Goal: Task Accomplishment & Management: Manage account settings

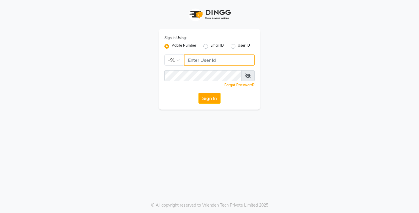
click at [199, 55] on input "Username" at bounding box center [219, 59] width 71 height 11
type input "7010146363"
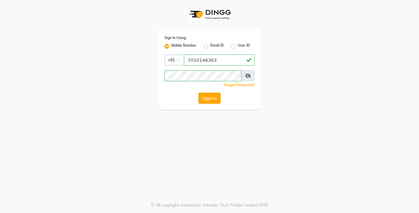
click at [207, 102] on button "Sign In" at bounding box center [210, 98] width 22 height 11
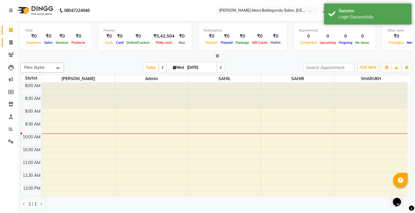
drag, startPoint x: 10, startPoint y: 39, endPoint x: 13, endPoint y: 46, distance: 7.5
click at [10, 38] on link "Invoice" at bounding box center [9, 43] width 14 height 10
select select "service"
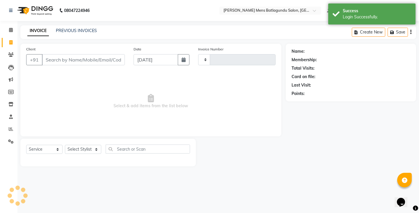
type input "4134"
select select "8213"
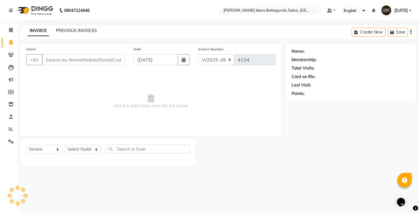
click at [78, 32] on link "PREVIOUS INVOICES" at bounding box center [76, 30] width 41 height 5
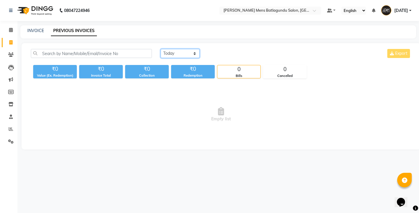
click at [178, 57] on select "[DATE] [DATE] Custom Range" at bounding box center [180, 53] width 39 height 9
select select "[DATE]"
click at [161, 49] on select "[DATE] [DATE] Custom Range" at bounding box center [180, 53] width 39 height 9
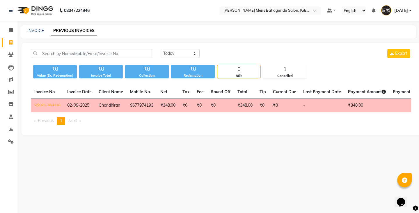
click at [163, 59] on div "[DATE] [DATE] Custom Range Export" at bounding box center [286, 56] width 260 height 14
drag, startPoint x: 29, startPoint y: 24, endPoint x: 32, endPoint y: 32, distance: 8.0
click at [32, 27] on div "08047224946 Select Location × [PERSON_NAME] Mens Batlagundu Salon, Batlagundu D…" at bounding box center [209, 106] width 419 height 213
click at [32, 32] on link "INVOICE" at bounding box center [35, 30] width 17 height 5
select select "service"
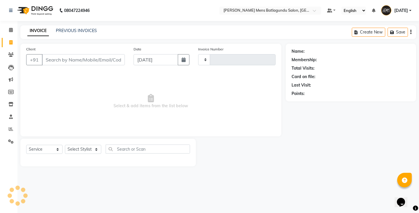
type input "4134"
select select "8213"
click at [69, 28] on link "PREVIOUS INVOICES" at bounding box center [76, 30] width 41 height 5
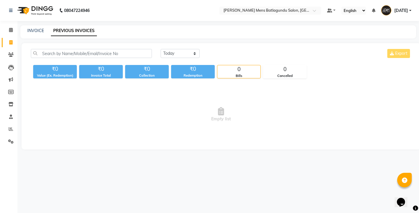
click at [121, 40] on main "INVOICE PREVIOUS INVOICES [DATE] [DATE] Custom Range Export ₹0 Value (Ex. Redem…" at bounding box center [218, 91] width 402 height 133
click at [32, 34] on div "INVOICE PREVIOUS INVOICES" at bounding box center [218, 31] width 396 height 13
click at [35, 32] on link "INVOICE" at bounding box center [35, 30] width 17 height 5
select select "service"
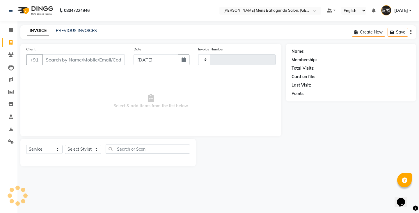
type input "4134"
select select "8213"
click at [182, 64] on button "button" at bounding box center [184, 59] width 12 height 11
select select "9"
select select "2025"
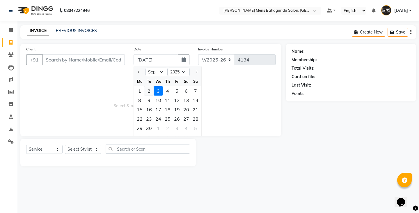
click at [153, 91] on div "2" at bounding box center [148, 90] width 9 height 9
type input "02-09-2025"
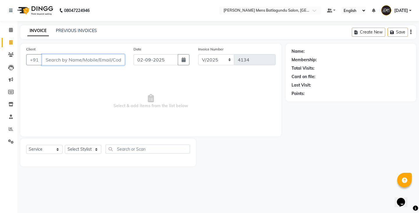
click at [112, 54] on input "Client" at bounding box center [83, 59] width 83 height 11
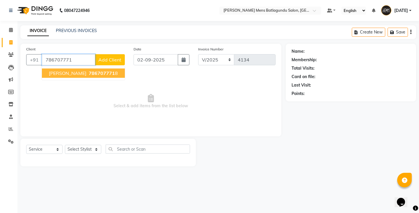
drag, startPoint x: 47, startPoint y: 65, endPoint x: 48, endPoint y: 68, distance: 3.8
click at [47, 65] on input "786707771" at bounding box center [68, 59] width 53 height 11
click at [55, 74] on span "[PERSON_NAME]" at bounding box center [68, 73] width 38 height 6
type input "7867077718"
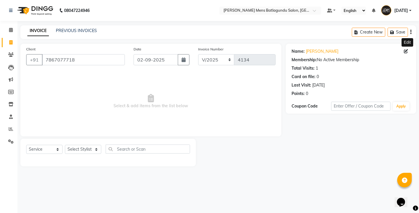
click at [405, 50] on icon at bounding box center [406, 51] width 4 height 4
select select "[DEMOGRAPHIC_DATA]"
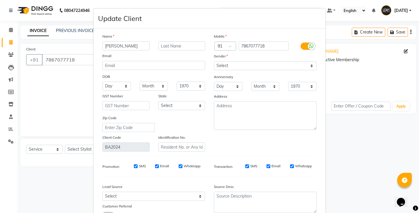
click at [127, 45] on input "[PERSON_NAME]" at bounding box center [126, 45] width 47 height 9
click at [133, 45] on input "[PERSON_NAME]" at bounding box center [126, 45] width 47 height 9
type input "[PERSON_NAME]"
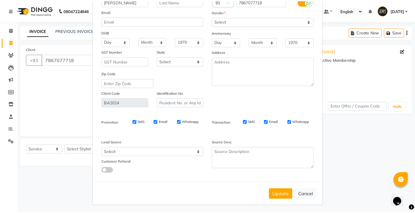
scroll to position [45, 0]
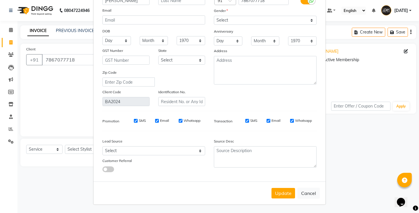
click at [276, 185] on div "Update Cancel" at bounding box center [209, 192] width 232 height 23
click at [276, 197] on button "Update" at bounding box center [284, 193] width 24 height 10
select select
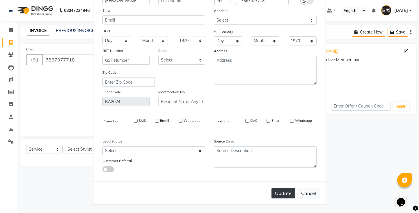
select select
checkbox input "false"
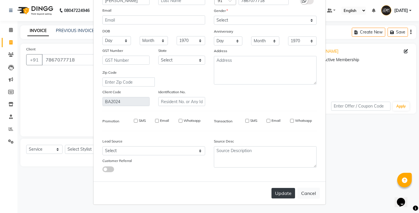
checkbox input "false"
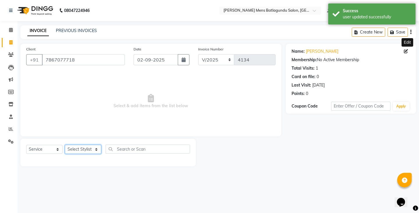
click at [89, 150] on select "Select Stylist Admin [PERSON_NAME][DATE] SAHIB [PERSON_NAME]" at bounding box center [83, 149] width 36 height 9
select select "89172"
click at [65, 145] on select "Select Stylist Admin [PERSON_NAME][DATE] SAHIB [PERSON_NAME]" at bounding box center [83, 149] width 36 height 9
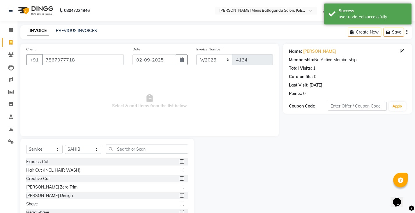
click at [180, 160] on label at bounding box center [182, 161] width 4 height 4
click at [180, 160] on input "checkbox" at bounding box center [182, 162] width 4 height 4
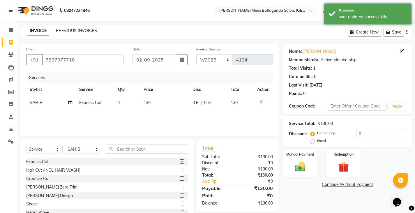
checkbox input "false"
click at [180, 194] on label at bounding box center [182, 195] width 4 height 4
click at [180, 194] on input "checkbox" at bounding box center [182, 196] width 4 height 4
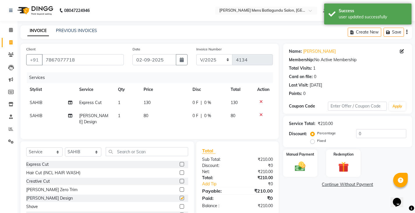
checkbox input "false"
click at [190, 98] on td "0 F | 0 %" at bounding box center [208, 102] width 38 height 13
select select "89172"
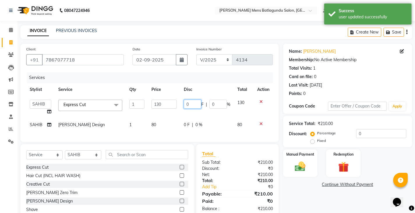
click at [184, 103] on input "0" at bounding box center [192, 104] width 17 height 9
type input "30"
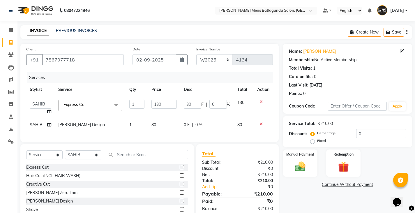
drag, startPoint x: 174, startPoint y: 123, endPoint x: 210, endPoint y: 125, distance: 35.3
click at [175, 123] on div "Services Stylist Service Qty Price Disc Total Action Admin [PERSON_NAME][DATE] …" at bounding box center [149, 104] width 247 height 64
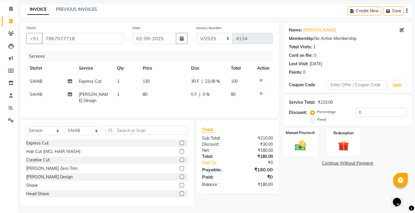
click at [283, 143] on div "Manual Payment" at bounding box center [300, 142] width 36 height 29
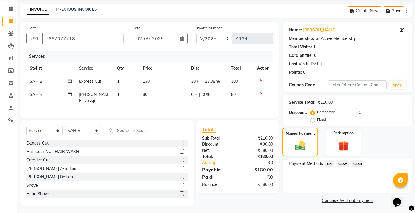
scroll to position [22, 0]
click at [329, 163] on span "UPI" at bounding box center [329, 163] width 9 height 7
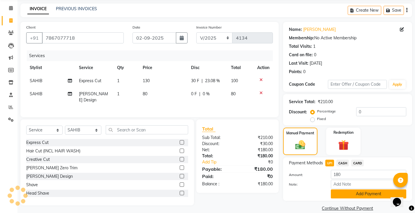
click at [334, 192] on button "Add Payment" at bounding box center [368, 193] width 75 height 9
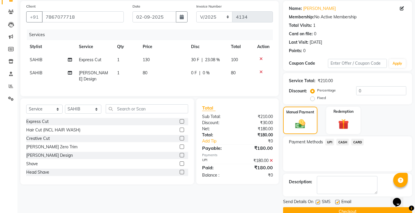
scroll to position [55, 0]
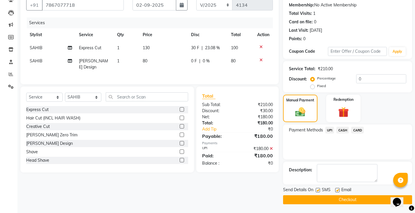
click at [336, 200] on button "Checkout" at bounding box center [347, 199] width 129 height 9
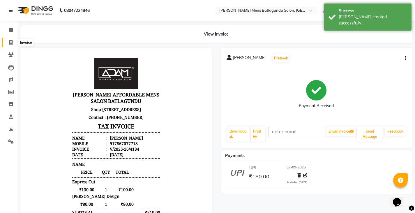
click at [11, 43] on icon at bounding box center [10, 42] width 3 height 4
select select "service"
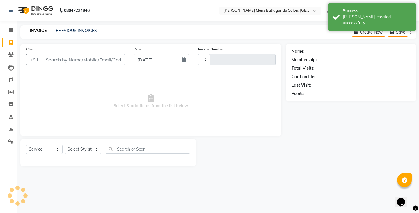
type input "4135"
select select "8213"
click at [167, 59] on input "[DATE]" at bounding box center [156, 59] width 45 height 11
select select "9"
select select "2025"
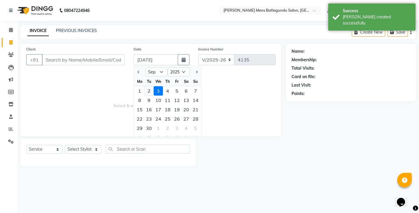
click at [153, 88] on div "2" at bounding box center [148, 90] width 9 height 9
type input "02-09-2025"
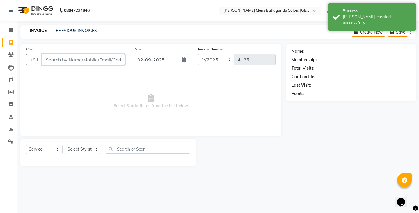
click at [80, 55] on input "Client" at bounding box center [83, 59] width 83 height 11
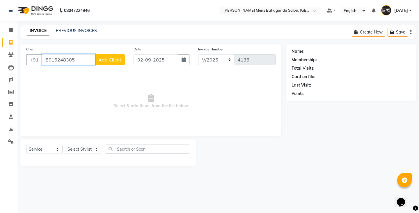
type input "8015248305"
click at [114, 56] on button "Add Client" at bounding box center [110, 59] width 30 height 11
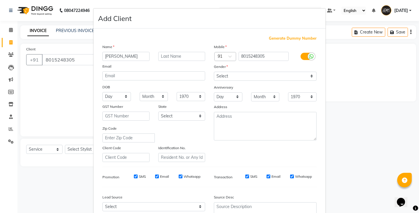
type input "[PERSON_NAME]"
click at [236, 74] on select "Select [DEMOGRAPHIC_DATA] [DEMOGRAPHIC_DATA] Other Prefer Not To Say" at bounding box center [265, 76] width 103 height 9
select select "[DEMOGRAPHIC_DATA]"
click at [214, 72] on select "Select [DEMOGRAPHIC_DATA] [DEMOGRAPHIC_DATA] Other Prefer Not To Say" at bounding box center [265, 76] width 103 height 9
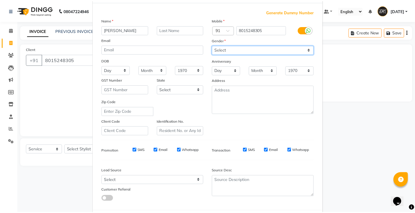
scroll to position [56, 0]
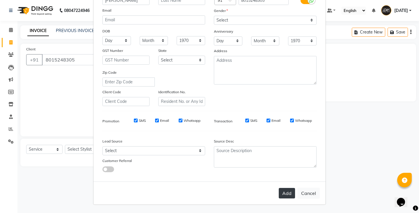
click at [284, 193] on button "Add" at bounding box center [287, 193] width 16 height 10
select select
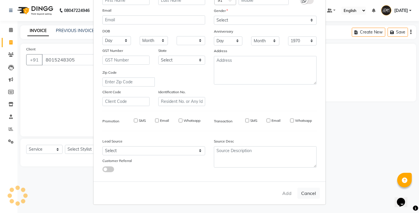
select select
checkbox input "false"
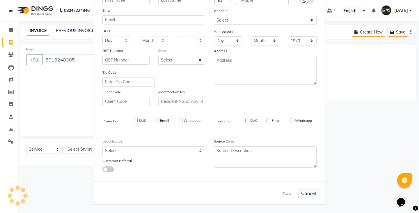
checkbox input "false"
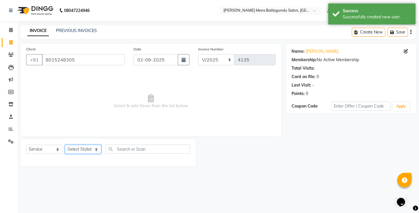
click at [95, 151] on select "Select Stylist Admin [PERSON_NAME][DATE] SAHIB [PERSON_NAME]" at bounding box center [83, 149] width 36 height 9
select select "84061"
click at [65, 145] on select "Select Stylist Admin [PERSON_NAME][DATE] SAHIB [PERSON_NAME]" at bounding box center [83, 149] width 36 height 9
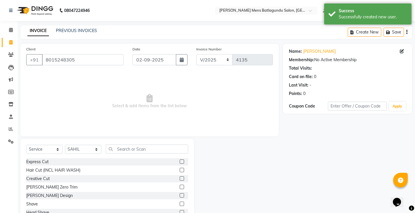
click at [180, 162] on label at bounding box center [182, 161] width 4 height 4
click at [180, 162] on input "checkbox" at bounding box center [182, 162] width 4 height 4
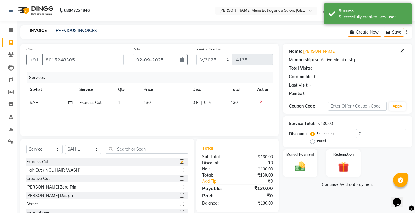
checkbox input "false"
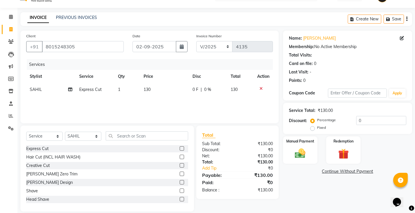
scroll to position [20, 0]
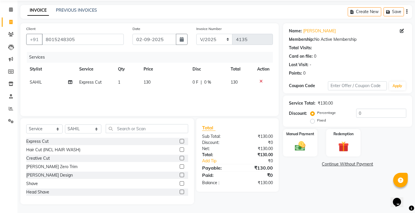
click at [191, 82] on td "0 F | 0 %" at bounding box center [208, 82] width 38 height 13
select select "84061"
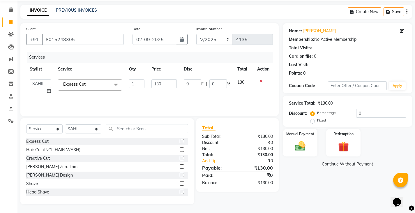
click at [180, 176] on label at bounding box center [182, 175] width 4 height 4
click at [180, 176] on input "checkbox" at bounding box center [182, 175] width 4 height 4
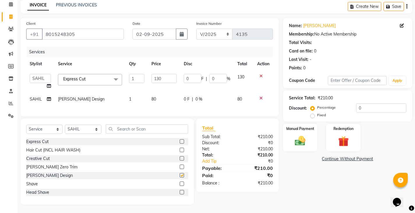
checkbox input "false"
click at [167, 74] on input "130" at bounding box center [163, 78] width 25 height 9
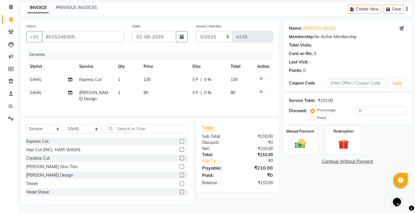
click at [253, 148] on div "₹210.00" at bounding box center [257, 149] width 40 height 6
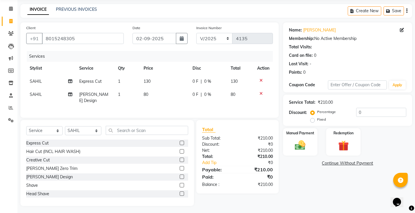
click at [174, 81] on td "130" at bounding box center [164, 81] width 49 height 13
select select "84061"
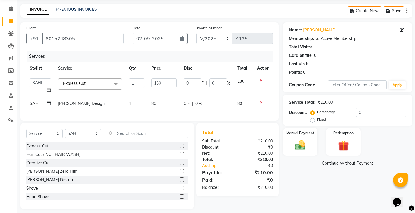
scroll to position [30, 0]
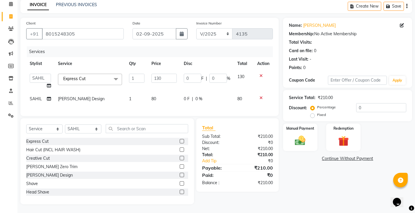
click at [182, 73] on td "0 F | 0 %" at bounding box center [207, 81] width 54 height 22
click at [185, 74] on input "0" at bounding box center [192, 78] width 17 height 9
type input "30"
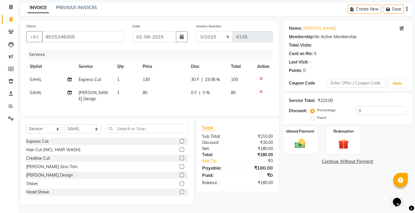
click at [178, 89] on td "80" at bounding box center [163, 95] width 48 height 19
select select "84061"
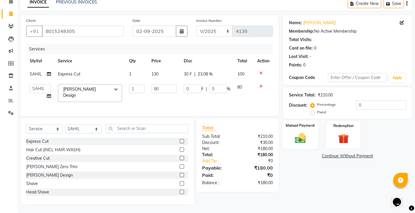
click at [295, 133] on img at bounding box center [300, 138] width 18 height 13
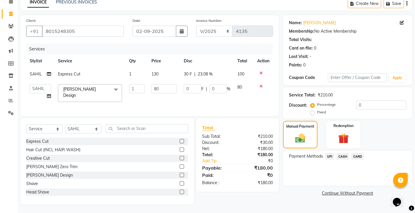
click at [327, 154] on span "UPI" at bounding box center [329, 156] width 9 height 7
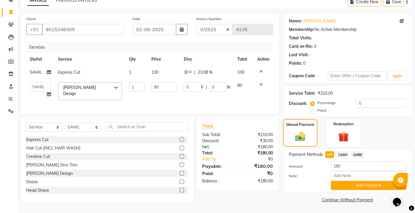
click at [338, 186] on button "Add Payment" at bounding box center [368, 185] width 75 height 9
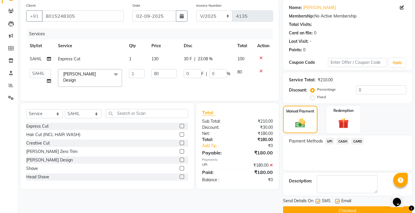
scroll to position [55, 0]
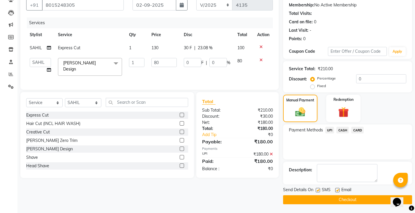
click at [350, 201] on button "Checkout" at bounding box center [347, 199] width 129 height 9
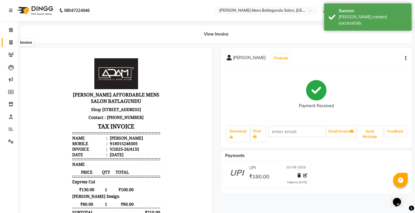
click at [9, 39] on span at bounding box center [11, 42] width 10 height 7
select select "service"
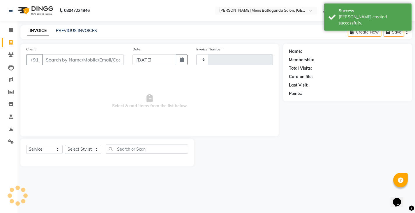
type input "4136"
select select "8213"
click at [145, 59] on input "[DATE]" at bounding box center [156, 59] width 45 height 11
select select "9"
select select "2025"
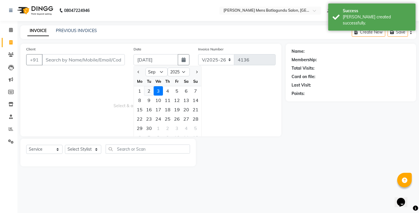
click at [151, 88] on div "2" at bounding box center [148, 90] width 9 height 9
type input "02-09-2025"
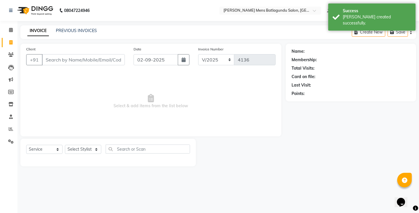
click at [109, 54] on div "Client +91" at bounding box center [75, 58] width 107 height 24
click at [116, 63] on input "Client" at bounding box center [83, 59] width 83 height 11
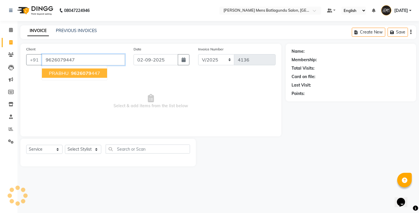
type input "9626079447"
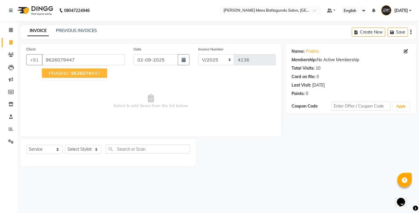
click at [64, 75] on span "PRABHU" at bounding box center [59, 73] width 20 height 6
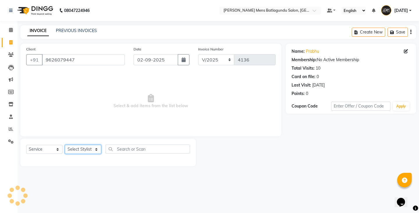
click at [82, 150] on select "Select Stylist Admin [PERSON_NAME][DATE] SAHIB [PERSON_NAME]" at bounding box center [83, 149] width 36 height 9
select select "78653"
click at [65, 145] on select "Select Stylist Admin [PERSON_NAME][DATE] SAHIB [PERSON_NAME]" at bounding box center [83, 149] width 36 height 9
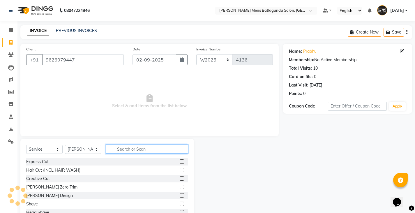
click at [135, 151] on input "text" at bounding box center [147, 148] width 82 height 9
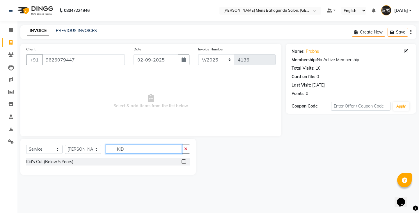
type input "KID"
click at [184, 162] on label at bounding box center [184, 161] width 4 height 4
click at [184, 162] on input "checkbox" at bounding box center [184, 162] width 4 height 4
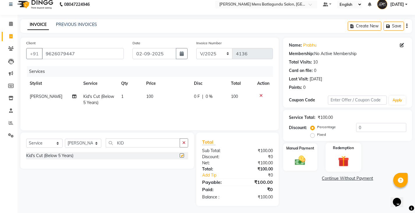
checkbox input "false"
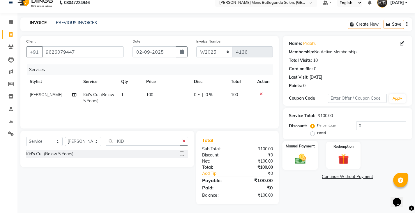
click at [312, 148] on label "Manual Payment" at bounding box center [300, 146] width 29 height 6
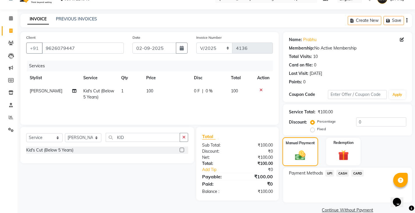
scroll to position [22, 0]
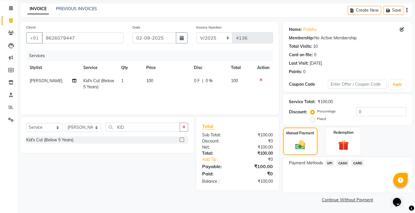
click at [342, 162] on span "CASH" at bounding box center [342, 163] width 13 height 7
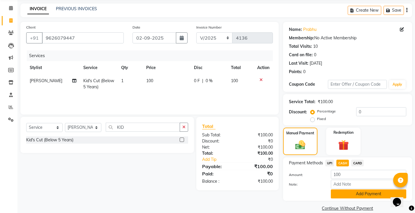
click at [343, 190] on button "Add Payment" at bounding box center [368, 193] width 75 height 9
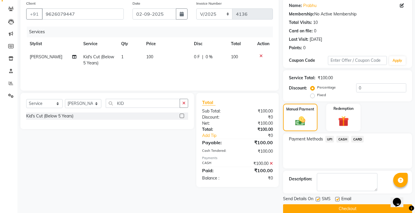
scroll to position [55, 0]
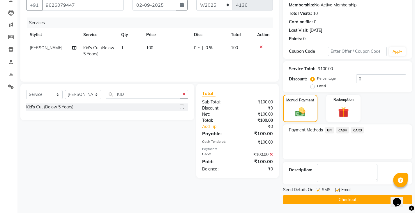
click at [334, 201] on button "Checkout" at bounding box center [347, 199] width 129 height 9
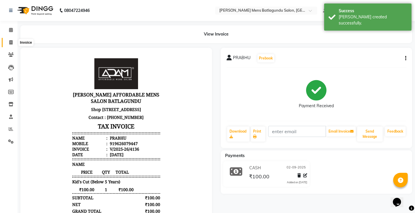
click at [13, 43] on icon at bounding box center [10, 42] width 3 height 4
select select "8213"
select select "service"
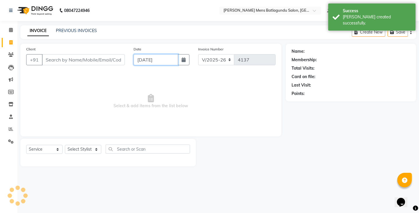
click at [160, 58] on input "[DATE]" at bounding box center [156, 59] width 45 height 11
select select "9"
select select "2025"
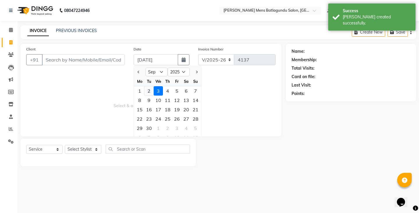
click at [150, 90] on div "2" at bounding box center [148, 90] width 9 height 9
type input "02-09-2025"
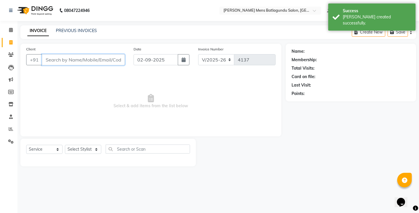
click at [114, 55] on input "Client" at bounding box center [83, 59] width 83 height 11
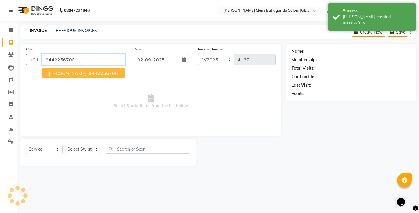
type input "9442256700"
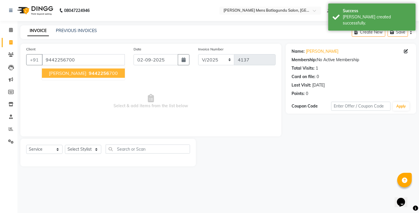
click at [68, 71] on span "[PERSON_NAME]" at bounding box center [68, 73] width 38 height 6
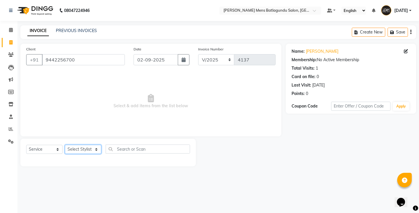
click at [74, 151] on select "Select Stylist Admin [PERSON_NAME][DATE] SAHIB [PERSON_NAME]" at bounding box center [83, 149] width 36 height 9
select select "78653"
click at [65, 145] on select "Select Stylist Admin [PERSON_NAME][DATE] SAHIB [PERSON_NAME]" at bounding box center [83, 149] width 36 height 9
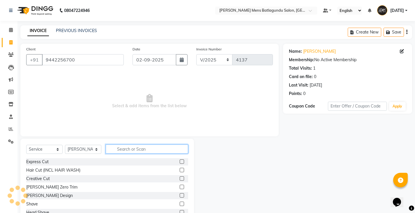
click at [174, 147] on input "text" at bounding box center [147, 148] width 82 height 9
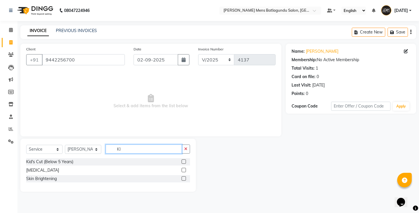
type input "KI"
click at [182, 161] on label at bounding box center [184, 161] width 4 height 4
click at [182, 161] on input "checkbox" at bounding box center [184, 162] width 4 height 4
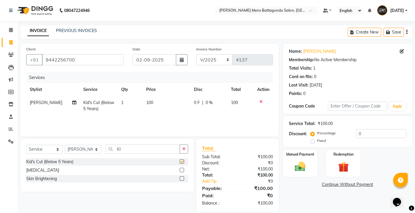
checkbox input "false"
click at [82, 152] on select "Select Stylist Admin [PERSON_NAME][DATE] SAHIB [PERSON_NAME]" at bounding box center [83, 149] width 36 height 9
select select "89703"
click at [65, 145] on select "Select Stylist Admin [PERSON_NAME][DATE] SAHIB [PERSON_NAME]" at bounding box center [83, 149] width 36 height 9
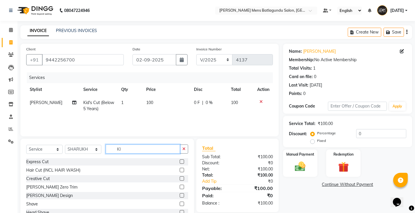
click at [170, 148] on input "KI" at bounding box center [143, 148] width 74 height 9
type input "KI"
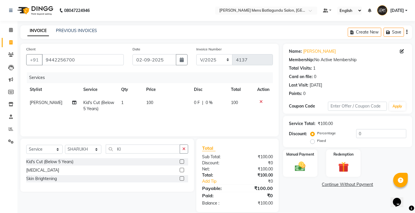
click at [182, 162] on label at bounding box center [182, 161] width 4 height 4
click at [182, 162] on input "checkbox" at bounding box center [182, 162] width 4 height 4
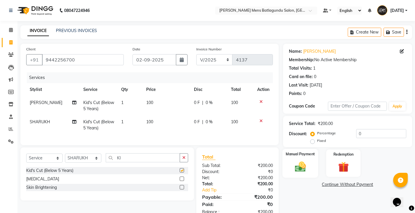
checkbox input "false"
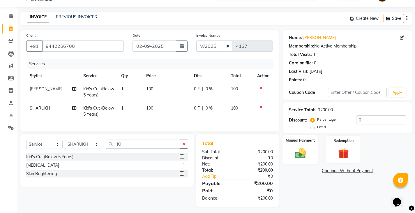
scroll to position [21, 0]
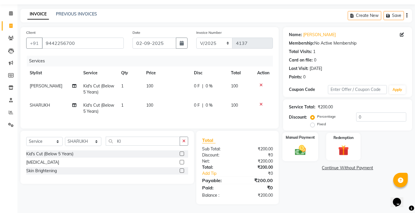
click at [312, 141] on div "Manual Payment" at bounding box center [300, 146] width 36 height 29
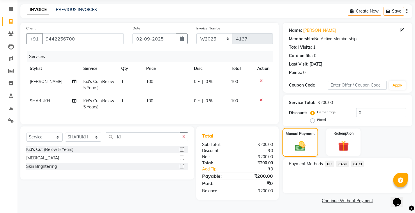
scroll to position [22, 0]
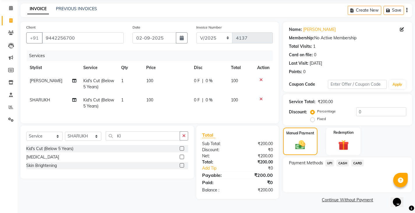
click at [343, 163] on span "CASH" at bounding box center [342, 163] width 13 height 7
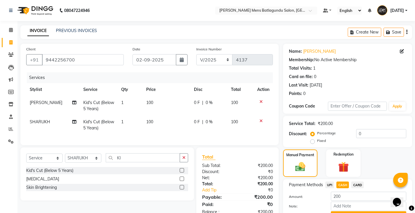
scroll to position [30, 0]
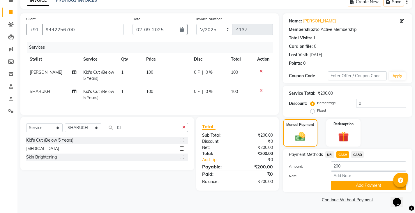
click at [350, 191] on div "Payment Methods UPI CASH CARD Amount: 200 Note: Add Payment" at bounding box center [347, 170] width 129 height 43
click at [353, 182] on button "Add Payment" at bounding box center [368, 185] width 75 height 9
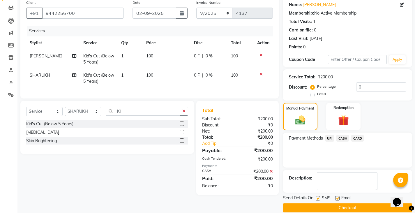
scroll to position [55, 0]
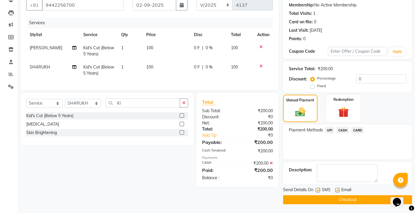
click at [296, 200] on button "Checkout" at bounding box center [347, 199] width 129 height 9
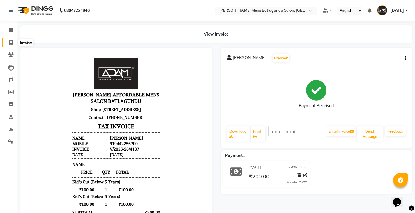
click at [10, 43] on icon at bounding box center [10, 42] width 3 height 4
select select "8213"
select select "service"
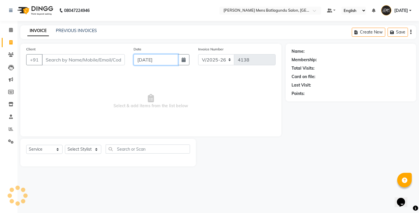
click at [158, 61] on input "[DATE]" at bounding box center [156, 59] width 45 height 11
select select "9"
select select "2025"
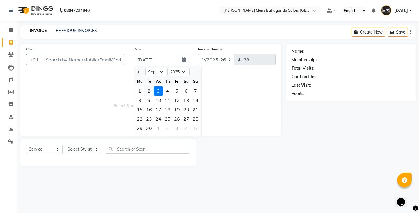
click at [148, 91] on div "2" at bounding box center [148, 90] width 9 height 9
type input "02-09-2025"
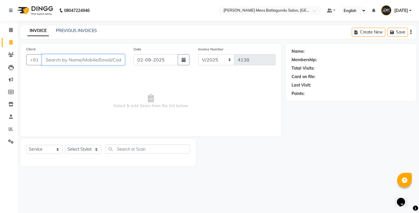
click at [97, 57] on input "Client" at bounding box center [83, 59] width 83 height 11
type input "8110077995"
click at [113, 56] on button "Add Client" at bounding box center [110, 59] width 30 height 11
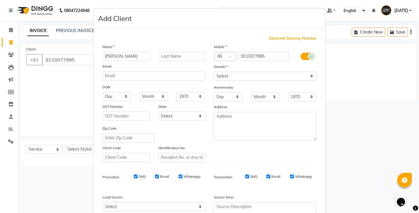
type input "[PERSON_NAME]"
click at [219, 79] on select "Select [DEMOGRAPHIC_DATA] [DEMOGRAPHIC_DATA] Other Prefer Not To Say" at bounding box center [265, 76] width 103 height 9
select select "[DEMOGRAPHIC_DATA]"
click at [214, 72] on select "Select [DEMOGRAPHIC_DATA] [DEMOGRAPHIC_DATA] Other Prefer Not To Say" at bounding box center [265, 76] width 103 height 9
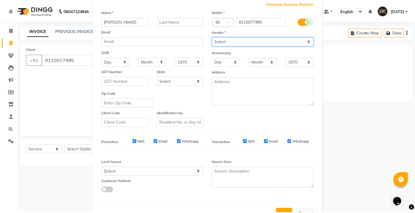
scroll to position [56, 0]
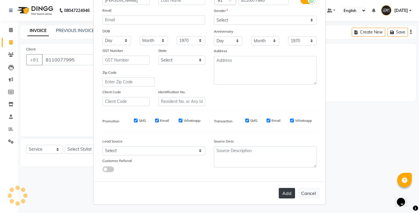
click at [286, 195] on button "Add" at bounding box center [287, 193] width 16 height 10
select select
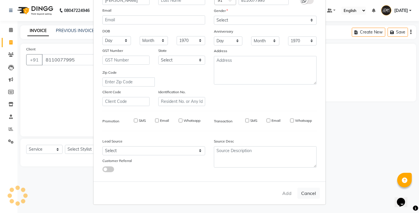
select select
checkbox input "false"
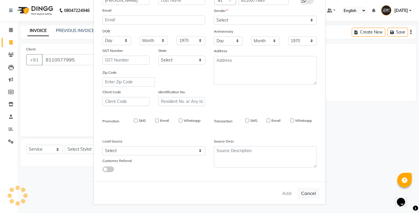
checkbox input "false"
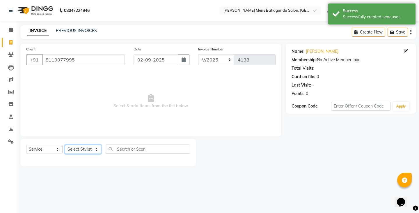
click at [85, 147] on select "Select Stylist Admin [PERSON_NAME][DATE] SAHIB [PERSON_NAME]" at bounding box center [83, 149] width 36 height 9
select select "89172"
click at [65, 145] on select "Select Stylist Admin [PERSON_NAME][DATE] SAHIB [PERSON_NAME]" at bounding box center [83, 149] width 36 height 9
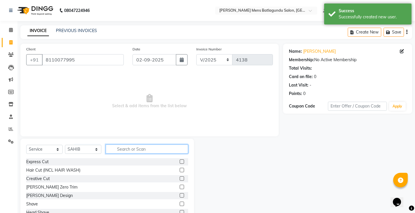
click at [141, 147] on input "text" at bounding box center [147, 148] width 82 height 9
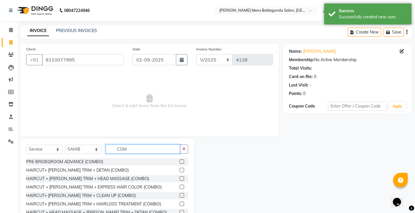
type input "COM"
click at [180, 170] on label at bounding box center [182, 170] width 4 height 4
click at [180, 170] on input "checkbox" at bounding box center [182, 170] width 4 height 4
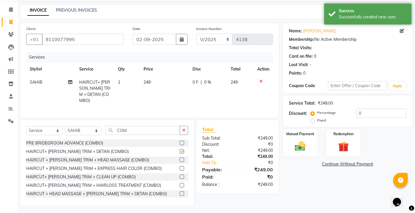
checkbox input "false"
click at [296, 154] on div "Manual Payment" at bounding box center [300, 142] width 36 height 29
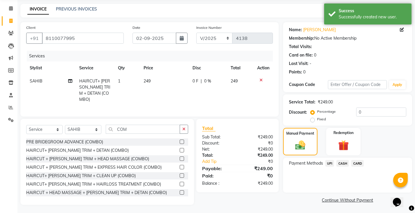
scroll to position [22, 0]
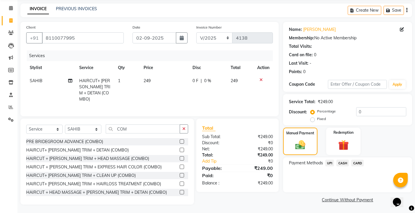
click at [329, 164] on span "UPI" at bounding box center [329, 163] width 9 height 7
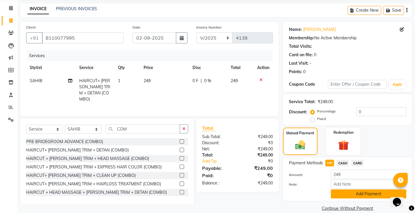
click at [334, 194] on button "Add Payment" at bounding box center [368, 193] width 75 height 9
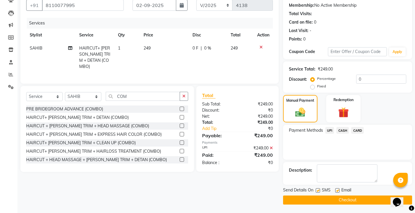
scroll to position [55, 0]
click at [313, 200] on button "Checkout" at bounding box center [347, 199] width 129 height 9
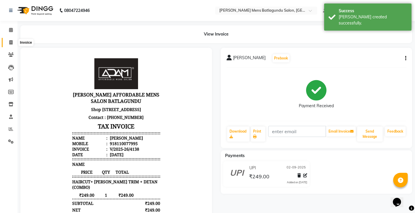
click at [7, 42] on span at bounding box center [11, 42] width 10 height 7
select select "8213"
select select "service"
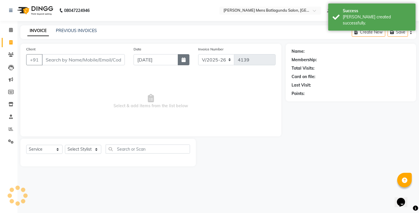
click at [178, 59] on button "button" at bounding box center [184, 59] width 12 height 11
select select "9"
select select "2025"
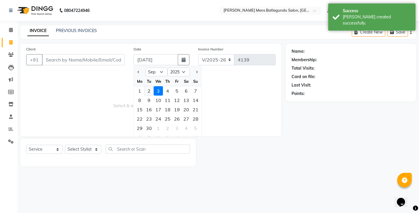
click at [151, 88] on div "2" at bounding box center [148, 90] width 9 height 9
type input "02-09-2025"
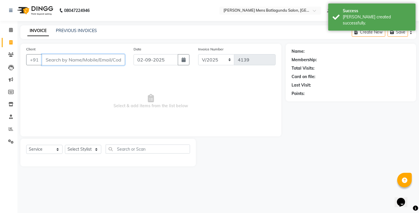
click at [91, 55] on input "Client" at bounding box center [83, 59] width 83 height 11
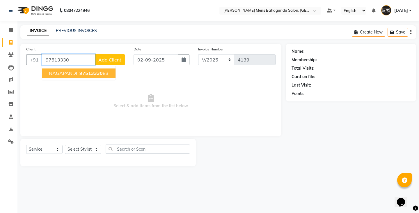
click at [100, 76] on button "NAGAPANDI 97513330 83" at bounding box center [79, 72] width 74 height 9
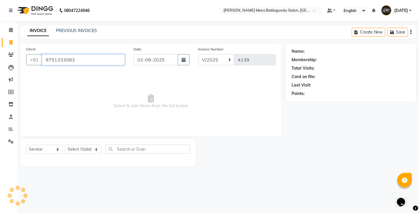
type input "9751333083"
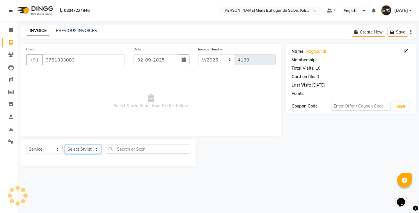
click at [92, 152] on select "Select Stylist Admin [PERSON_NAME][DATE] SAHIB [PERSON_NAME]" at bounding box center [83, 149] width 36 height 9
select select "89703"
click at [65, 145] on select "Select Stylist Admin [PERSON_NAME][DATE] SAHIB [PERSON_NAME]" at bounding box center [83, 149] width 36 height 9
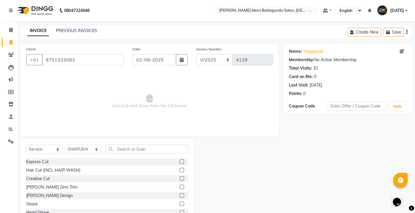
click at [180, 202] on label at bounding box center [182, 204] width 4 height 4
click at [180, 202] on input "checkbox" at bounding box center [182, 204] width 4 height 4
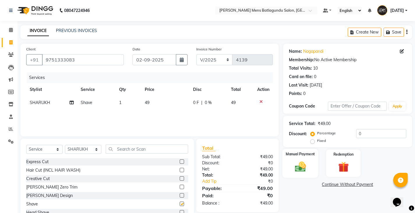
checkbox input "false"
click at [296, 160] on div "Manual Payment" at bounding box center [300, 163] width 36 height 29
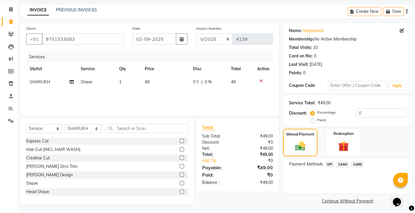
scroll to position [22, 0]
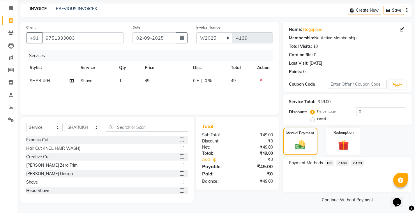
click at [344, 163] on span "CASH" at bounding box center [342, 163] width 13 height 7
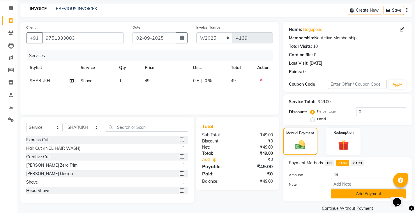
click at [348, 193] on button "Add Payment" at bounding box center [368, 193] width 75 height 9
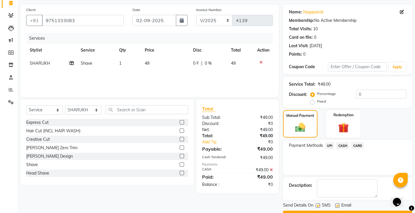
scroll to position [55, 0]
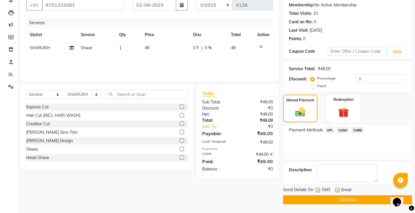
click at [347, 202] on button "Checkout" at bounding box center [347, 199] width 129 height 9
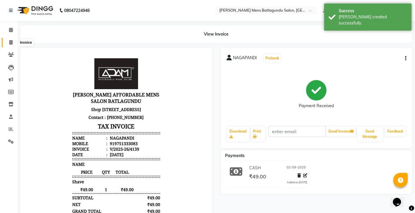
click at [9, 43] on span at bounding box center [11, 42] width 10 height 7
select select "service"
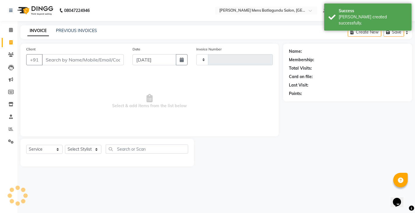
type input "4140"
select select "8213"
click at [164, 56] on input "[DATE]" at bounding box center [156, 59] width 45 height 11
select select "9"
select select "2025"
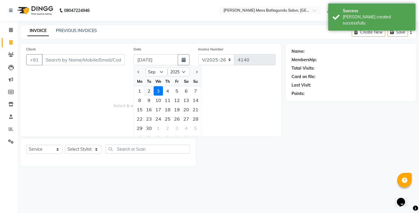
click at [148, 88] on div "2" at bounding box center [148, 90] width 9 height 9
type input "02-09-2025"
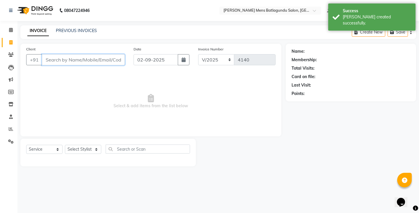
click at [87, 61] on input "Client" at bounding box center [83, 59] width 83 height 11
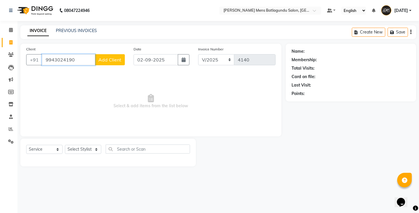
type input "9943024190"
click at [114, 67] on div "Client [PHONE_NUMBER] Add Client" at bounding box center [75, 58] width 107 height 24
click at [112, 60] on span "Add Client" at bounding box center [109, 60] width 23 height 6
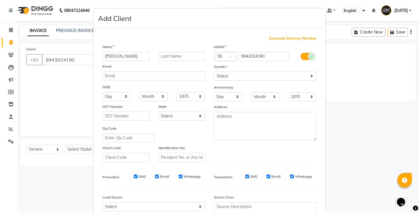
type input "[PERSON_NAME]"
drag, startPoint x: 257, startPoint y: 77, endPoint x: 255, endPoint y: 80, distance: 3.9
click at [257, 77] on select "Select [DEMOGRAPHIC_DATA] [DEMOGRAPHIC_DATA] Other Prefer Not To Say" at bounding box center [265, 76] width 103 height 9
select select "[DEMOGRAPHIC_DATA]"
click at [214, 72] on select "Select [DEMOGRAPHIC_DATA] [DEMOGRAPHIC_DATA] Other Prefer Not To Say" at bounding box center [265, 76] width 103 height 9
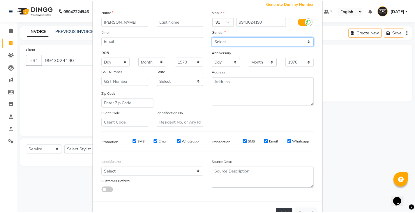
scroll to position [56, 0]
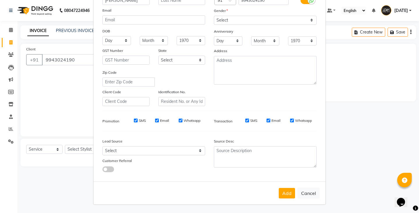
click at [289, 200] on div "Add Cancel" at bounding box center [209, 192] width 232 height 23
click at [289, 195] on button "Add" at bounding box center [287, 193] width 16 height 10
select select
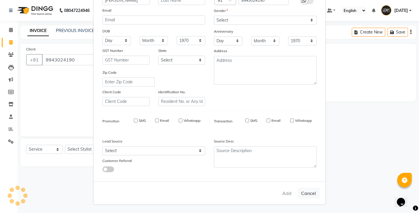
select select
checkbox input "false"
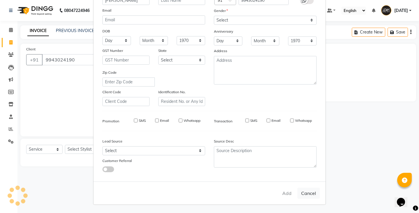
checkbox input "false"
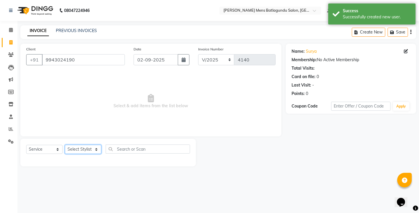
click at [90, 148] on select "Select Stylist Admin [PERSON_NAME][DATE] SAHIB [PERSON_NAME]" at bounding box center [83, 149] width 36 height 9
select select "89703"
click at [65, 145] on select "Select Stylist Admin [PERSON_NAME][DATE] SAHIB [PERSON_NAME]" at bounding box center [83, 149] width 36 height 9
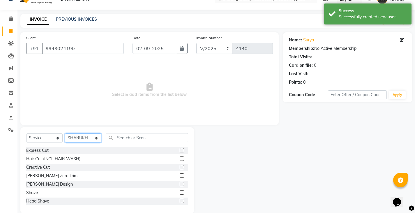
scroll to position [20, 0]
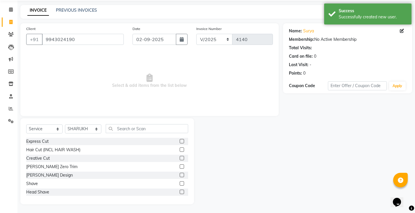
click at [180, 142] on label at bounding box center [182, 141] width 4 height 4
click at [180, 142] on input "checkbox" at bounding box center [182, 142] width 4 height 4
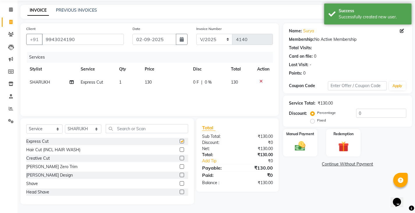
checkbox input "false"
click at [180, 174] on label at bounding box center [182, 175] width 4 height 4
click at [180, 174] on input "checkbox" at bounding box center [182, 175] width 4 height 4
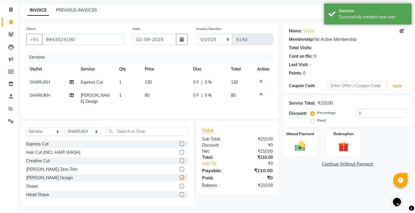
checkbox input "false"
click at [188, 80] on td "130" at bounding box center [165, 82] width 48 height 13
select select "89703"
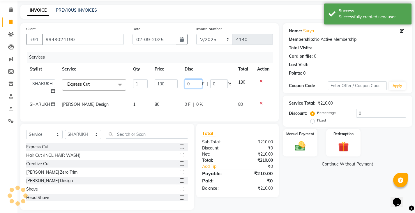
click at [187, 82] on input "0" at bounding box center [193, 83] width 17 height 9
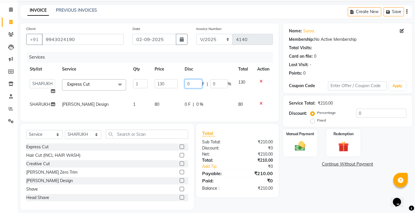
type input "30"
click at [181, 94] on tbody "Admin [PERSON_NAME][DATE] SAHIB [PERSON_NAME] Express Cut x Express Cut Hair Cu…" at bounding box center [149, 93] width 247 height 35
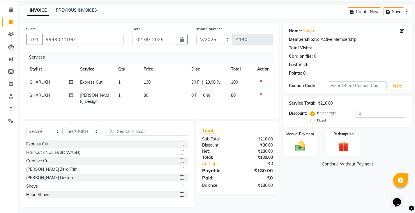
scroll to position [21, 0]
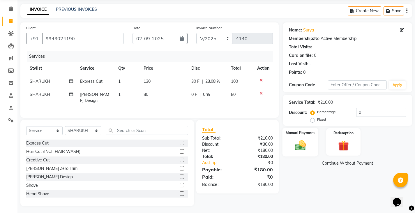
click at [283, 142] on div "Manual Payment" at bounding box center [300, 142] width 36 height 29
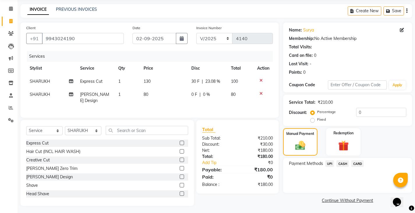
click at [341, 158] on div "Payment Methods UPI CASH CARD" at bounding box center [347, 175] width 129 height 35
click at [340, 164] on span "CASH" at bounding box center [342, 163] width 13 height 7
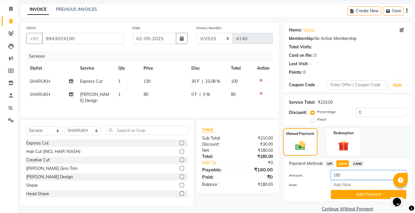
click at [339, 175] on input "180" at bounding box center [368, 174] width 75 height 9
drag, startPoint x: 339, startPoint y: 179, endPoint x: 351, endPoint y: 198, distance: 22.9
click at [339, 179] on input "100" at bounding box center [368, 174] width 75 height 9
type input "100"
click at [351, 199] on button "Add Payment" at bounding box center [368, 194] width 75 height 9
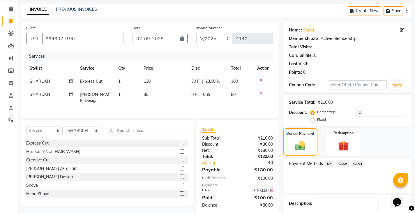
click at [328, 167] on div "UPI" at bounding box center [328, 164] width 11 height 8
click at [329, 165] on span "UPI" at bounding box center [329, 163] width 9 height 7
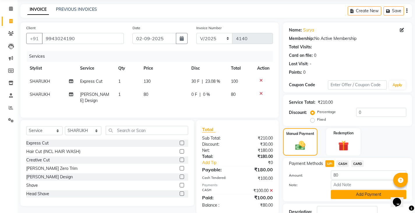
click at [342, 190] on button "Add Payment" at bounding box center [368, 194] width 75 height 9
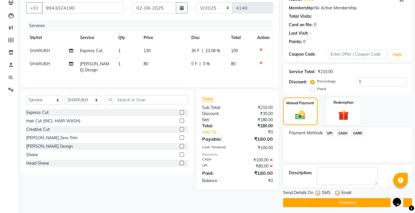
scroll to position [55, 0]
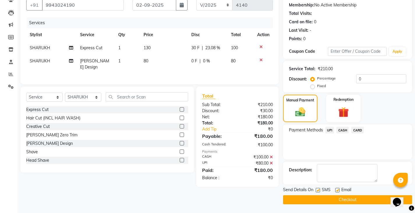
click at [324, 202] on button "Checkout" at bounding box center [347, 199] width 129 height 9
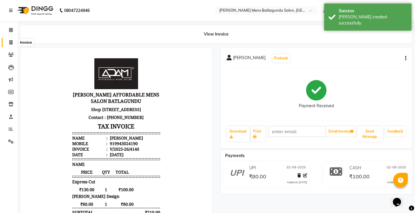
click at [12, 41] on icon at bounding box center [10, 42] width 3 height 4
select select "service"
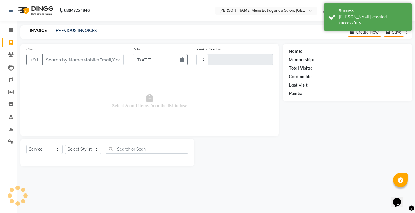
type input "4141"
select select "8213"
click at [77, 29] on link "PREVIOUS INVOICES" at bounding box center [76, 30] width 41 height 5
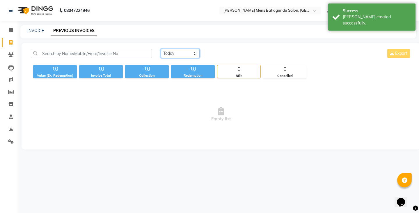
click at [174, 54] on select "[DATE] [DATE] Custom Range" at bounding box center [180, 53] width 39 height 9
select select "[DATE]"
click at [161, 49] on select "[DATE] [DATE] Custom Range" at bounding box center [180, 53] width 39 height 9
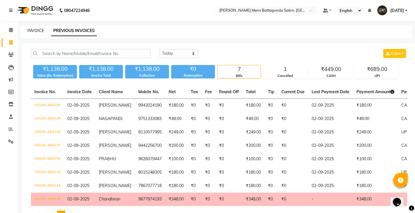
click at [37, 29] on link "INVOICE" at bounding box center [35, 30] width 17 height 5
select select "service"
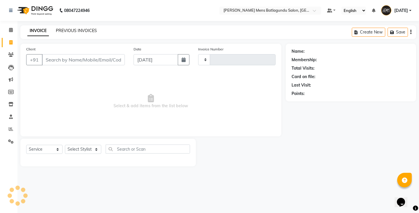
type input "4141"
select select "8213"
click at [176, 48] on div "Date [DATE]" at bounding box center [161, 58] width 65 height 24
click at [176, 52] on div "Date [DATE]" at bounding box center [161, 58] width 65 height 24
click at [175, 65] on input "[DATE]" at bounding box center [156, 59] width 45 height 11
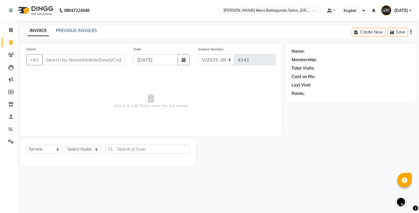
select select "9"
select select "2025"
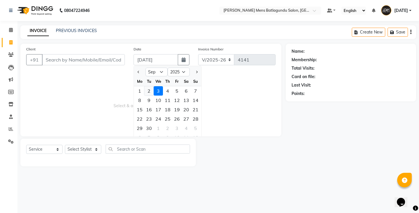
click at [151, 95] on div "2" at bounding box center [148, 90] width 9 height 9
type input "02-09-2025"
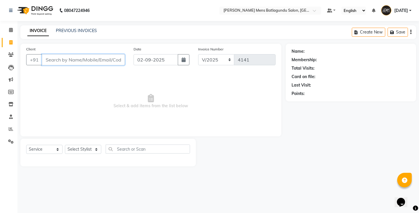
click at [110, 60] on input "Client" at bounding box center [83, 59] width 83 height 11
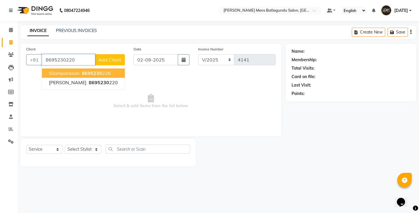
type input "8695230220"
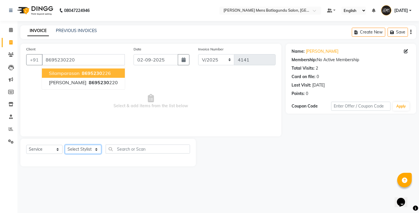
click at [81, 149] on select "Select Stylist Admin [PERSON_NAME][DATE] SAHIB [PERSON_NAME]" at bounding box center [83, 149] width 36 height 9
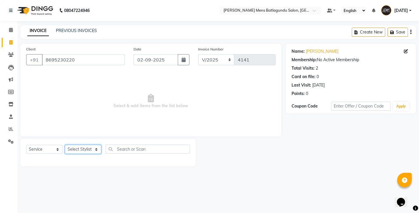
select select "78653"
click at [65, 145] on select "Select Stylist Admin [PERSON_NAME][DATE] SAHIB [PERSON_NAME]" at bounding box center [83, 149] width 36 height 9
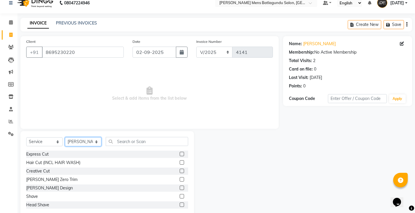
scroll to position [20, 0]
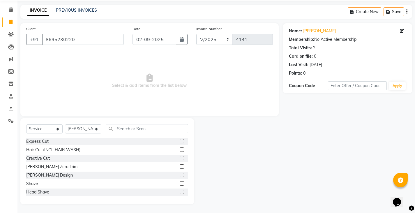
click at [180, 140] on label at bounding box center [182, 141] width 4 height 4
click at [180, 140] on input "checkbox" at bounding box center [182, 142] width 4 height 4
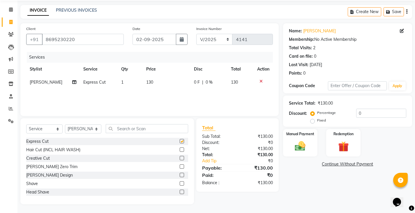
checkbox input "false"
click at [184, 82] on td "130" at bounding box center [166, 82] width 47 height 13
select select "78653"
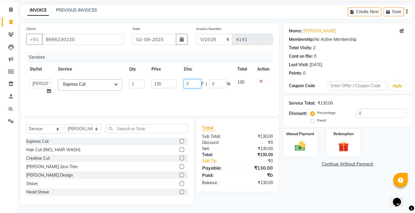
click at [185, 82] on input "0" at bounding box center [192, 83] width 17 height 9
type input "30"
drag, startPoint x: 182, startPoint y: 95, endPoint x: 186, endPoint y: 101, distance: 7.4
click at [183, 95] on div "Services Stylist Service Qty Price Disc Total Action Admin [PERSON_NAME][DATE] …" at bounding box center [149, 81] width 247 height 58
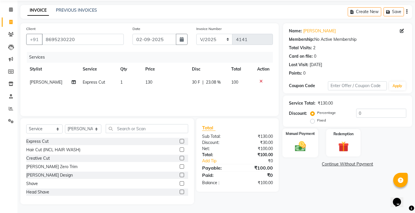
click at [295, 142] on img at bounding box center [300, 146] width 18 height 13
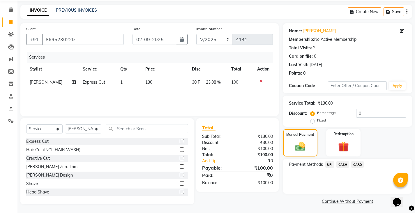
click at [331, 165] on span "UPI" at bounding box center [329, 164] width 9 height 7
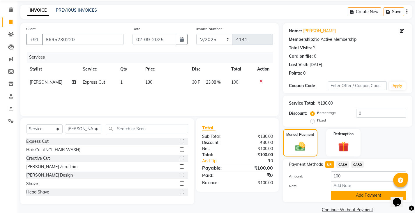
click at [352, 199] on button "Add Payment" at bounding box center [368, 195] width 75 height 9
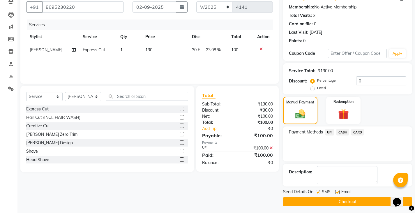
scroll to position [55, 0]
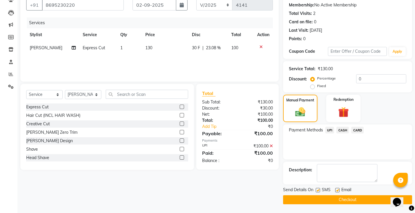
click at [342, 206] on main "INVOICE PREVIOUS INVOICES Create New Save Client [PHONE_NUMBER] Date [DATE] Inv…" at bounding box center [216, 92] width 398 height 242
click at [345, 200] on button "Checkout" at bounding box center [347, 199] width 129 height 9
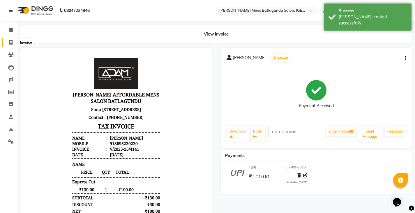
click at [12, 43] on icon at bounding box center [10, 42] width 3 height 4
select select "service"
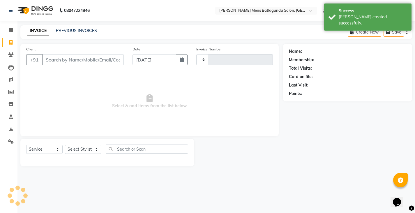
type input "4142"
select select "8213"
click at [158, 61] on input "[DATE]" at bounding box center [156, 59] width 45 height 11
select select "9"
select select "2025"
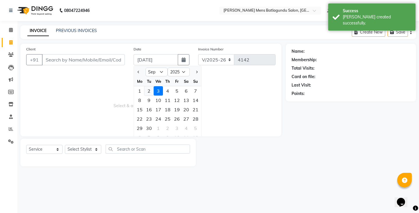
click at [153, 93] on div "2" at bounding box center [148, 90] width 9 height 9
type input "02-09-2025"
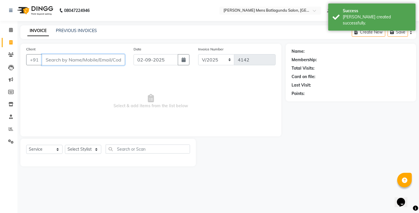
click at [111, 61] on input "Client" at bounding box center [83, 59] width 83 height 11
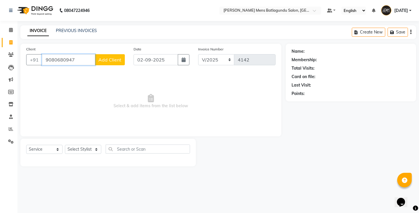
type input "9080680947"
click at [110, 54] on button "Add Client" at bounding box center [110, 59] width 30 height 11
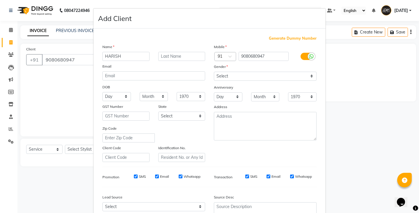
type input "HARISH"
drag, startPoint x: 237, startPoint y: 74, endPoint x: 236, endPoint y: 79, distance: 4.7
click at [237, 74] on select "Select [DEMOGRAPHIC_DATA] [DEMOGRAPHIC_DATA] Other Prefer Not To Say" at bounding box center [265, 76] width 103 height 9
select select "[DEMOGRAPHIC_DATA]"
click at [214, 72] on select "Select [DEMOGRAPHIC_DATA] [DEMOGRAPHIC_DATA] Other Prefer Not To Say" at bounding box center [265, 76] width 103 height 9
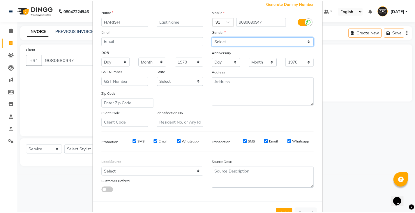
scroll to position [56, 0]
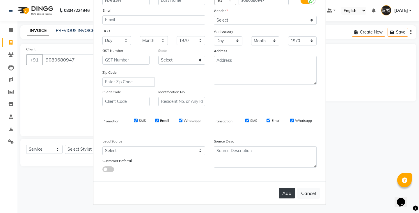
click at [286, 189] on button "Add" at bounding box center [287, 193] width 16 height 10
select select
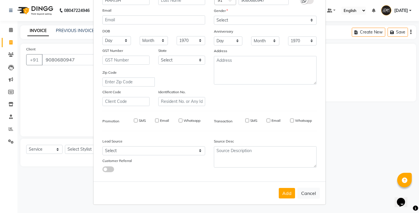
select select
checkbox input "false"
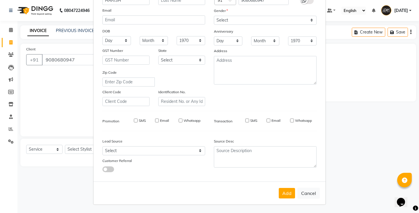
checkbox input "false"
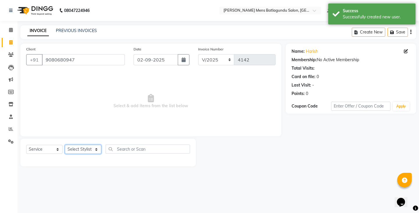
click at [83, 149] on select "Select Stylist Admin [PERSON_NAME][DATE] SAHIB [PERSON_NAME]" at bounding box center [83, 149] width 36 height 9
select select "78653"
click at [65, 145] on select "Select Stylist Admin [PERSON_NAME][DATE] SAHIB [PERSON_NAME]" at bounding box center [83, 149] width 36 height 9
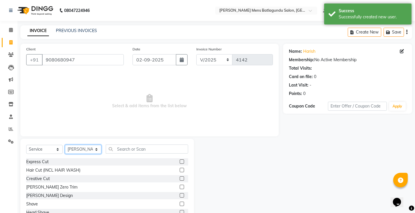
scroll to position [20, 0]
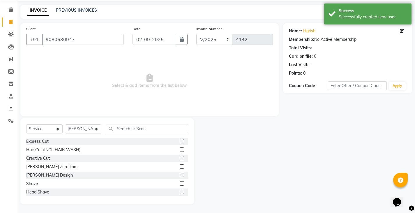
click at [180, 141] on label at bounding box center [182, 141] width 4 height 4
click at [180, 141] on input "checkbox" at bounding box center [182, 142] width 4 height 4
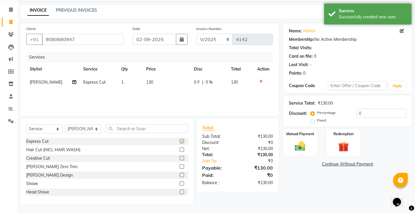
checkbox input "false"
click at [180, 176] on label at bounding box center [182, 175] width 4 height 4
click at [180, 176] on input "checkbox" at bounding box center [182, 175] width 4 height 4
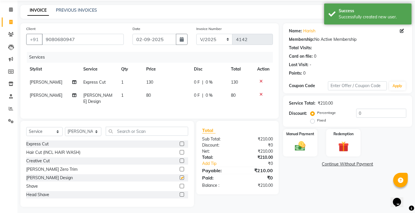
checkbox input "false"
click at [188, 84] on td "130" at bounding box center [166, 82] width 47 height 13
select select "78653"
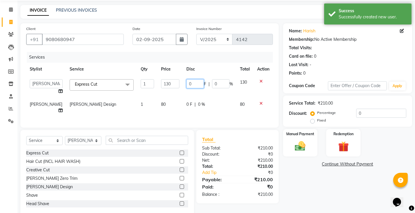
click at [186, 80] on input "0" at bounding box center [194, 83] width 17 height 9
type input "30"
click at [177, 99] on td "80" at bounding box center [170, 107] width 25 height 19
select select "78653"
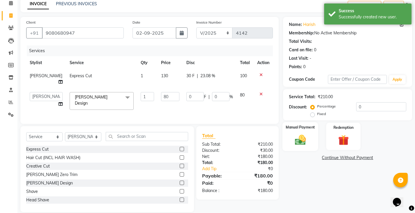
scroll to position [30, 0]
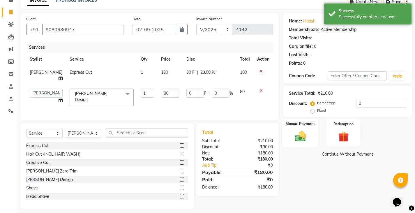
click at [304, 129] on div "Manual Payment" at bounding box center [300, 133] width 36 height 29
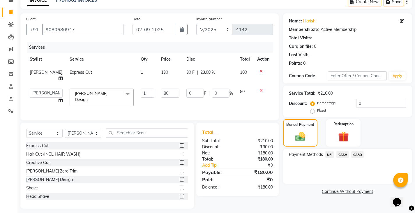
click at [332, 157] on span "UPI" at bounding box center [329, 154] width 9 height 7
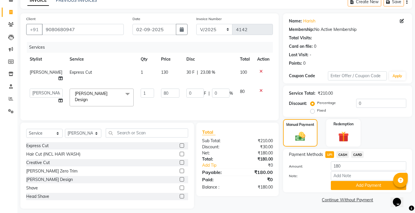
click at [343, 189] on button "Add Payment" at bounding box center [368, 185] width 75 height 9
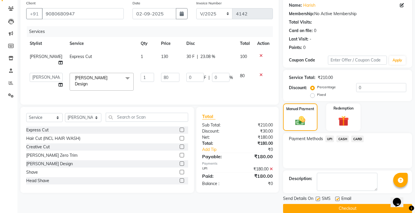
scroll to position [55, 0]
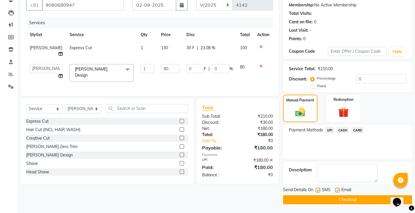
click at [336, 198] on button "Checkout" at bounding box center [347, 199] width 129 height 9
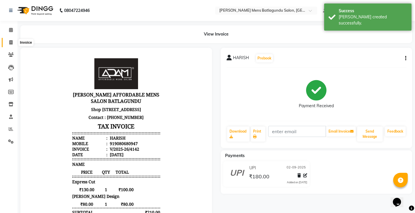
click at [11, 42] on icon at bounding box center [10, 42] width 3 height 4
select select "8213"
select select "service"
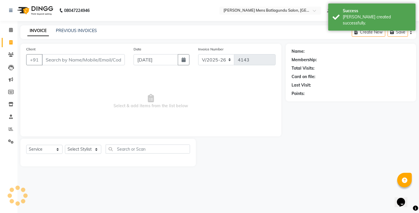
click at [168, 54] on div "Date [DATE]" at bounding box center [161, 58] width 65 height 24
click at [165, 58] on input "[DATE]" at bounding box center [156, 59] width 45 height 11
select select "9"
select select "2025"
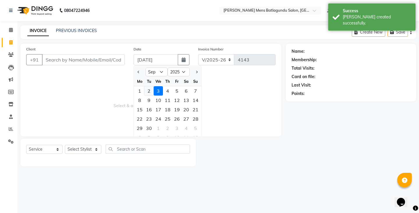
click at [149, 92] on div "2" at bounding box center [148, 90] width 9 height 9
type input "02-09-2025"
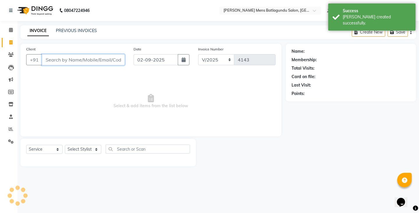
click at [98, 58] on input "Client" at bounding box center [83, 59] width 83 height 11
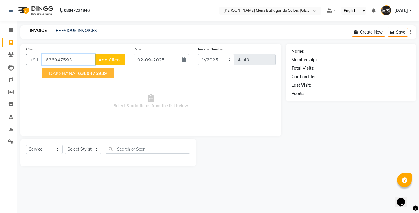
click at [88, 75] on span "636947593" at bounding box center [91, 73] width 26 height 6
type input "6369475939"
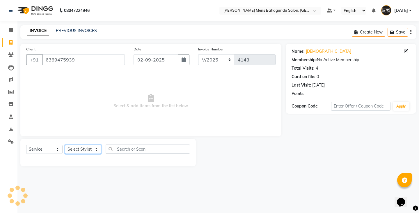
click at [86, 151] on select "Select Stylist Admin [PERSON_NAME][DATE] SAHIB [PERSON_NAME]" at bounding box center [83, 149] width 36 height 9
select select "78653"
click at [65, 145] on select "Select Stylist Admin [PERSON_NAME][DATE] SAHIB [PERSON_NAME]" at bounding box center [83, 149] width 36 height 9
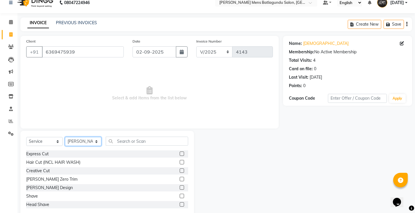
scroll to position [20, 0]
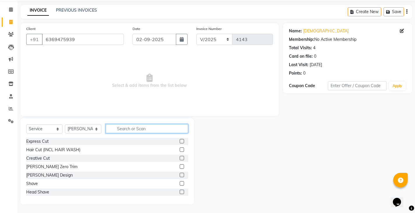
click at [173, 126] on input "text" at bounding box center [147, 128] width 82 height 9
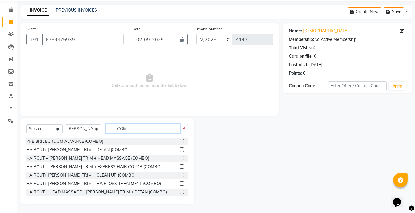
type input "COM"
click at [180, 147] on div at bounding box center [184, 149] width 8 height 7
click at [175, 150] on div "HAIRCUT+ [PERSON_NAME] TRIM + DETAN (COMBO)" at bounding box center [107, 149] width 162 height 7
click at [180, 151] on label at bounding box center [182, 149] width 4 height 4
click at [180, 151] on input "checkbox" at bounding box center [182, 150] width 4 height 4
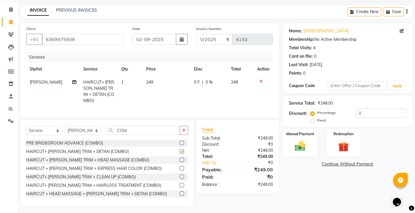
checkbox input "false"
click at [305, 142] on img at bounding box center [300, 146] width 18 height 13
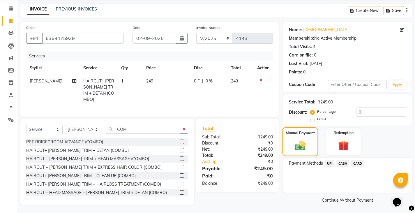
scroll to position [22, 0]
click at [338, 163] on span "CASH" at bounding box center [342, 163] width 13 height 7
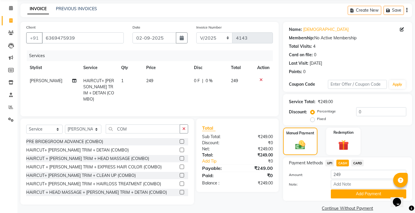
click at [329, 163] on span "UPI" at bounding box center [329, 163] width 9 height 7
click at [347, 196] on button "Add Payment" at bounding box center [368, 193] width 75 height 9
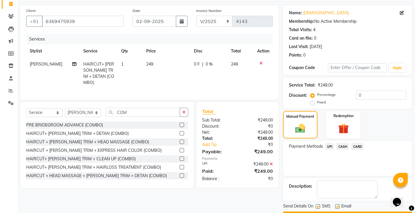
scroll to position [55, 0]
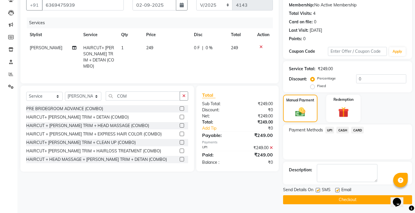
click at [346, 199] on button "Checkout" at bounding box center [347, 199] width 129 height 9
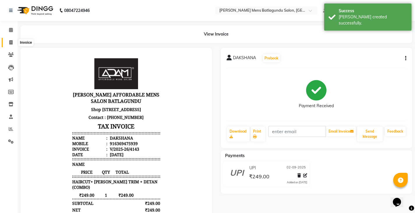
click at [11, 44] on icon at bounding box center [10, 42] width 3 height 4
select select "service"
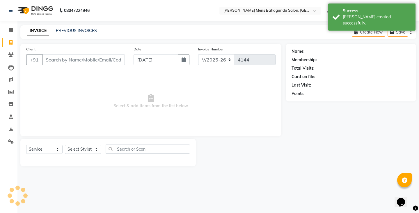
click at [94, 23] on div "08047224946 Select Location × [PERSON_NAME] Mens Batlagundu Salon, Batlagundu D…" at bounding box center [209, 106] width 419 height 213
click at [83, 31] on link "PREVIOUS INVOICES" at bounding box center [76, 30] width 41 height 5
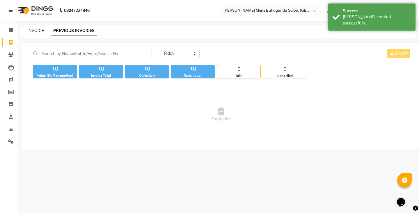
click at [41, 32] on link "INVOICE" at bounding box center [35, 30] width 17 height 5
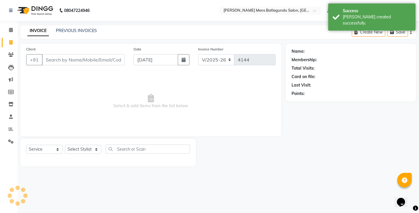
click at [81, 34] on div "INVOICE PREVIOUS INVOICES" at bounding box center [62, 31] width 84 height 7
click at [84, 31] on link "PREVIOUS INVOICES" at bounding box center [76, 30] width 41 height 5
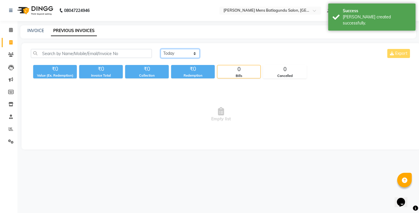
click at [166, 51] on select "[DATE] [DATE] Custom Range" at bounding box center [180, 53] width 39 height 9
click at [161, 49] on select "[DATE] [DATE] Custom Range" at bounding box center [180, 53] width 39 height 9
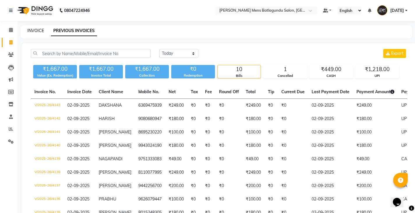
click at [36, 29] on link "INVOICE" at bounding box center [35, 30] width 17 height 5
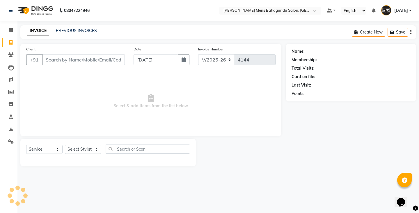
drag, startPoint x: 74, startPoint y: 52, endPoint x: 75, endPoint y: 61, distance: 9.4
click at [74, 52] on div "Client +91" at bounding box center [75, 58] width 107 height 24
click at [76, 62] on input "Client" at bounding box center [83, 59] width 83 height 11
click at [79, 31] on link "PREVIOUS INVOICES" at bounding box center [76, 30] width 41 height 5
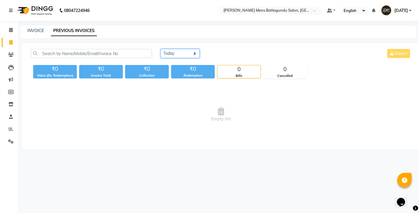
drag, startPoint x: 181, startPoint y: 53, endPoint x: 180, endPoint y: 58, distance: 4.8
click at [181, 53] on select "[DATE] [DATE] Custom Range" at bounding box center [180, 53] width 39 height 9
click at [161, 49] on select "[DATE] [DATE] Custom Range" at bounding box center [180, 53] width 39 height 9
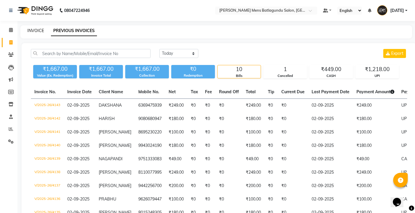
click at [30, 30] on link "INVOICE" at bounding box center [35, 30] width 17 height 5
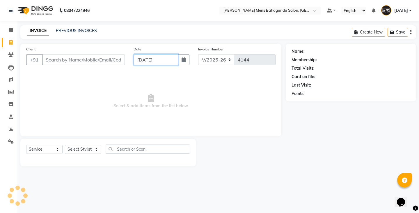
click at [143, 62] on input "[DATE]" at bounding box center [156, 59] width 45 height 11
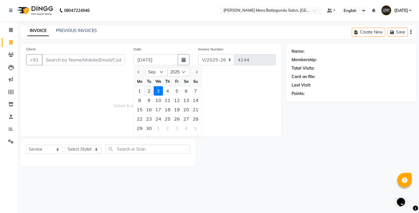
click at [152, 92] on div "2" at bounding box center [148, 90] width 9 height 9
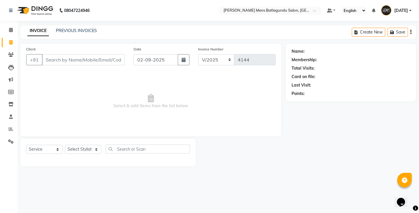
click at [96, 53] on div "Client +91" at bounding box center [75, 58] width 107 height 24
click at [96, 55] on input "Client" at bounding box center [83, 59] width 83 height 11
click at [114, 61] on span "Add Client" at bounding box center [109, 60] width 23 height 6
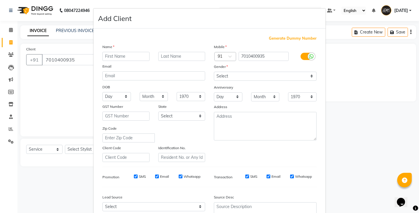
click at [120, 55] on input "text" at bounding box center [126, 56] width 47 height 9
drag, startPoint x: 232, startPoint y: 77, endPoint x: 230, endPoint y: 80, distance: 4.2
click at [232, 77] on select "Select [DEMOGRAPHIC_DATA] [DEMOGRAPHIC_DATA] Other Prefer Not To Say" at bounding box center [265, 76] width 103 height 9
click at [214, 72] on select "Select [DEMOGRAPHIC_DATA] [DEMOGRAPHIC_DATA] Other Prefer Not To Say" at bounding box center [265, 76] width 103 height 9
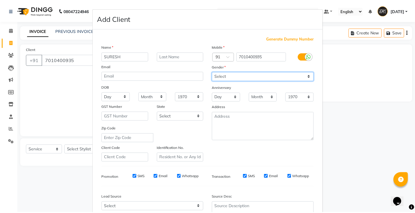
scroll to position [56, 0]
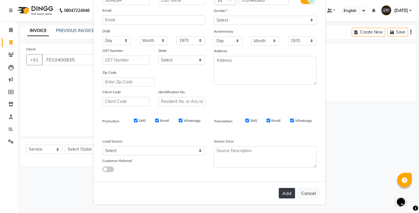
click at [283, 193] on button "Add" at bounding box center [287, 193] width 16 height 10
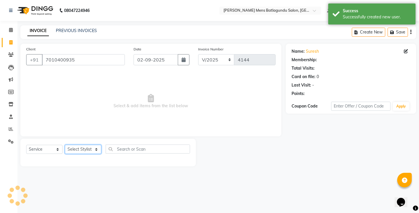
click at [86, 150] on select "Select Stylist Admin [PERSON_NAME][DATE] SAHIB [PERSON_NAME]" at bounding box center [83, 149] width 36 height 9
click at [87, 150] on select "Select Stylist Admin [PERSON_NAME][DATE] SAHIB [PERSON_NAME]" at bounding box center [83, 149] width 36 height 9
click at [65, 145] on select "Select Stylist Admin [PERSON_NAME][DATE] SAHIB [PERSON_NAME]" at bounding box center [83, 149] width 36 height 9
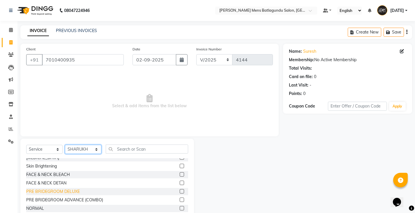
scroll to position [262, 0]
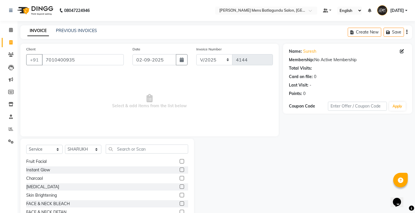
click at [180, 196] on label at bounding box center [182, 195] width 4 height 4
click at [180, 196] on input "checkbox" at bounding box center [182, 195] width 4 height 4
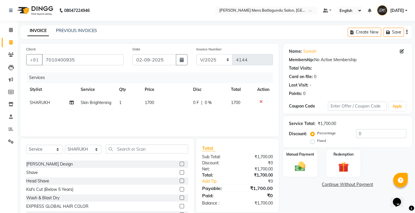
scroll to position [0, 0]
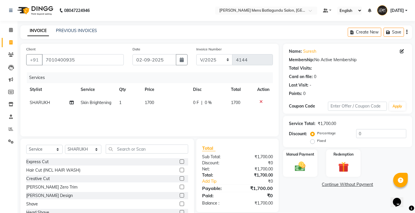
click at [180, 162] on label at bounding box center [182, 161] width 4 height 4
click at [180, 162] on input "checkbox" at bounding box center [182, 162] width 4 height 4
click at [196, 110] on td "0 F | 0 %" at bounding box center [209, 115] width 38 height 13
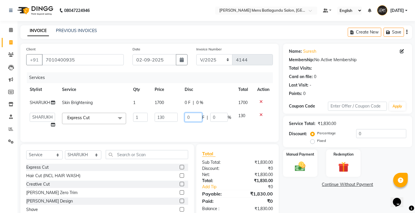
click at [185, 117] on input "0" at bounding box center [193, 117] width 17 height 9
click at [219, 128] on div "Services Stylist Service Qty Price Disc Total Action [PERSON_NAME] Skin Brighte…" at bounding box center [149, 104] width 247 height 64
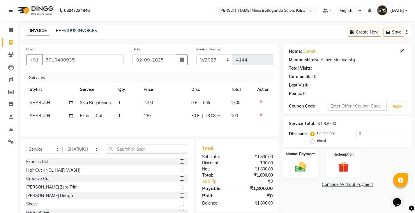
click at [310, 161] on div "Manual Payment" at bounding box center [300, 163] width 36 height 29
click at [260, 117] on icon at bounding box center [261, 115] width 3 height 4
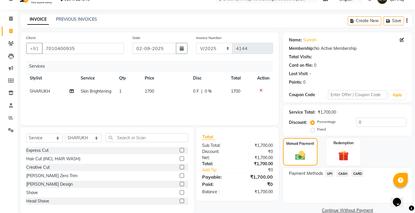
scroll to position [22, 0]
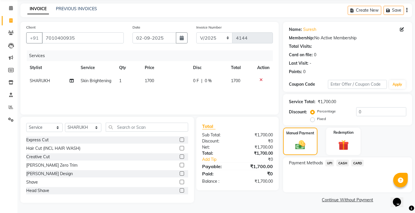
click at [331, 162] on span "UPI" at bounding box center [329, 163] width 9 height 7
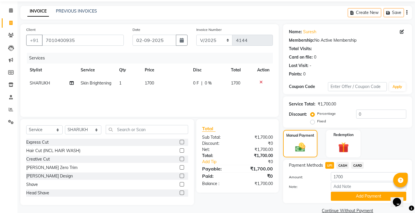
scroll to position [30, 0]
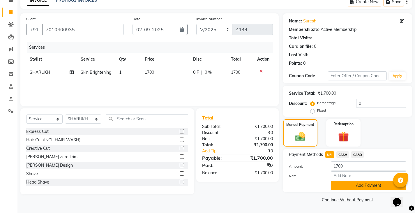
click at [343, 187] on button "Add Payment" at bounding box center [368, 185] width 75 height 9
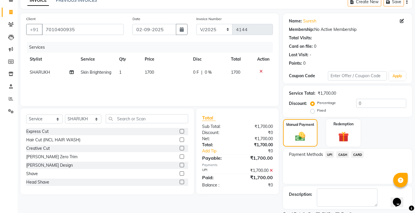
scroll to position [55, 0]
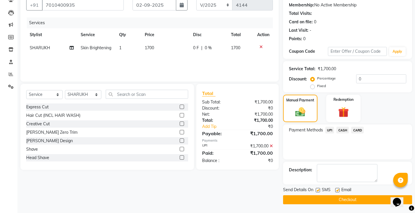
drag, startPoint x: 313, startPoint y: 197, endPoint x: 329, endPoint y: 203, distance: 16.9
click at [313, 198] on button "Checkout" at bounding box center [347, 199] width 129 height 9
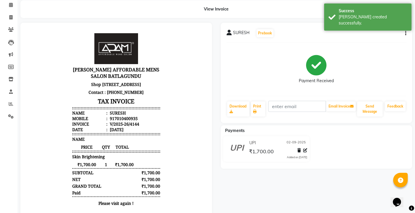
scroll to position [48, 0]
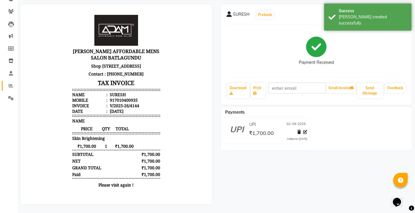
click at [9, 83] on icon at bounding box center [11, 85] width 4 height 4
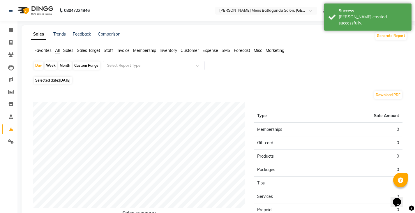
click at [92, 49] on span "Sales Target" at bounding box center [88, 50] width 23 height 5
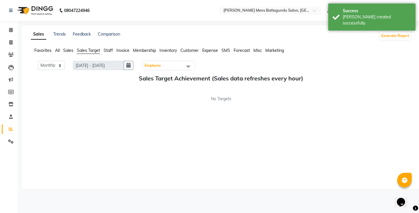
click at [108, 49] on span "Staff" at bounding box center [108, 50] width 9 height 5
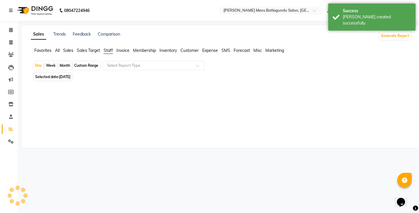
click at [50, 75] on span "Selected date: [DATE]" at bounding box center [53, 76] width 38 height 7
click at [52, 75] on span "Selected date: [DATE]" at bounding box center [53, 76] width 38 height 7
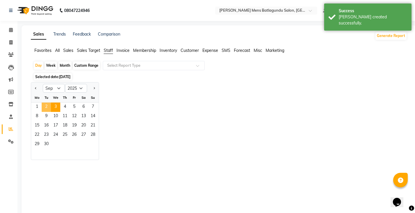
click at [48, 105] on span "2" at bounding box center [46, 107] width 9 height 9
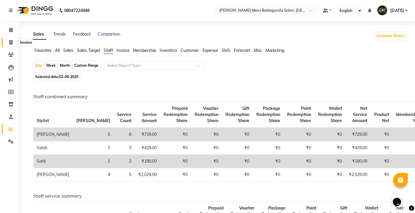
click at [9, 41] on icon at bounding box center [10, 42] width 3 height 4
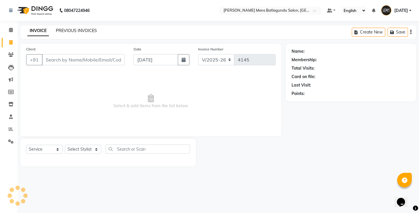
click at [89, 32] on link "PREVIOUS INVOICES" at bounding box center [76, 30] width 41 height 5
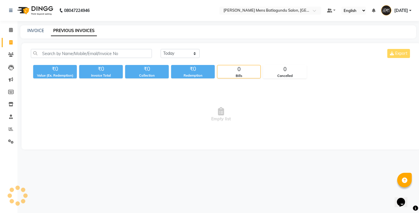
click at [87, 31] on link "PREVIOUS INVOICES" at bounding box center [74, 31] width 46 height 10
click at [35, 30] on link "INVOICE" at bounding box center [35, 30] width 17 height 5
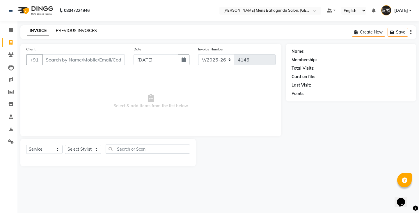
click at [77, 31] on link "PREVIOUS INVOICES" at bounding box center [76, 30] width 41 height 5
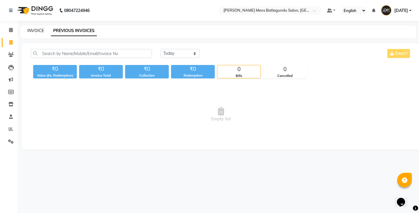
click at [36, 28] on link "INVOICE" at bounding box center [35, 30] width 17 height 5
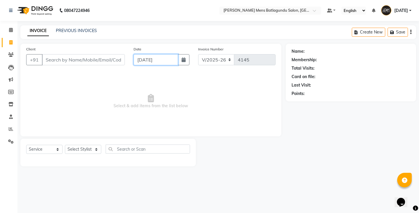
click at [156, 62] on input "[DATE]" at bounding box center [156, 59] width 45 height 11
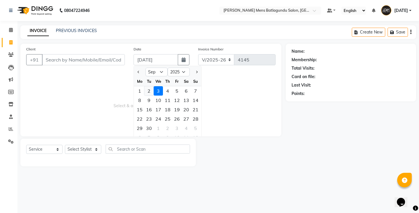
click at [150, 92] on div "2" at bounding box center [148, 90] width 9 height 9
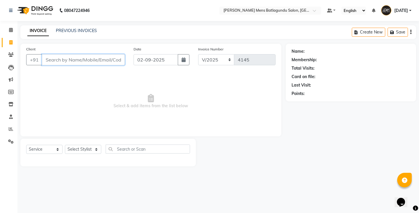
click at [114, 59] on input "Client" at bounding box center [83, 59] width 83 height 11
click at [89, 65] on div "Client +91" at bounding box center [75, 58] width 107 height 24
click at [91, 62] on input "Client" at bounding box center [83, 59] width 83 height 11
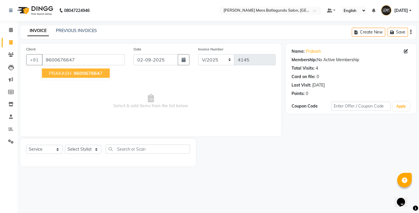
click at [64, 73] on span "PRAKASH" at bounding box center [60, 73] width 22 height 6
click at [97, 142] on div "Select Service Product Membership Package Voucher Prepaid Gift Card Select Styl…" at bounding box center [108, 153] width 176 height 28
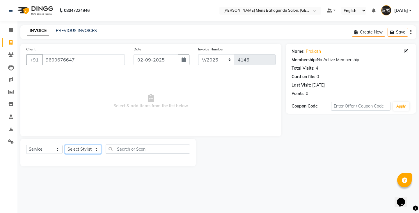
click at [91, 148] on select "Select Stylist Admin [PERSON_NAME][DATE] SAHIB [PERSON_NAME]" at bounding box center [83, 149] width 36 height 9
click at [65, 145] on select "Select Stylist Admin [PERSON_NAME][DATE] SAHIB [PERSON_NAME]" at bounding box center [83, 149] width 36 height 9
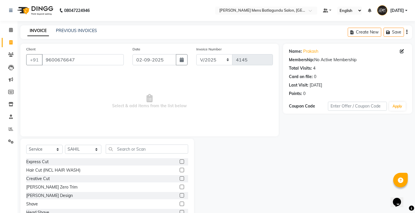
click at [180, 187] on label at bounding box center [182, 187] width 4 height 4
click at [180, 187] on input "checkbox" at bounding box center [182, 187] width 4 height 4
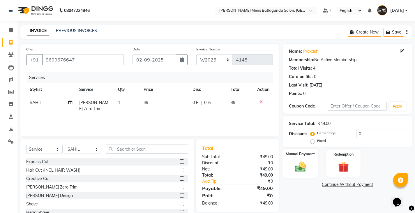
click at [296, 163] on img at bounding box center [300, 166] width 18 height 13
click at [328, 186] on span "UPI" at bounding box center [329, 184] width 9 height 7
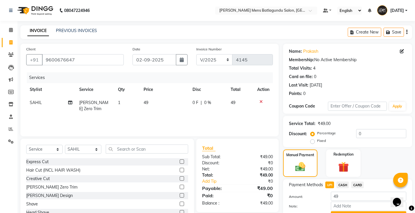
click at [260, 102] on icon at bounding box center [261, 102] width 3 height 4
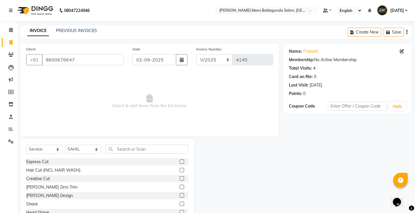
click at [180, 195] on label at bounding box center [182, 195] width 4 height 4
click at [180, 195] on input "checkbox" at bounding box center [182, 196] width 4 height 4
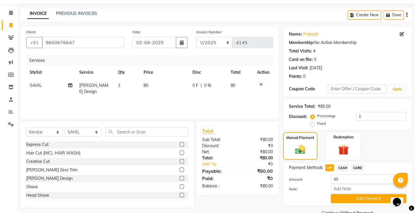
scroll to position [30, 0]
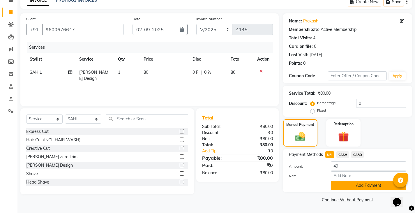
click at [348, 184] on button "Add Payment" at bounding box center [368, 185] width 75 height 9
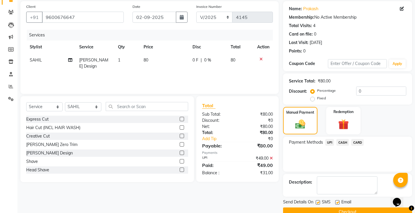
scroll to position [55, 0]
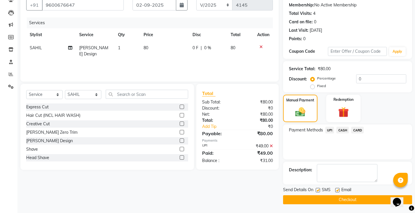
click at [273, 145] on div "₹49.00" at bounding box center [257, 146] width 40 height 6
click at [270, 147] on icon at bounding box center [271, 146] width 3 height 4
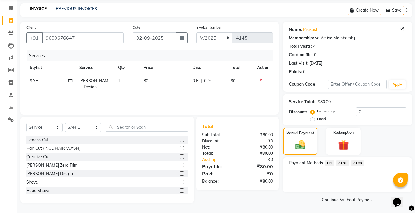
click at [331, 162] on span "UPI" at bounding box center [329, 163] width 9 height 7
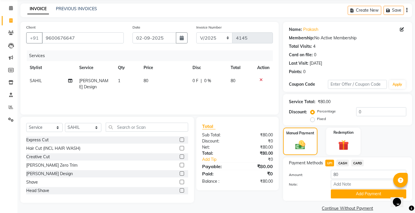
scroll to position [30, 0]
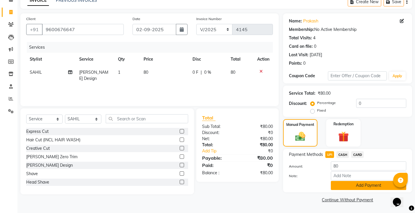
click at [342, 185] on button "Add Payment" at bounding box center [368, 185] width 75 height 9
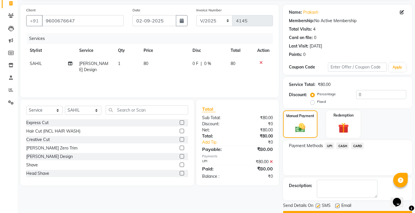
scroll to position [55, 0]
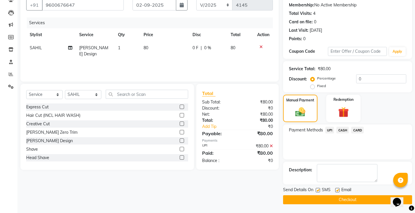
click at [362, 201] on button "Checkout" at bounding box center [347, 199] width 129 height 9
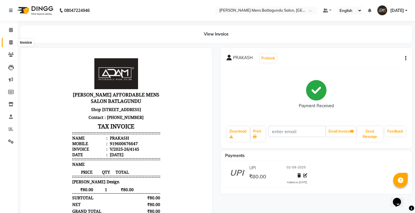
drag, startPoint x: 6, startPoint y: 43, endPoint x: 15, endPoint y: 43, distance: 8.7
click at [6, 43] on span at bounding box center [11, 42] width 10 height 7
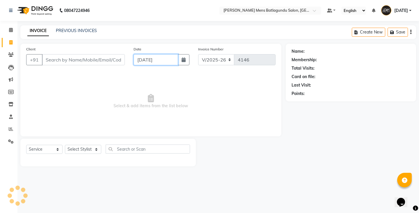
click at [152, 58] on input "[DATE]" at bounding box center [156, 59] width 45 height 11
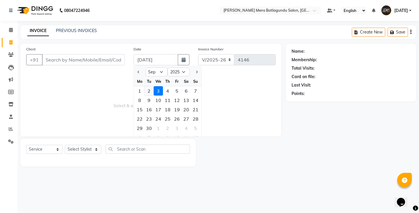
click at [151, 89] on div "2" at bounding box center [148, 90] width 9 height 9
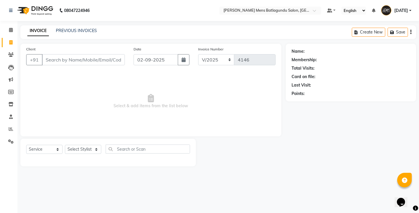
click at [105, 47] on div "Client +91" at bounding box center [75, 58] width 107 height 24
click at [102, 59] on input "Client" at bounding box center [83, 59] width 83 height 11
click at [68, 60] on input "Client" at bounding box center [83, 59] width 83 height 11
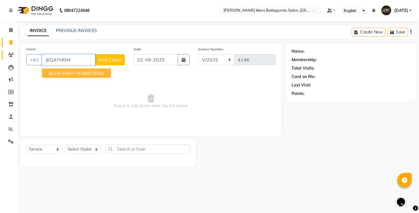
drag, startPoint x: 87, startPoint y: 59, endPoint x: 11, endPoint y: 59, distance: 75.4
click at [11, 59] on app-home "08047224946 Select Location × [PERSON_NAME] Mens Batlagundu Salon, Batlagundu D…" at bounding box center [209, 87] width 419 height 175
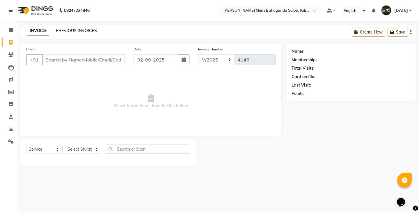
click at [75, 32] on link "PREVIOUS INVOICES" at bounding box center [76, 30] width 41 height 5
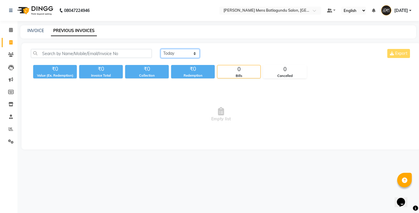
click at [174, 55] on select "[DATE] [DATE] Custom Range" at bounding box center [180, 53] width 39 height 9
click at [161, 49] on select "[DATE] [DATE] Custom Range" at bounding box center [180, 53] width 39 height 9
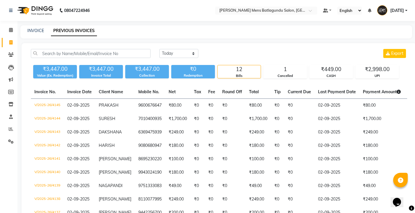
click at [43, 33] on div "INVOICE" at bounding box center [35, 31] width 17 height 6
click at [38, 33] on link "INVOICE" at bounding box center [35, 30] width 17 height 5
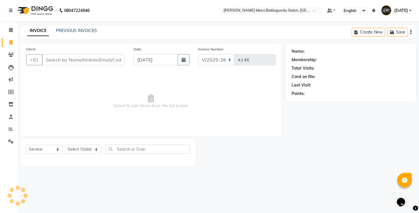
click at [71, 33] on div "PREVIOUS INVOICES" at bounding box center [76, 31] width 41 height 6
click at [153, 62] on input "[DATE]" at bounding box center [156, 59] width 45 height 11
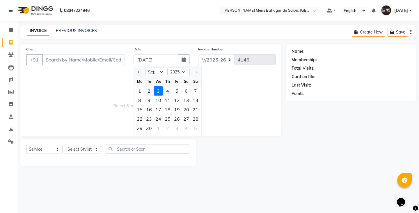
click at [149, 90] on div "2" at bounding box center [148, 90] width 9 height 9
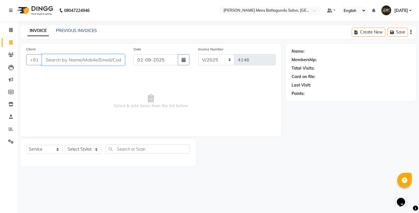
click at [117, 63] on input "Client" at bounding box center [83, 59] width 83 height 11
click at [106, 61] on span "Add Client" at bounding box center [109, 60] width 23 height 6
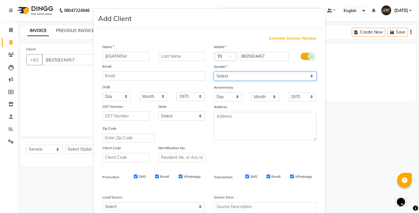
drag, startPoint x: 227, startPoint y: 76, endPoint x: 226, endPoint y: 79, distance: 3.1
click at [227, 76] on select "Select [DEMOGRAPHIC_DATA] [DEMOGRAPHIC_DATA] Other Prefer Not To Say" at bounding box center [265, 76] width 103 height 9
click at [214, 72] on select "Select [DEMOGRAPHIC_DATA] [DEMOGRAPHIC_DATA] Other Prefer Not To Say" at bounding box center [265, 76] width 103 height 9
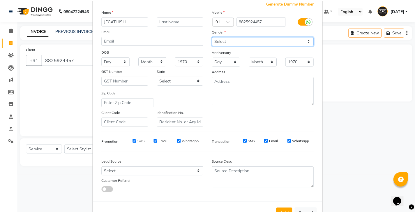
scroll to position [56, 0]
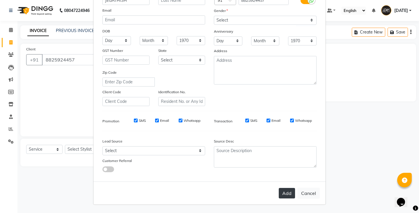
click at [289, 193] on button "Add" at bounding box center [287, 193] width 16 height 10
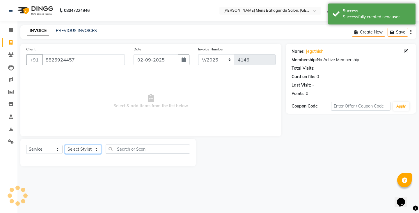
click at [83, 152] on select "Select Stylist Admin [PERSON_NAME][DATE] SAHIB [PERSON_NAME]" at bounding box center [83, 149] width 36 height 9
click at [85, 147] on select "Select Stylist Admin [PERSON_NAME][DATE] SAHIB [PERSON_NAME]" at bounding box center [83, 149] width 36 height 9
click at [65, 145] on select "Select Stylist Admin [PERSON_NAME][DATE] SAHIB [PERSON_NAME]" at bounding box center [83, 149] width 36 height 9
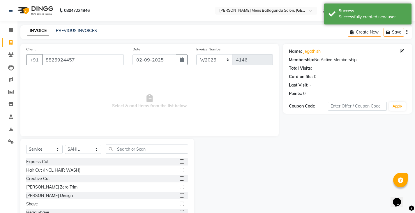
click at [180, 163] on label at bounding box center [182, 161] width 4 height 4
click at [180, 163] on input "checkbox" at bounding box center [182, 162] width 4 height 4
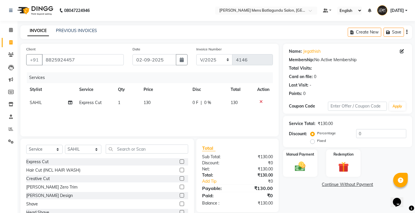
click at [191, 103] on td "0 F | 0 %" at bounding box center [208, 102] width 38 height 13
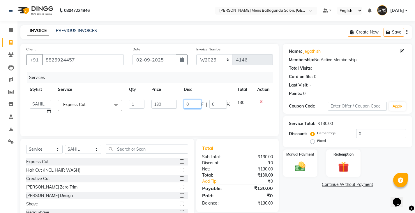
click at [184, 105] on input "0" at bounding box center [192, 104] width 17 height 9
click at [182, 113] on div "Services Stylist Service Qty Price Disc Total Action Admin [PERSON_NAME][DATE] …" at bounding box center [149, 101] width 247 height 58
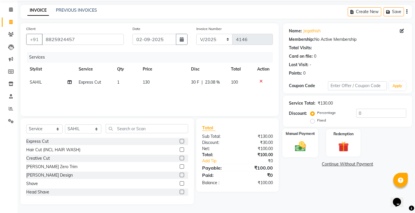
click at [312, 147] on div "Manual Payment" at bounding box center [300, 142] width 36 height 29
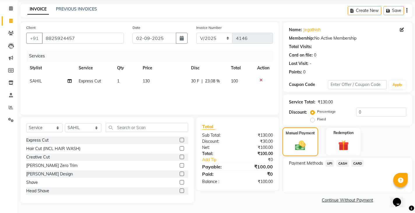
scroll to position [22, 0]
click at [329, 164] on span "UPI" at bounding box center [329, 163] width 9 height 7
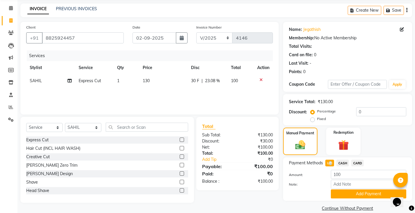
click at [341, 194] on button "Add Payment" at bounding box center [368, 193] width 75 height 9
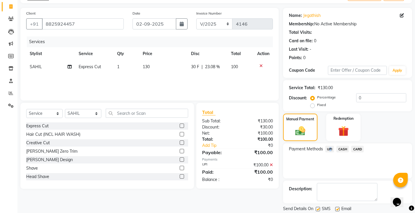
scroll to position [55, 0]
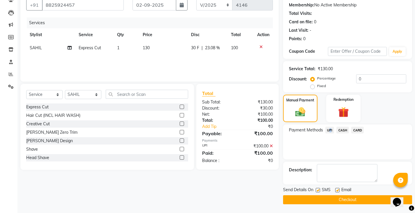
click at [333, 201] on button "Checkout" at bounding box center [347, 199] width 129 height 9
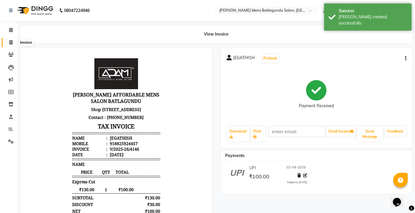
click at [11, 42] on icon at bounding box center [10, 42] width 3 height 4
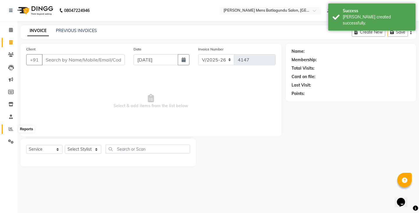
click at [8, 128] on span at bounding box center [11, 129] width 10 height 7
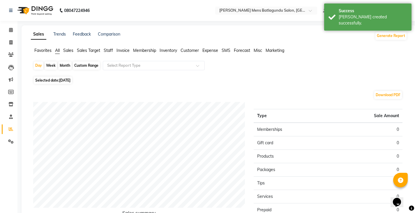
click at [107, 49] on span "Staff" at bounding box center [108, 50] width 9 height 5
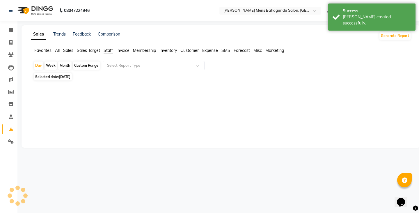
click at [69, 77] on span "[DATE]" at bounding box center [64, 77] width 11 height 4
click at [72, 73] on span "Selected date: [DATE]" at bounding box center [53, 76] width 38 height 7
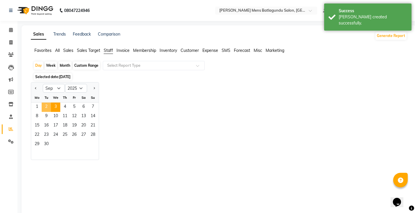
click at [45, 108] on span "2" at bounding box center [46, 107] width 9 height 9
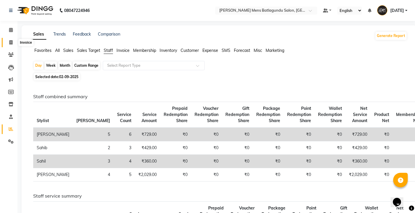
click at [10, 44] on icon at bounding box center [10, 42] width 3 height 4
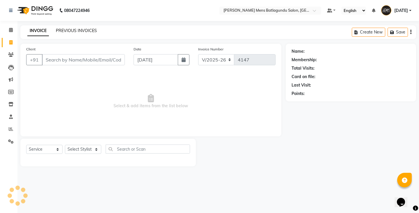
click at [90, 32] on link "PREVIOUS INVOICES" at bounding box center [76, 30] width 41 height 5
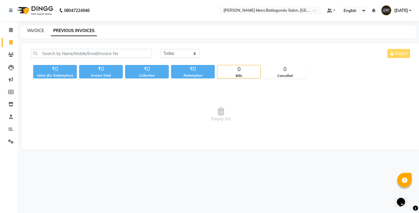
click at [36, 30] on link "INVOICE" at bounding box center [35, 30] width 17 height 5
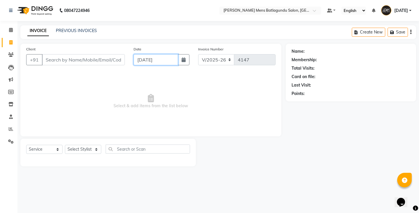
click at [172, 61] on input "[DATE]" at bounding box center [156, 59] width 45 height 11
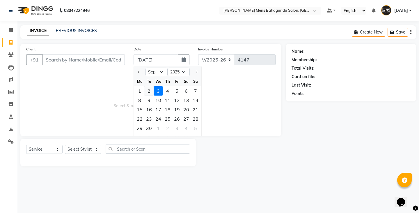
click at [151, 93] on div "2" at bounding box center [148, 90] width 9 height 9
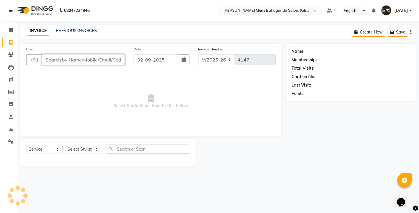
click at [106, 59] on input "Client" at bounding box center [83, 59] width 83 height 11
click at [76, 30] on link "PREVIOUS INVOICES" at bounding box center [76, 30] width 41 height 5
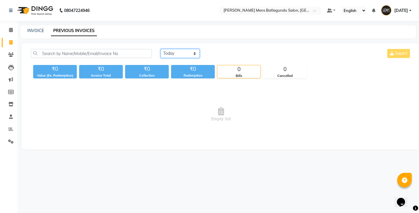
click at [178, 57] on select "[DATE] [DATE] Custom Range" at bounding box center [180, 53] width 39 height 9
click at [161, 49] on select "[DATE] [DATE] Custom Range" at bounding box center [180, 53] width 39 height 9
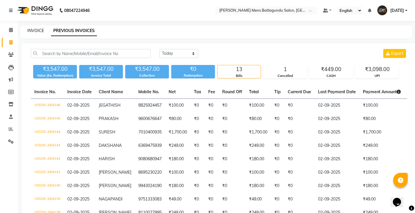
click at [29, 32] on link "INVOICE" at bounding box center [35, 30] width 17 height 5
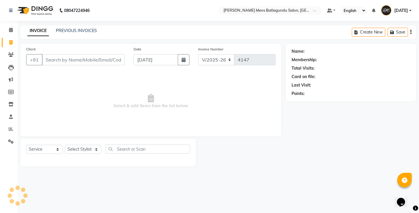
click at [91, 64] on input "Client" at bounding box center [83, 59] width 83 height 11
click at [155, 56] on input "[DATE]" at bounding box center [156, 59] width 45 height 11
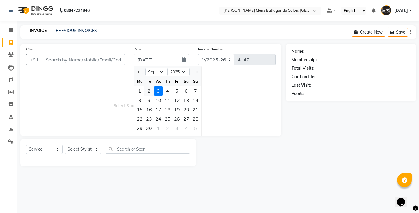
click at [148, 91] on div "2" at bounding box center [148, 90] width 9 height 9
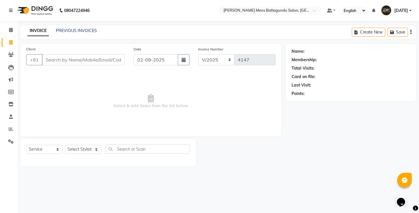
click at [89, 52] on div "Client +91" at bounding box center [75, 58] width 107 height 24
click at [94, 59] on input "Client" at bounding box center [83, 59] width 83 height 11
click at [124, 59] on button "Add Client" at bounding box center [110, 59] width 30 height 11
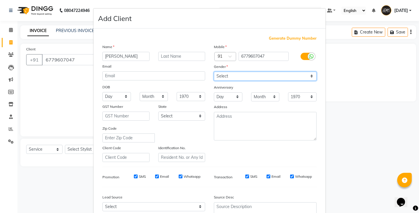
click at [224, 78] on select "Select [DEMOGRAPHIC_DATA] [DEMOGRAPHIC_DATA] Other Prefer Not To Say" at bounding box center [265, 76] width 103 height 9
click at [214, 72] on select "Select [DEMOGRAPHIC_DATA] [DEMOGRAPHIC_DATA] Other Prefer Not To Say" at bounding box center [265, 76] width 103 height 9
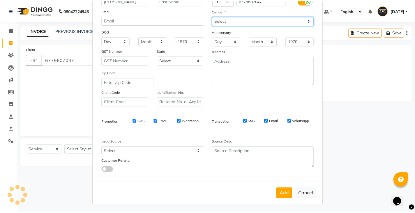
scroll to position [56, 0]
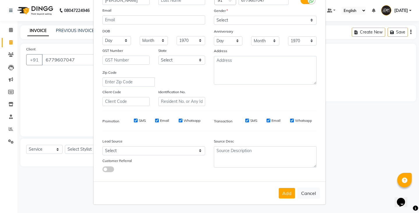
click at [224, 25] on div "Mobile Country Code × 91 6779607047 Gender Select [DEMOGRAPHIC_DATA] [DEMOGRAPH…" at bounding box center [266, 47] width 112 height 118
click at [225, 22] on select "Select [DEMOGRAPHIC_DATA] [DEMOGRAPHIC_DATA] Other Prefer Not To Say" at bounding box center [265, 20] width 103 height 9
click at [214, 16] on select "Select [DEMOGRAPHIC_DATA] [DEMOGRAPHIC_DATA] Other Prefer Not To Say" at bounding box center [265, 20] width 103 height 9
click at [288, 195] on button "Add" at bounding box center [287, 193] width 16 height 10
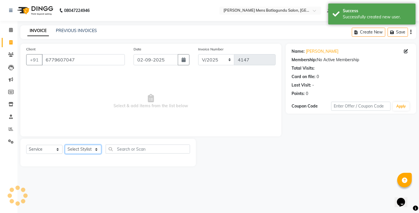
click at [91, 149] on select "Select Stylist Admin [PERSON_NAME][DATE] SAHIB [PERSON_NAME]" at bounding box center [83, 149] width 36 height 9
click at [65, 145] on select "Select Stylist Admin [PERSON_NAME][DATE] SAHIB [PERSON_NAME]" at bounding box center [83, 149] width 36 height 9
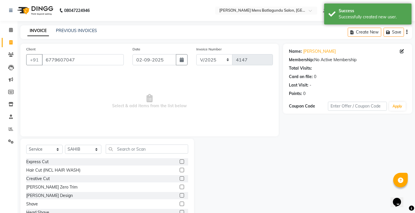
click at [180, 162] on label at bounding box center [182, 161] width 4 height 4
click at [180, 162] on input "checkbox" at bounding box center [182, 162] width 4 height 4
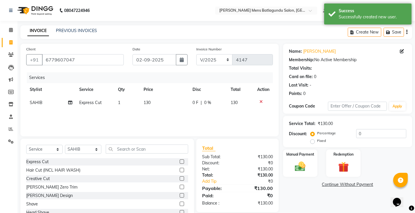
click at [180, 204] on label at bounding box center [182, 204] width 4 height 4
click at [180, 204] on input "checkbox" at bounding box center [182, 204] width 4 height 4
click at [193, 100] on span "0 F" at bounding box center [196, 103] width 6 height 6
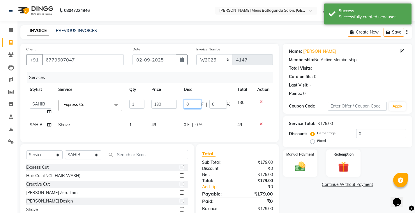
click at [184, 102] on input "0" at bounding box center [192, 104] width 17 height 9
click at [237, 131] on div "Client [PHONE_NUMBER] Date [DATE] Invoice Number V/2025 V/[PHONE_NUMBER] Servic…" at bounding box center [149, 93] width 258 height 98
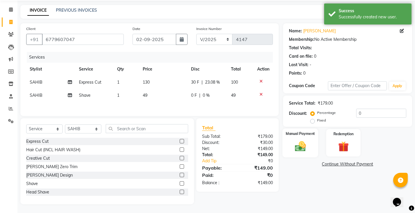
click at [304, 132] on label "Manual Payment" at bounding box center [300, 134] width 29 height 6
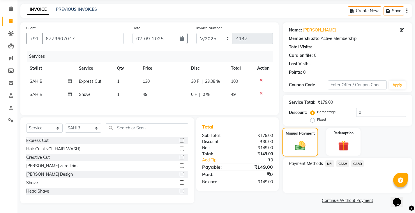
scroll to position [22, 0]
click at [327, 162] on span "UPI" at bounding box center [329, 163] width 9 height 7
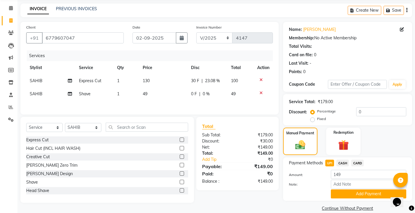
click at [346, 165] on span "CASH" at bounding box center [342, 163] width 13 height 7
click at [341, 193] on button "Add Payment" at bounding box center [368, 193] width 75 height 9
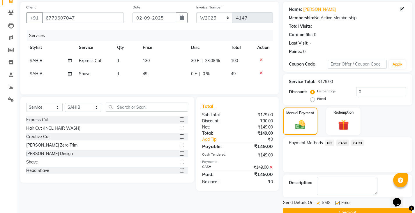
scroll to position [55, 0]
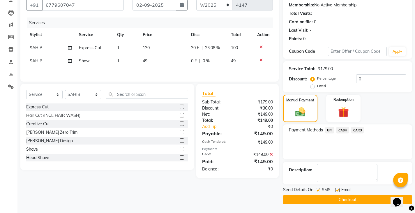
click at [332, 198] on button "Checkout" at bounding box center [347, 199] width 129 height 9
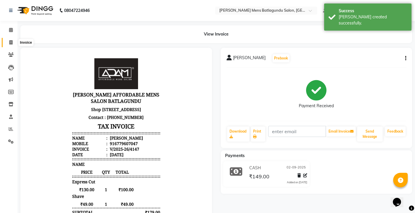
click at [9, 39] on span at bounding box center [11, 42] width 10 height 7
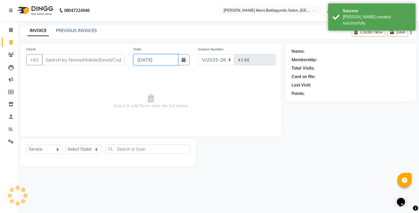
click at [145, 60] on input "[DATE]" at bounding box center [156, 59] width 45 height 11
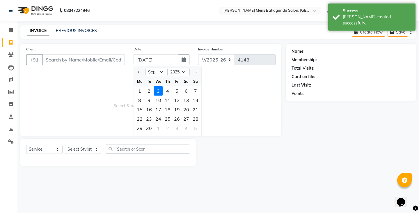
click at [151, 90] on div "2" at bounding box center [148, 90] width 9 height 9
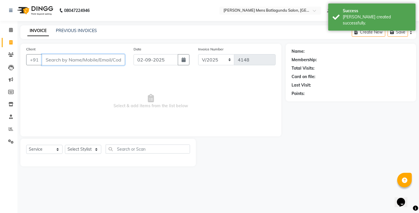
click at [109, 61] on input "Client" at bounding box center [83, 59] width 83 height 11
click at [111, 60] on input "Client" at bounding box center [83, 59] width 83 height 11
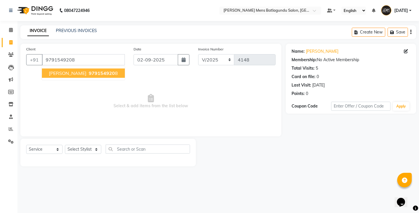
click at [69, 73] on button "[PERSON_NAME] 979154920 8" at bounding box center [83, 72] width 83 height 9
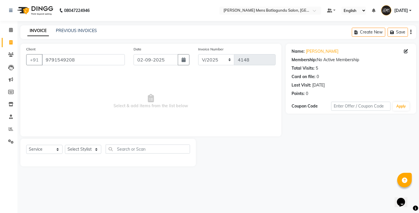
click at [86, 155] on div "Select Service Product Membership Package Voucher Prepaid Gift Card Select Styl…" at bounding box center [108, 151] width 164 height 14
click at [85, 151] on select "Select Stylist Admin [PERSON_NAME][DATE] SAHIB [PERSON_NAME]" at bounding box center [83, 149] width 36 height 9
click at [65, 145] on select "Select Stylist Admin [PERSON_NAME][DATE] SAHIB [PERSON_NAME]" at bounding box center [83, 149] width 36 height 9
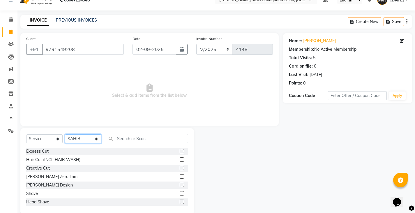
scroll to position [20, 0]
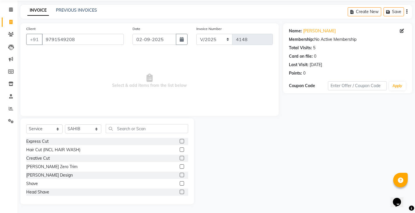
click at [180, 184] on label at bounding box center [182, 183] width 4 height 4
click at [180, 184] on input "checkbox" at bounding box center [182, 184] width 4 height 4
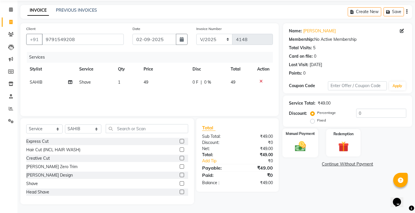
click at [300, 144] on img at bounding box center [300, 146] width 18 height 13
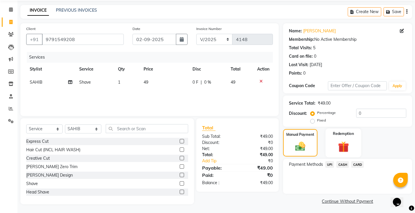
scroll to position [22, 0]
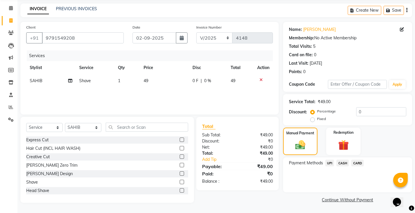
click at [335, 162] on div "CASH" at bounding box center [341, 164] width 15 height 8
click at [332, 162] on span "UPI" at bounding box center [329, 163] width 9 height 7
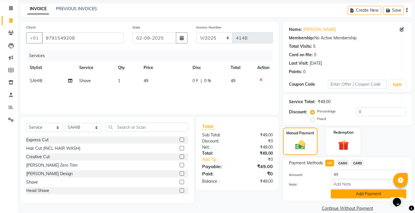
click at [337, 193] on button "Add Payment" at bounding box center [368, 193] width 75 height 9
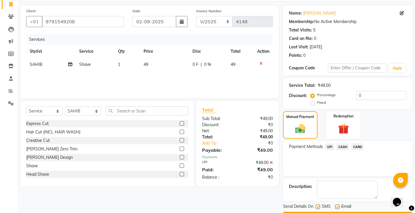
scroll to position [55, 0]
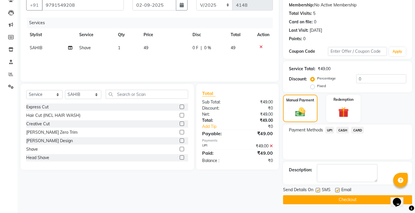
click at [335, 201] on button "Checkout" at bounding box center [347, 199] width 129 height 9
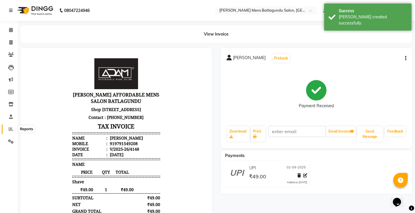
click at [10, 130] on icon at bounding box center [11, 129] width 4 height 4
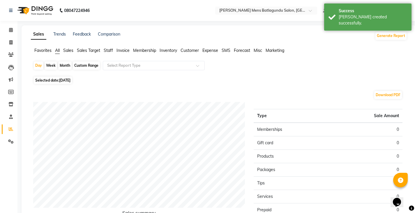
click at [106, 46] on div "Sales Trends Feedback Comparison Generate Report Favorites All Sales Sales Targ…" at bounding box center [219, 153] width 395 height 256
click at [105, 48] on span "Staff" at bounding box center [108, 50] width 9 height 5
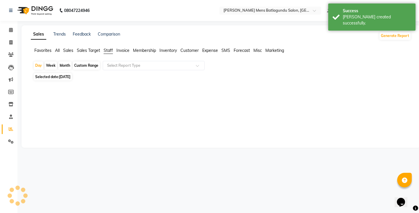
click at [65, 75] on span "[DATE]" at bounding box center [64, 77] width 11 height 4
click at [65, 79] on span "Selected date: [DATE]" at bounding box center [53, 76] width 38 height 7
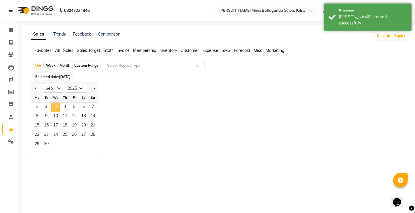
click at [51, 108] on span "3" at bounding box center [55, 107] width 9 height 9
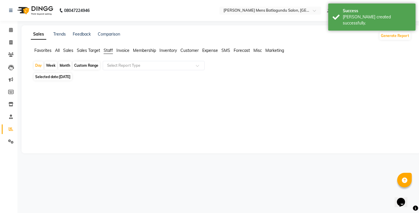
click at [70, 76] on span "[DATE]" at bounding box center [64, 77] width 11 height 4
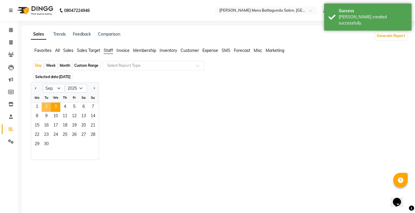
click at [50, 107] on span "2" at bounding box center [46, 107] width 9 height 9
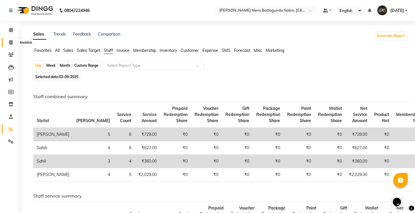
click at [7, 41] on span at bounding box center [11, 42] width 10 height 7
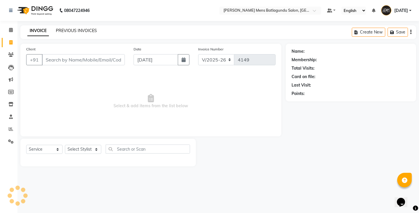
click at [84, 29] on link "PREVIOUS INVOICES" at bounding box center [76, 30] width 41 height 5
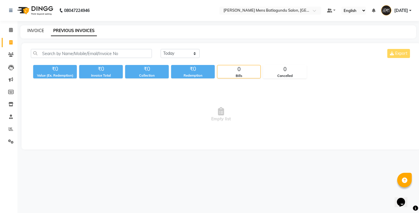
click at [33, 30] on link "INVOICE" at bounding box center [35, 30] width 17 height 5
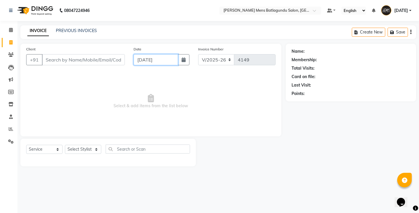
click at [175, 55] on input "[DATE]" at bounding box center [156, 59] width 45 height 11
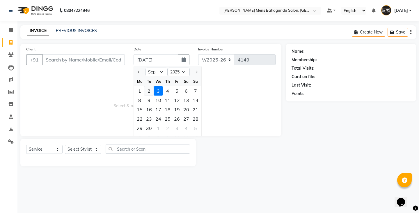
click at [149, 91] on div "2" at bounding box center [148, 90] width 9 height 9
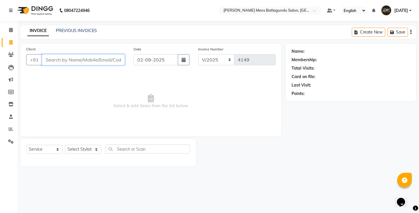
click at [104, 62] on input "Client" at bounding box center [83, 59] width 83 height 11
click at [68, 58] on input "96266728234" at bounding box center [68, 59] width 53 height 11
click at [57, 60] on input "96266728234" at bounding box center [68, 59] width 53 height 11
click at [78, 85] on span "Select & add items from the list below" at bounding box center [151, 101] width 250 height 58
click at [116, 61] on span "Add Client" at bounding box center [109, 60] width 23 height 6
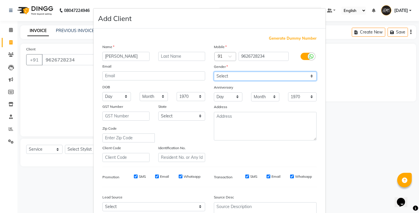
click at [239, 76] on select "Select [DEMOGRAPHIC_DATA] [DEMOGRAPHIC_DATA] Other Prefer Not To Say" at bounding box center [265, 76] width 103 height 9
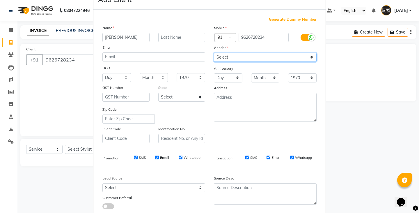
scroll to position [29, 0]
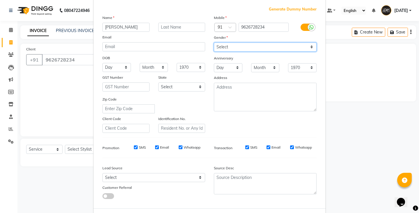
click at [237, 51] on select "Select [DEMOGRAPHIC_DATA] [DEMOGRAPHIC_DATA] Other Prefer Not To Say" at bounding box center [265, 47] width 103 height 9
click at [214, 43] on select "Select [DEMOGRAPHIC_DATA] [DEMOGRAPHIC_DATA] Other Prefer Not To Say" at bounding box center [265, 47] width 103 height 9
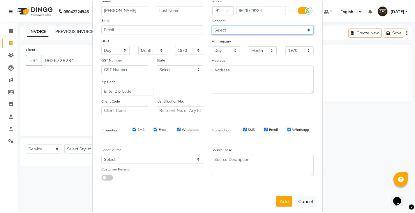
scroll to position [56, 0]
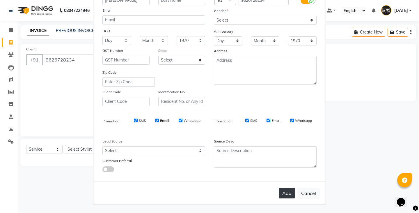
click at [288, 191] on button "Add" at bounding box center [287, 193] width 16 height 10
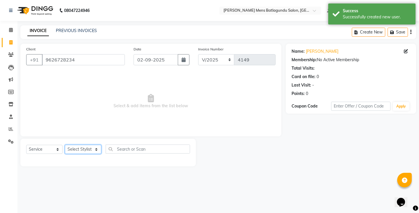
click at [94, 153] on select "Select Stylist Admin [PERSON_NAME][DATE] SAHIB [PERSON_NAME]" at bounding box center [83, 149] width 36 height 9
click at [71, 145] on select "Select Stylist Admin [PERSON_NAME][DATE] SAHIB [PERSON_NAME]" at bounding box center [83, 149] width 36 height 9
click at [65, 145] on select "Select Stylist Admin [PERSON_NAME][DATE] SAHIB [PERSON_NAME]" at bounding box center [83, 149] width 36 height 9
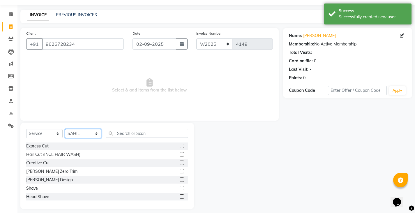
scroll to position [20, 0]
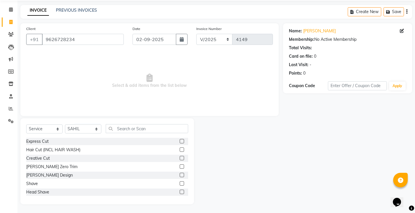
click at [175, 142] on div "Express Cut" at bounding box center [107, 141] width 162 height 7
click at [180, 142] on label at bounding box center [182, 141] width 4 height 4
click at [180, 142] on input "checkbox" at bounding box center [182, 142] width 4 height 4
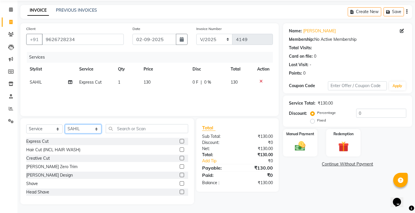
click at [84, 128] on select "Select Stylist Admin [PERSON_NAME][DATE] SAHIB [PERSON_NAME]" at bounding box center [83, 128] width 36 height 9
click at [65, 124] on select "Select Stylist Admin [PERSON_NAME][DATE] SAHIB [PERSON_NAME]" at bounding box center [83, 128] width 36 height 9
click at [180, 185] on label at bounding box center [182, 183] width 4 height 4
click at [180, 185] on input "checkbox" at bounding box center [182, 184] width 4 height 4
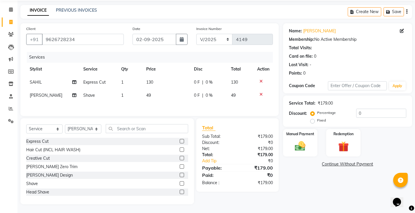
click at [194, 86] on td "0 F | 0 %" at bounding box center [208, 82] width 37 height 13
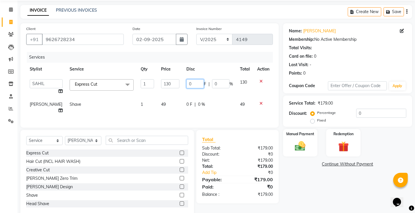
click at [186, 82] on input "0" at bounding box center [194, 83] width 17 height 9
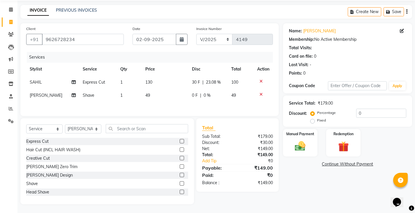
drag, startPoint x: 171, startPoint y: 114, endPoint x: 213, endPoint y: 114, distance: 41.7
click at [171, 115] on div "Client [PHONE_NUMBER] Date [DATE] Invoice Number V/2025 V/[PHONE_NUMBER] Servic…" at bounding box center [149, 69] width 258 height 93
click at [315, 143] on div "Manual Payment" at bounding box center [300, 142] width 36 height 29
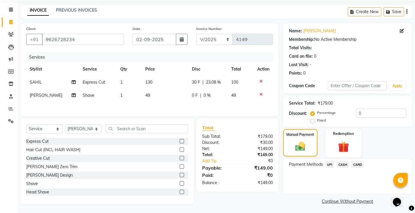
scroll to position [22, 0]
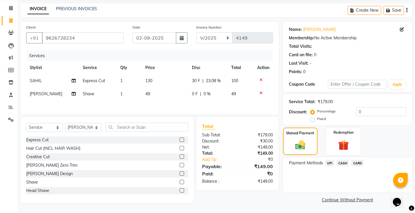
click at [343, 164] on span "CASH" at bounding box center [342, 163] width 13 height 7
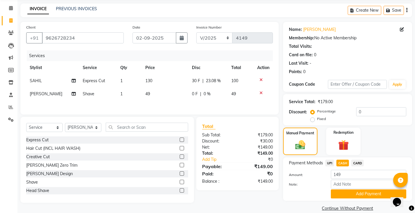
click at [341, 197] on button "Add Payment" at bounding box center [368, 193] width 75 height 9
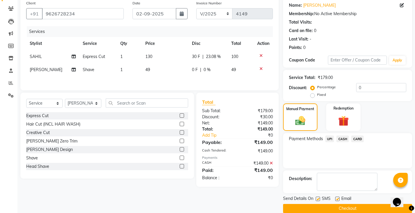
scroll to position [55, 0]
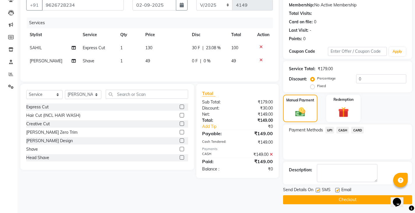
click at [320, 197] on button "Checkout" at bounding box center [347, 199] width 129 height 9
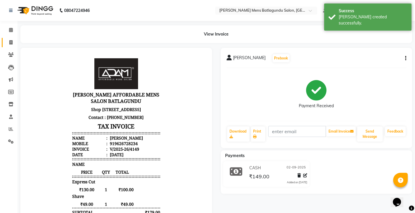
click at [6, 43] on link "Invoice" at bounding box center [9, 43] width 14 height 10
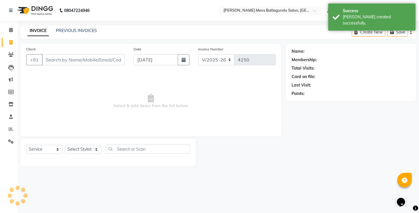
click at [154, 66] on div "Date [DATE]" at bounding box center [161, 58] width 65 height 24
click at [154, 63] on input "[DATE]" at bounding box center [156, 59] width 45 height 11
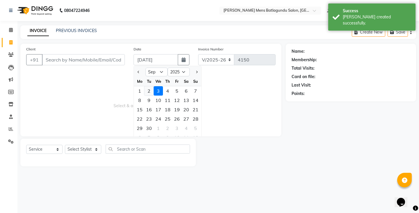
click at [149, 90] on div "2" at bounding box center [148, 90] width 9 height 9
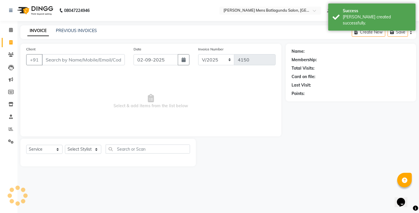
click at [75, 52] on div "Client +91" at bounding box center [75, 58] width 107 height 24
click at [75, 70] on div "Client +91" at bounding box center [75, 58] width 107 height 24
click at [77, 61] on input "Client" at bounding box center [83, 59] width 83 height 11
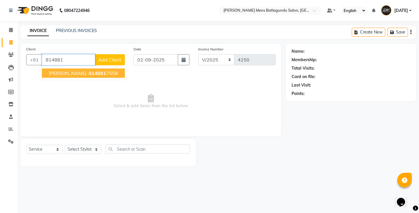
click at [75, 76] on button "[PERSON_NAME] 814881 7558" at bounding box center [83, 72] width 83 height 9
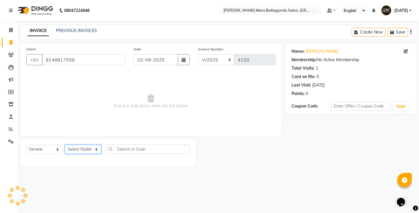
click at [82, 151] on select "Select Stylist Admin [PERSON_NAME][DATE] SAHIB [PERSON_NAME]" at bounding box center [83, 149] width 36 height 9
click at [65, 145] on select "Select Stylist Admin [PERSON_NAME][DATE] SAHIB [PERSON_NAME]" at bounding box center [83, 149] width 36 height 9
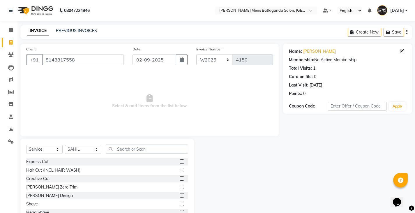
click at [180, 202] on label at bounding box center [182, 204] width 4 height 4
click at [180, 202] on input "checkbox" at bounding box center [182, 204] width 4 height 4
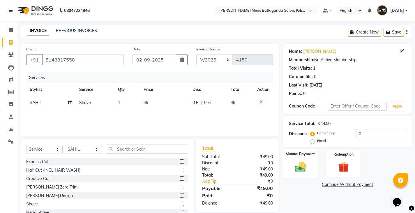
click at [303, 160] on div "Manual Payment" at bounding box center [300, 163] width 36 height 29
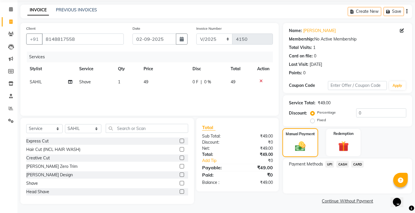
scroll to position [22, 0]
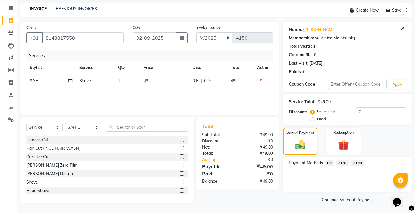
click at [347, 161] on span "CASH" at bounding box center [342, 163] width 13 height 7
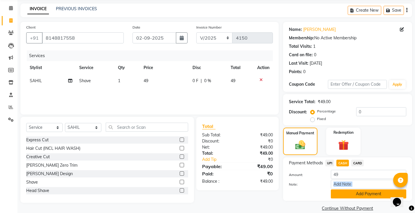
click at [340, 189] on div "Amount: 49 Note: Add Payment" at bounding box center [347, 184] width 117 height 29
click at [340, 190] on button "Add Payment" at bounding box center [368, 193] width 75 height 9
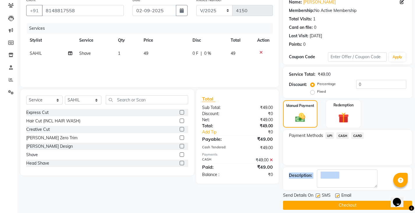
scroll to position [0, 0]
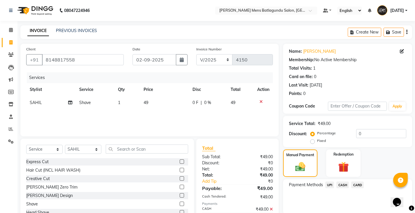
click at [225, 118] on div "Services Stylist Service Qty Price Disc Total Action [PERSON_NAME] Shave 1 49 0…" at bounding box center [149, 101] width 247 height 58
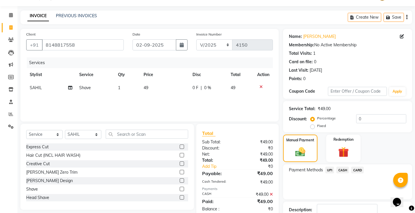
scroll to position [29, 0]
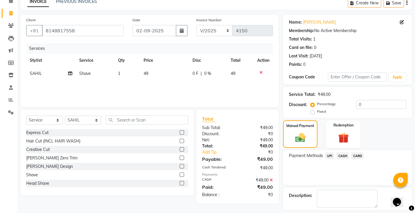
click at [338, 158] on span "CASH" at bounding box center [342, 155] width 13 height 7
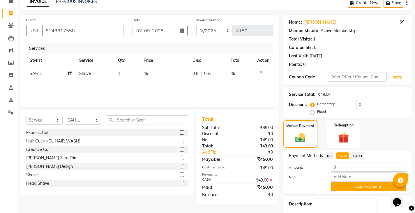
click at [340, 184] on button "Add Payment" at bounding box center [368, 186] width 75 height 9
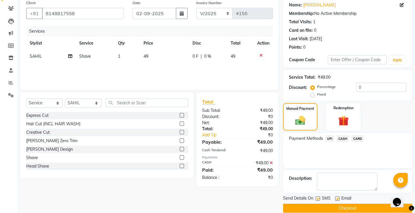
scroll to position [55, 0]
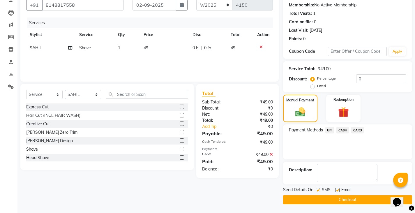
click at [342, 199] on button "Checkout" at bounding box center [347, 199] width 129 height 9
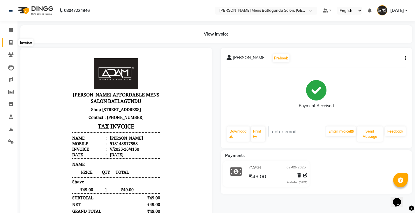
click at [7, 41] on span at bounding box center [11, 42] width 10 height 7
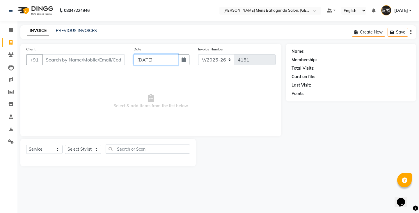
click at [165, 59] on input "[DATE]" at bounding box center [156, 59] width 45 height 11
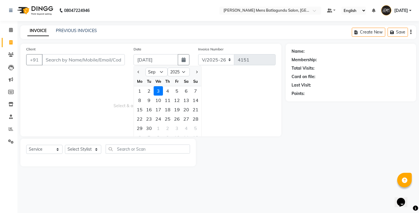
click at [144, 91] on div "1" at bounding box center [139, 90] width 9 height 9
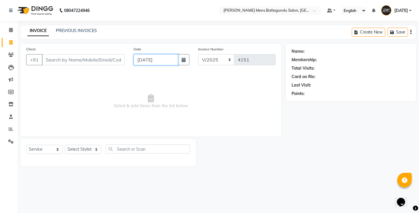
click at [135, 61] on input "[DATE]" at bounding box center [156, 59] width 45 height 11
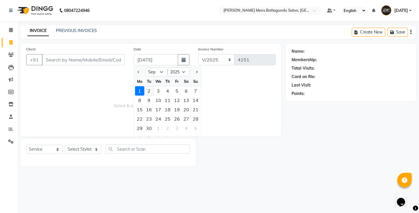
click at [149, 91] on div "2" at bounding box center [148, 90] width 9 height 9
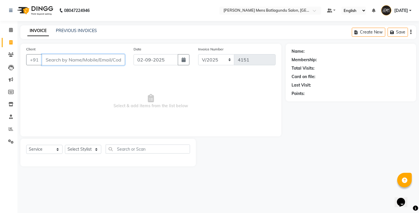
click at [108, 63] on input "Client" at bounding box center [83, 59] width 83 height 11
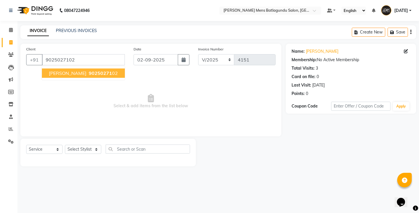
click at [57, 68] on ngb-typeahead-window "[PERSON_NAME] 90250271 02" at bounding box center [84, 73] width 84 height 15
click at [57, 71] on span "[PERSON_NAME]" at bounding box center [68, 73] width 38 height 6
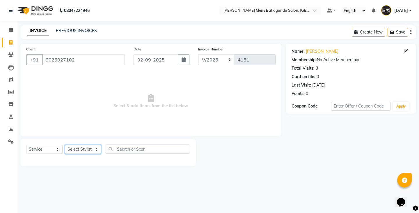
click at [87, 152] on select "Select Stylist Admin [PERSON_NAME][DATE] SAHIB [PERSON_NAME]" at bounding box center [83, 149] width 36 height 9
click at [65, 145] on select "Select Stylist Admin [PERSON_NAME][DATE] SAHIB [PERSON_NAME]" at bounding box center [83, 149] width 36 height 9
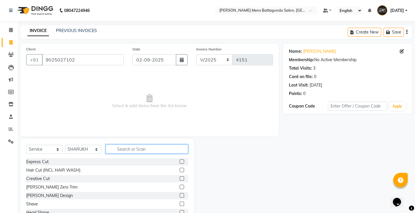
click at [130, 149] on input "text" at bounding box center [147, 148] width 82 height 9
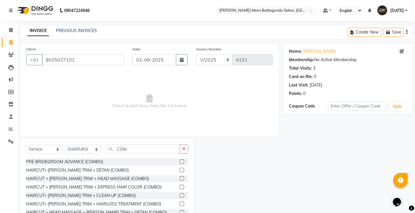
click at [180, 161] on label at bounding box center [182, 161] width 4 height 4
click at [180, 161] on input "checkbox" at bounding box center [182, 162] width 4 height 4
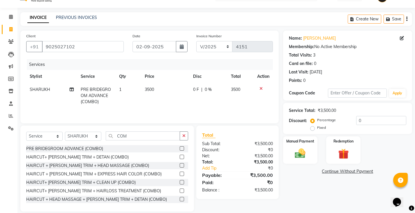
scroll to position [20, 0]
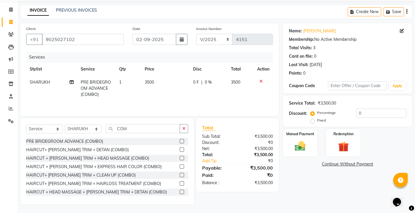
click at [260, 82] on icon at bounding box center [261, 81] width 3 height 4
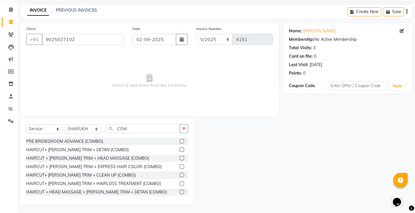
click at [180, 150] on label at bounding box center [182, 149] width 4 height 4
click at [180, 150] on input "checkbox" at bounding box center [182, 150] width 4 height 4
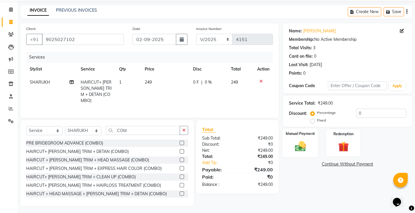
click at [311, 138] on div "Manual Payment" at bounding box center [300, 142] width 36 height 29
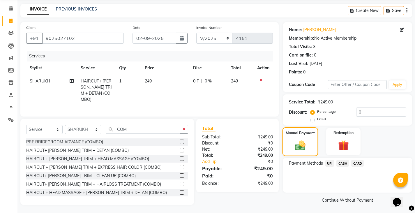
scroll to position [22, 0]
click at [329, 165] on span "UPI" at bounding box center [329, 163] width 9 height 7
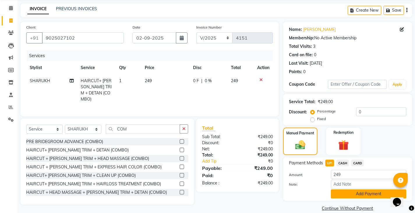
click at [338, 194] on button "Add Payment" at bounding box center [368, 193] width 75 height 9
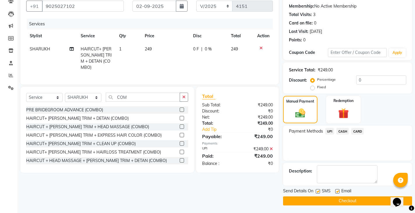
scroll to position [55, 0]
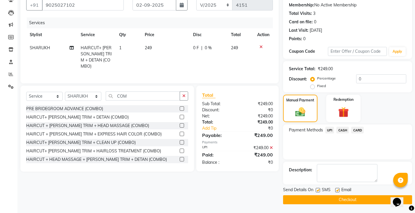
click at [333, 200] on button "Checkout" at bounding box center [347, 199] width 129 height 9
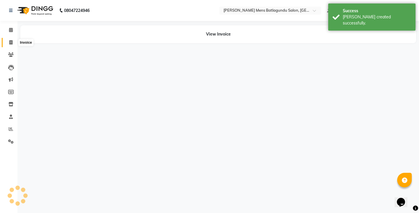
click at [10, 44] on icon at bounding box center [10, 42] width 3 height 4
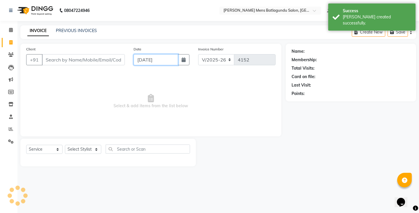
click at [169, 60] on input "[DATE]" at bounding box center [156, 59] width 45 height 11
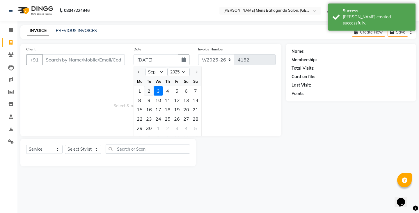
click at [150, 90] on div "2" at bounding box center [148, 90] width 9 height 9
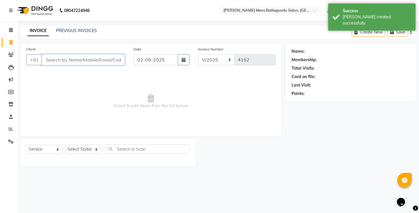
click at [99, 57] on input "Client" at bounding box center [83, 59] width 83 height 11
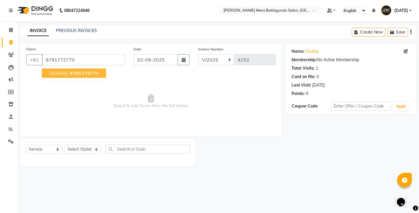
click at [85, 75] on span "979177277" at bounding box center [83, 73] width 26 height 6
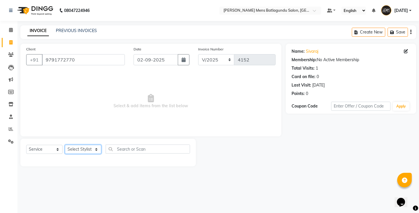
click at [77, 150] on select "Select Stylist Admin [PERSON_NAME][DATE] SAHIB [PERSON_NAME]" at bounding box center [83, 149] width 36 height 9
click at [65, 145] on select "Select Stylist Admin [PERSON_NAME][DATE] SAHIB [PERSON_NAME]" at bounding box center [83, 149] width 36 height 9
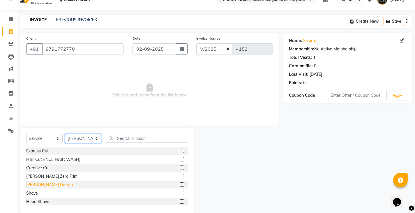
scroll to position [20, 0]
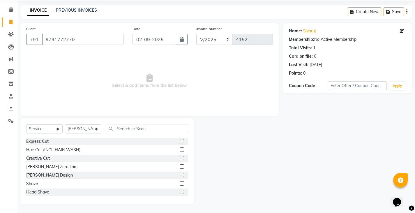
click at [180, 142] on label at bounding box center [182, 141] width 4 height 4
click at [180, 142] on input "checkbox" at bounding box center [182, 142] width 4 height 4
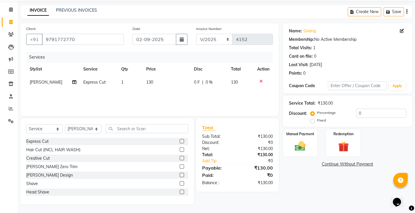
click at [188, 81] on td "130" at bounding box center [166, 82] width 47 height 13
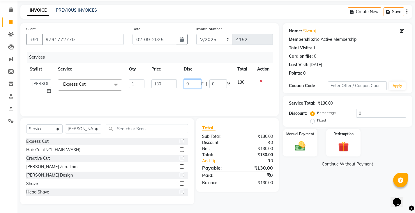
click at [186, 82] on input "0" at bounding box center [192, 83] width 17 height 9
click at [171, 97] on div "Services Stylist Service Qty Price Disc Total Action Admin [PERSON_NAME][DATE] …" at bounding box center [149, 81] width 247 height 58
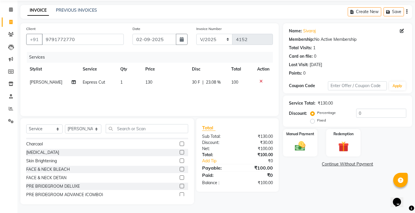
scroll to position [262, 0]
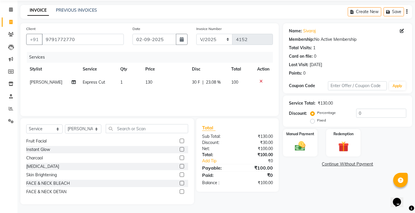
click at [180, 166] on label at bounding box center [182, 166] width 4 height 4
click at [180, 166] on input "checkbox" at bounding box center [182, 167] width 4 height 4
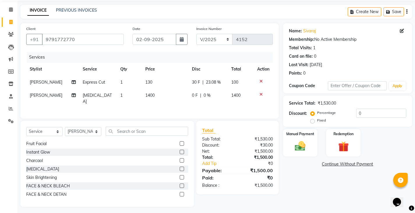
click at [234, 183] on div "Balance :" at bounding box center [218, 185] width 40 height 6
click at [301, 146] on img at bounding box center [300, 146] width 18 height 13
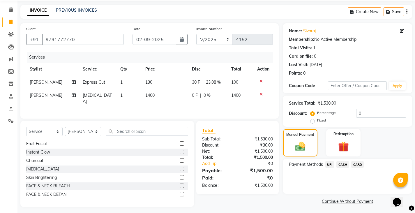
click at [342, 163] on span "CASH" at bounding box center [342, 164] width 13 height 7
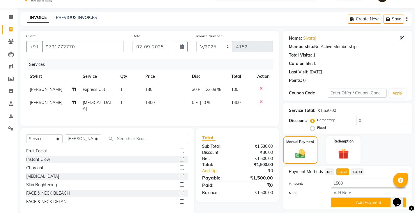
scroll to position [30, 0]
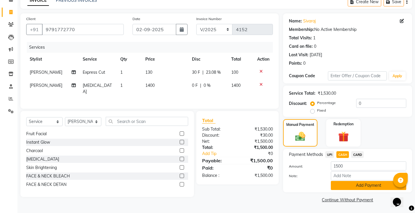
click at [354, 185] on button "Add Payment" at bounding box center [368, 185] width 75 height 9
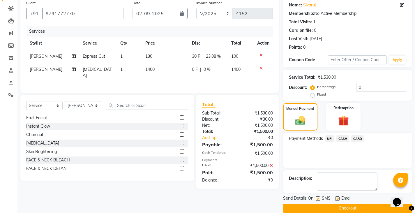
scroll to position [55, 0]
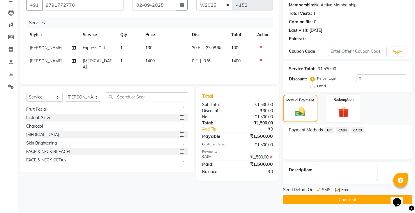
click at [316, 196] on button "Checkout" at bounding box center [347, 199] width 129 height 9
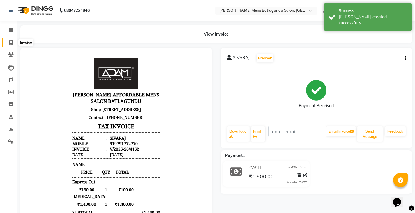
click at [9, 42] on span at bounding box center [11, 42] width 10 height 7
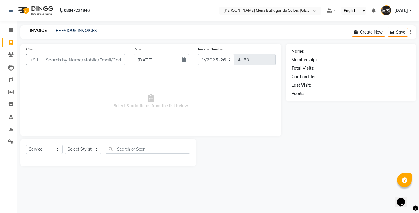
click at [83, 27] on div "INVOICE PREVIOUS INVOICES Create New Save" at bounding box center [218, 32] width 396 height 14
click at [77, 30] on link "PREVIOUS INVOICES" at bounding box center [76, 30] width 41 height 5
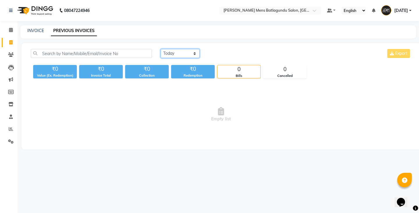
drag, startPoint x: 178, startPoint y: 55, endPoint x: 174, endPoint y: 58, distance: 4.5
click at [178, 55] on select "[DATE] [DATE] Custom Range" at bounding box center [180, 53] width 39 height 9
click at [161, 49] on select "[DATE] [DATE] Custom Range" at bounding box center [180, 53] width 39 height 9
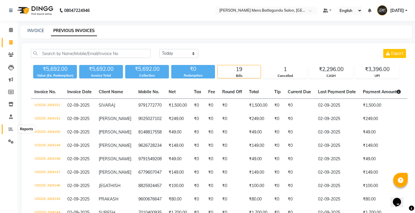
click at [15, 130] on span at bounding box center [11, 129] width 10 height 7
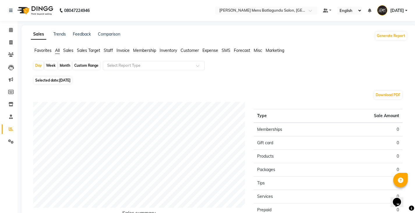
click at [110, 50] on span "Staff" at bounding box center [108, 50] width 9 height 5
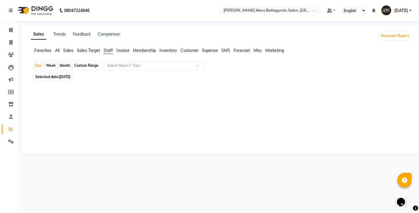
click at [65, 81] on div "Day Week Month Custom Range Select Report Type Selected date: [DATE] ★ [PERSON_…" at bounding box center [221, 104] width 381 height 87
click at [65, 78] on span "[DATE]" at bounding box center [64, 77] width 11 height 4
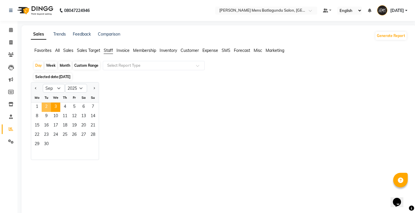
click at [49, 106] on span "2" at bounding box center [46, 107] width 9 height 9
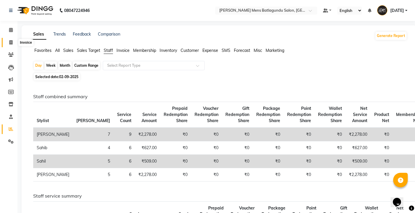
click at [13, 43] on icon at bounding box center [10, 42] width 3 height 4
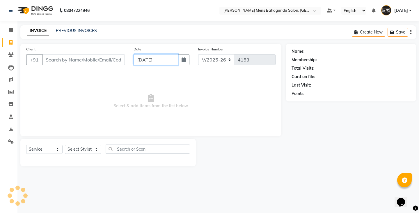
click at [169, 62] on input "[DATE]" at bounding box center [156, 59] width 45 height 11
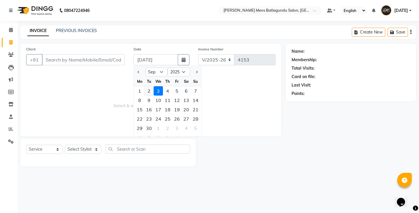
click at [150, 90] on div "2" at bounding box center [148, 90] width 9 height 9
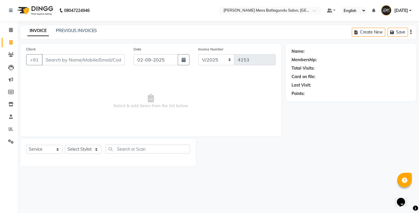
click at [105, 66] on div "Client +91" at bounding box center [75, 58] width 107 height 24
click at [105, 56] on input "Client" at bounding box center [83, 59] width 83 height 11
click at [105, 59] on span "Add Client" at bounding box center [109, 60] width 23 height 6
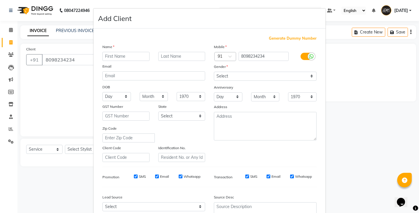
click at [112, 56] on input "text" at bounding box center [126, 56] width 47 height 9
click at [223, 79] on select "Select [DEMOGRAPHIC_DATA] [DEMOGRAPHIC_DATA] Other Prefer Not To Say" at bounding box center [265, 76] width 103 height 9
click at [214, 72] on select "Select [DEMOGRAPHIC_DATA] [DEMOGRAPHIC_DATA] Other Prefer Not To Say" at bounding box center [265, 76] width 103 height 9
click at [228, 70] on div "Gender" at bounding box center [266, 67] width 112 height 8
click at [226, 80] on select "Select [DEMOGRAPHIC_DATA] [DEMOGRAPHIC_DATA] Other Prefer Not To Say" at bounding box center [265, 76] width 103 height 9
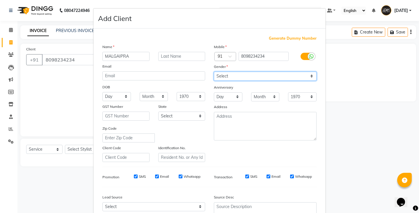
click at [214, 72] on select "Select [DEMOGRAPHIC_DATA] [DEMOGRAPHIC_DATA] Other Prefer Not To Say" at bounding box center [265, 76] width 103 height 9
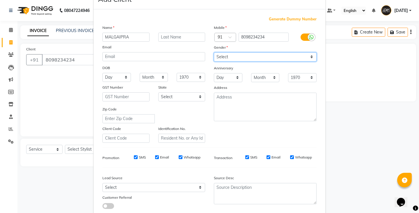
scroll to position [29, 0]
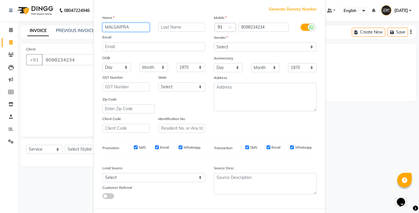
click at [111, 26] on input "MALGAIPRA" at bounding box center [126, 27] width 47 height 9
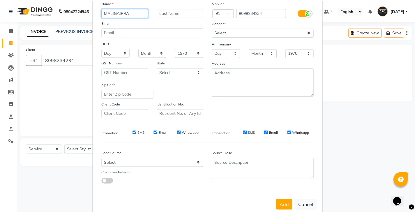
scroll to position [56, 0]
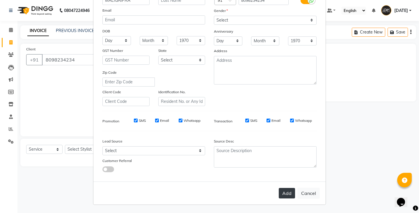
click at [290, 193] on button "Add" at bounding box center [287, 193] width 16 height 10
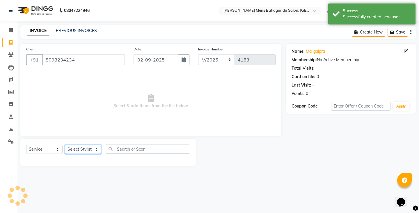
click at [76, 149] on select "Select Stylist Admin [PERSON_NAME][DATE] SAHIB [PERSON_NAME]" at bounding box center [83, 149] width 36 height 9
click at [65, 145] on select "Select Stylist Admin [PERSON_NAME][DATE] SAHIB [PERSON_NAME]" at bounding box center [83, 149] width 36 height 9
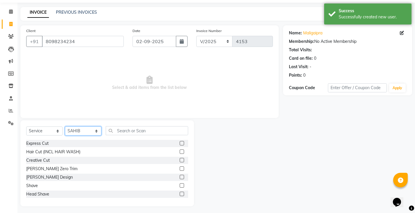
scroll to position [20, 0]
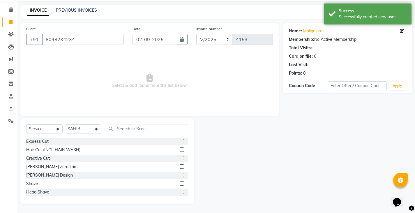
click at [180, 141] on label at bounding box center [182, 141] width 4 height 4
click at [180, 141] on input "checkbox" at bounding box center [182, 142] width 4 height 4
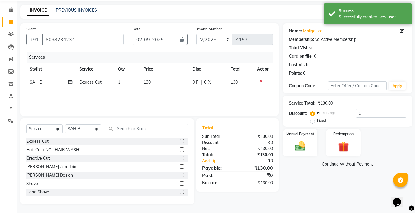
click at [192, 79] on td "0 F | 0 %" at bounding box center [208, 82] width 38 height 13
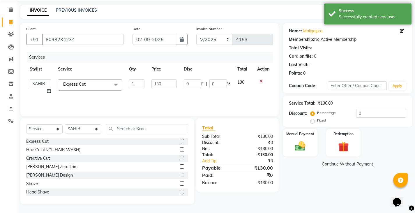
click at [181, 87] on td "0 F | 0 %" at bounding box center [207, 87] width 54 height 22
click at [184, 86] on input "0" at bounding box center [192, 83] width 17 height 9
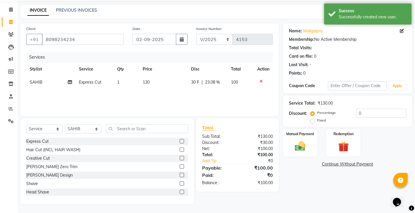
click at [181, 102] on div "Services Stylist Service Qty Price Disc Total Action SAHIB Express Cut 1 130 30…" at bounding box center [149, 81] width 247 height 58
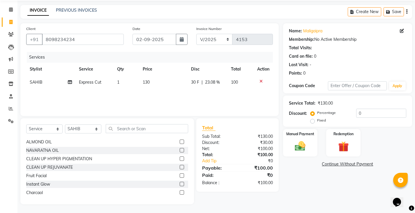
scroll to position [262, 0]
click at [180, 176] on label at bounding box center [182, 174] width 4 height 4
click at [180, 176] on input "checkbox" at bounding box center [182, 175] width 4 height 4
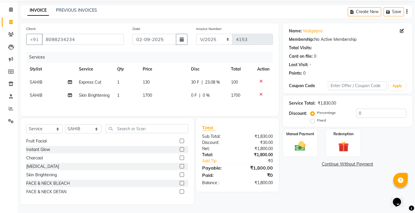
click at [246, 166] on div "₹1,800.00" at bounding box center [257, 167] width 40 height 7
click at [310, 147] on div "Manual Payment" at bounding box center [300, 142] width 36 height 29
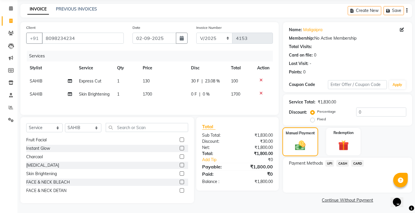
scroll to position [22, 0]
click at [339, 163] on span "CASH" at bounding box center [342, 163] width 13 height 7
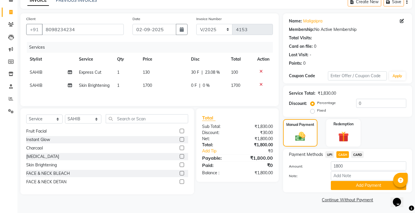
scroll to position [0, 0]
click at [360, 189] on button "Add Payment" at bounding box center [368, 185] width 75 height 9
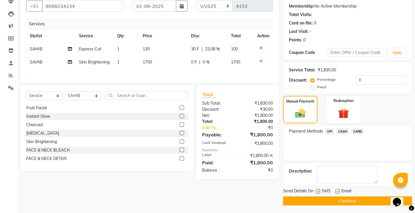
scroll to position [55, 0]
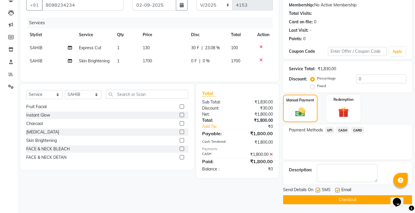
click at [333, 202] on button "Checkout" at bounding box center [347, 199] width 129 height 9
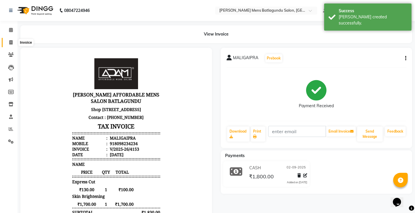
click at [12, 41] on icon at bounding box center [10, 42] width 3 height 4
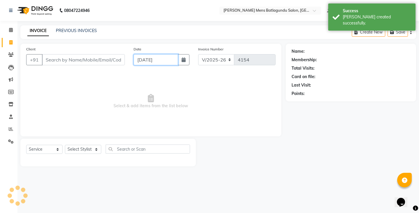
click at [159, 61] on input "[DATE]" at bounding box center [156, 59] width 45 height 11
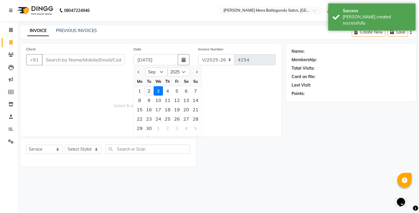
click at [153, 91] on div "2" at bounding box center [148, 90] width 9 height 9
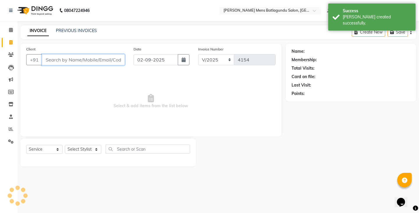
click at [92, 57] on input "Client" at bounding box center [83, 59] width 83 height 11
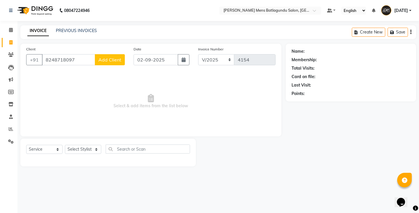
click at [113, 59] on span "Add Client" at bounding box center [109, 60] width 23 height 6
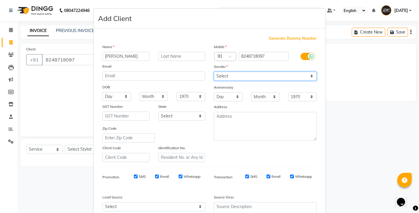
click at [239, 79] on select "Select [DEMOGRAPHIC_DATA] [DEMOGRAPHIC_DATA] Other Prefer Not To Say" at bounding box center [265, 76] width 103 height 9
click at [214, 72] on select "Select [DEMOGRAPHIC_DATA] [DEMOGRAPHIC_DATA] Other Prefer Not To Say" at bounding box center [265, 76] width 103 height 9
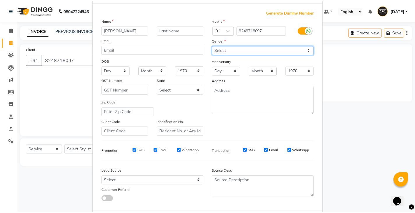
scroll to position [56, 0]
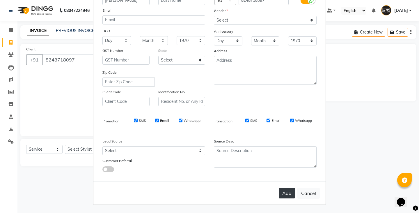
click at [287, 192] on button "Add" at bounding box center [287, 193] width 16 height 10
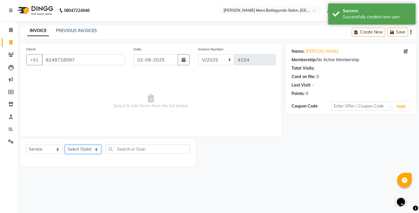
drag, startPoint x: 82, startPoint y: 149, endPoint x: 80, endPoint y: 152, distance: 4.0
click at [82, 149] on select "Select Stylist Admin [PERSON_NAME][DATE] SAHIB [PERSON_NAME]" at bounding box center [83, 149] width 36 height 9
click at [65, 145] on select "Select Stylist Admin [PERSON_NAME][DATE] SAHIB [PERSON_NAME]" at bounding box center [83, 149] width 36 height 9
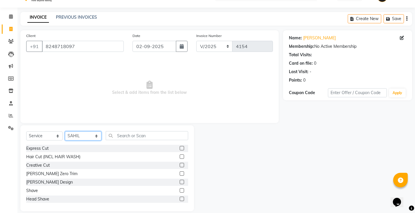
scroll to position [20, 0]
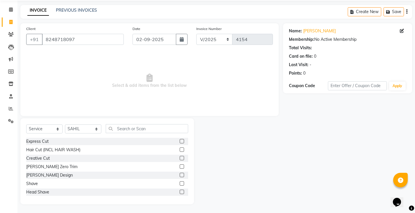
click at [180, 140] on label at bounding box center [182, 141] width 4 height 4
click at [180, 140] on input "checkbox" at bounding box center [182, 142] width 4 height 4
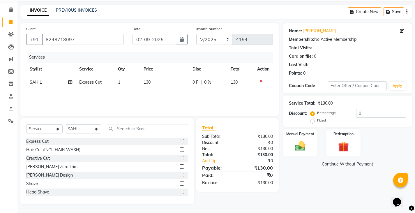
click at [185, 81] on td "130" at bounding box center [164, 82] width 49 height 13
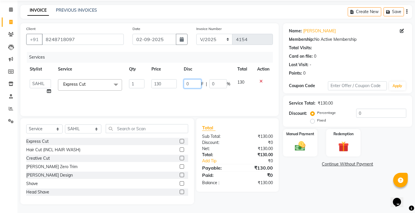
click at [184, 84] on input "0" at bounding box center [192, 83] width 17 height 9
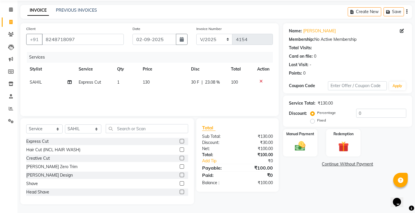
click at [175, 96] on div "Services Stylist Service Qty Price Disc Total Action [PERSON_NAME] Express Cut …" at bounding box center [149, 81] width 247 height 58
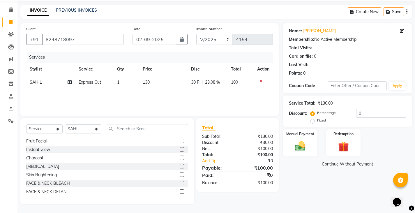
click at [174, 166] on div "[MEDICAL_DATA]" at bounding box center [107, 166] width 162 height 7
click at [180, 166] on label at bounding box center [182, 166] width 4 height 4
click at [180, 166] on input "checkbox" at bounding box center [182, 167] width 4 height 4
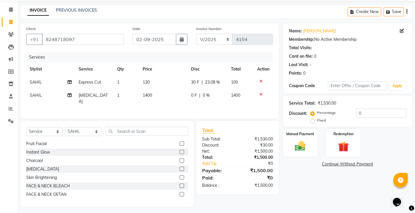
click at [255, 185] on div "₹1,500.00" at bounding box center [257, 185] width 40 height 6
click at [313, 183] on div "Name: [PERSON_NAME] Membership: No Active Membership Total Visits: Card on file…" at bounding box center [349, 114] width 133 height 183
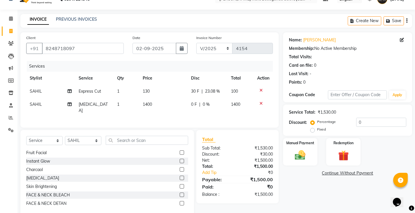
scroll to position [21, 0]
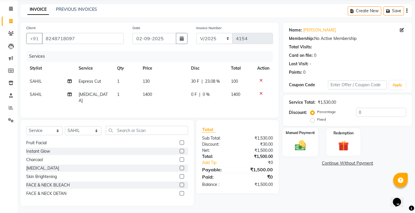
click at [299, 139] on img at bounding box center [300, 145] width 18 height 13
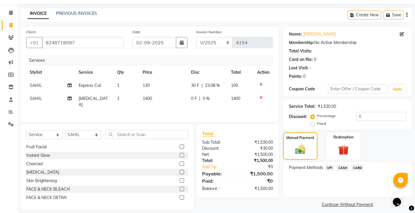
scroll to position [22, 0]
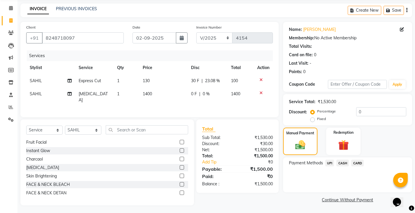
click at [330, 164] on span "UPI" at bounding box center [329, 163] width 9 height 7
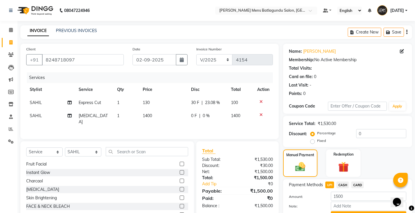
scroll to position [30, 0]
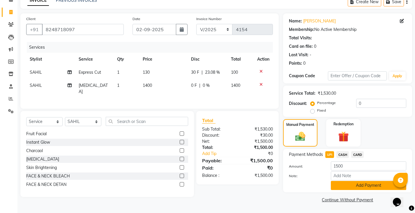
click at [337, 184] on button "Add Payment" at bounding box center [368, 185] width 75 height 9
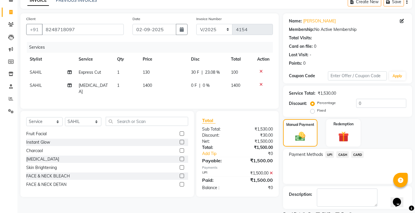
scroll to position [55, 0]
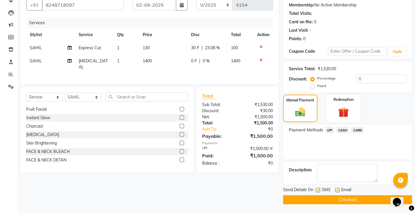
click at [327, 198] on button "Checkout" at bounding box center [347, 199] width 129 height 9
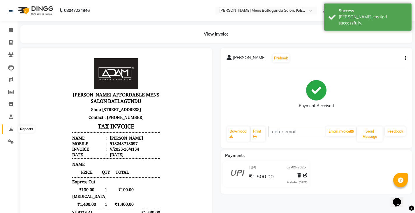
click at [9, 131] on icon at bounding box center [11, 129] width 4 height 4
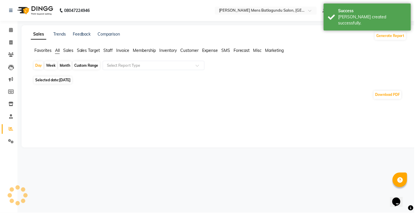
drag, startPoint x: 107, startPoint y: 50, endPoint x: 89, endPoint y: 64, distance: 22.5
click at [108, 50] on span "Staff" at bounding box center [108, 50] width 9 height 5
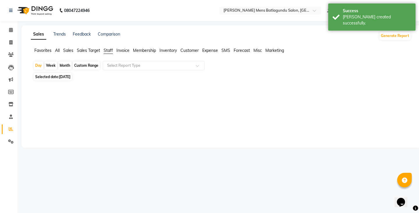
click at [71, 73] on span "Selected date: [DATE]" at bounding box center [53, 76] width 38 height 7
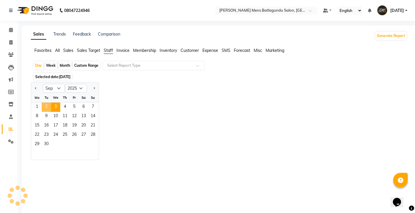
click at [48, 105] on span "2" at bounding box center [46, 107] width 9 height 9
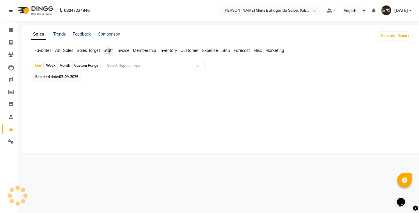
click at [110, 52] on span "Staff" at bounding box center [108, 50] width 9 height 5
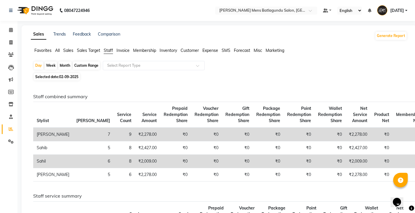
click at [168, 95] on h6 "Staff combined summary" at bounding box center [217, 97] width 369 height 6
click at [8, 43] on span at bounding box center [11, 42] width 10 height 7
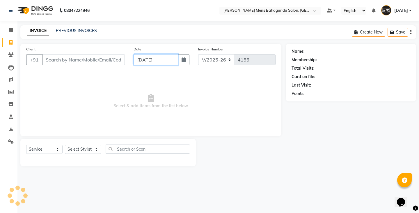
click at [150, 59] on input "[DATE]" at bounding box center [156, 59] width 45 height 11
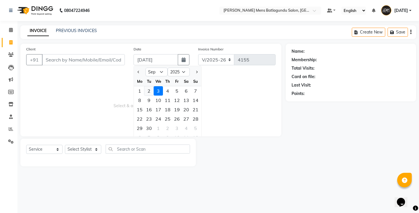
click at [151, 89] on div "2" at bounding box center [148, 90] width 9 height 9
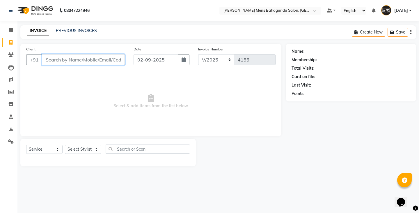
click at [107, 62] on input "Client" at bounding box center [83, 59] width 83 height 11
click at [112, 54] on div "Client [PHONE_NUMBER] Add Client" at bounding box center [75, 58] width 107 height 24
click at [110, 64] on button "Add Client" at bounding box center [110, 59] width 30 height 11
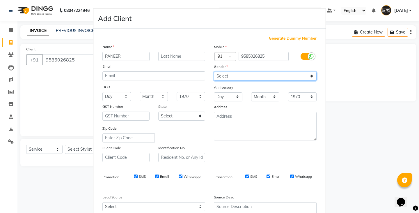
drag, startPoint x: 234, startPoint y: 75, endPoint x: 234, endPoint y: 80, distance: 4.5
click at [234, 75] on select "Select [DEMOGRAPHIC_DATA] [DEMOGRAPHIC_DATA] Other Prefer Not To Say" at bounding box center [265, 76] width 103 height 9
click at [214, 72] on select "Select [DEMOGRAPHIC_DATA] [DEMOGRAPHIC_DATA] Other Prefer Not To Say" at bounding box center [265, 76] width 103 height 9
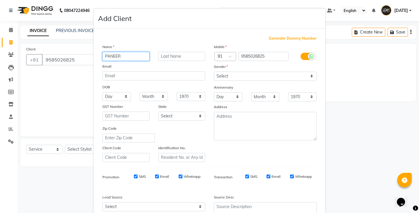
click at [126, 56] on input "PANEER" at bounding box center [126, 56] width 47 height 9
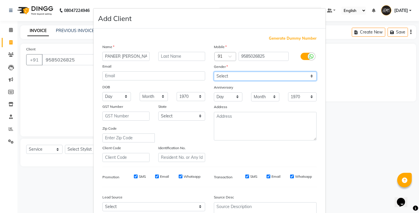
drag, startPoint x: 216, startPoint y: 77, endPoint x: 217, endPoint y: 80, distance: 3.2
click at [216, 77] on select "Select [DEMOGRAPHIC_DATA] [DEMOGRAPHIC_DATA] Other Prefer Not To Say" at bounding box center [265, 76] width 103 height 9
click at [252, 166] on div "Generate Dummy Number Name [PERSON_NAME] Email DOB Day 01 02 03 04 05 06 07 08 …" at bounding box center [209, 134] width 223 height 197
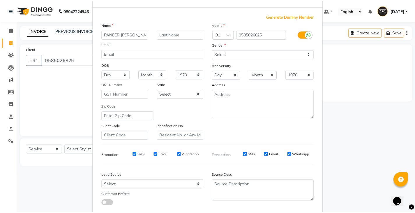
scroll to position [56, 0]
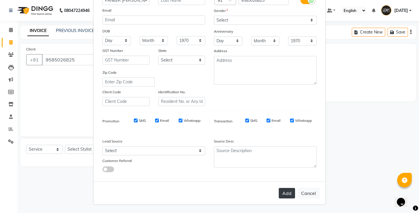
click at [280, 197] on button "Add" at bounding box center [287, 193] width 16 height 10
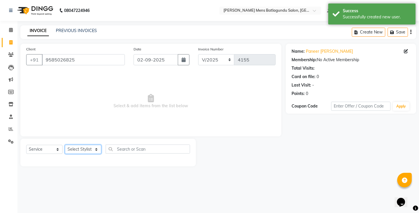
click at [88, 151] on select "Select Stylist Admin [PERSON_NAME][DATE] SAHIB [PERSON_NAME]" at bounding box center [83, 149] width 36 height 9
click at [80, 147] on select "Select Stylist Admin [PERSON_NAME][DATE] SAHIB [PERSON_NAME]" at bounding box center [83, 149] width 36 height 9
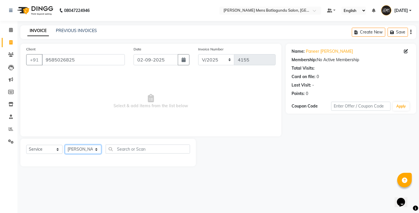
click at [65, 145] on select "Select Stylist Admin [PERSON_NAME][DATE] SAHIB [PERSON_NAME]" at bounding box center [83, 149] width 36 height 9
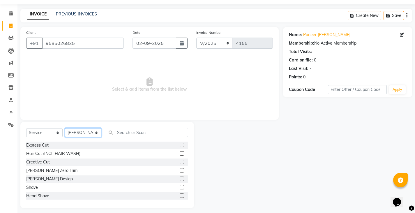
scroll to position [20, 0]
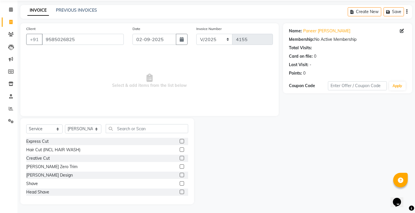
click at [155, 157] on div "Creative Cut" at bounding box center [107, 158] width 162 height 7
click at [180, 141] on label at bounding box center [182, 141] width 4 height 4
click at [180, 141] on input "checkbox" at bounding box center [182, 142] width 4 height 4
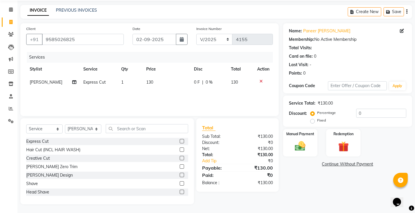
click at [180, 184] on div at bounding box center [184, 183] width 8 height 7
click at [180, 184] on label at bounding box center [182, 183] width 4 height 4
click at [180, 184] on input "checkbox" at bounding box center [182, 184] width 4 height 4
click at [194, 83] on span "0 F" at bounding box center [197, 82] width 6 height 6
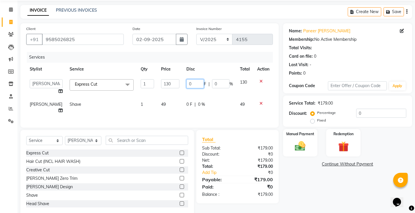
click at [187, 82] on input "0" at bounding box center [194, 83] width 17 height 9
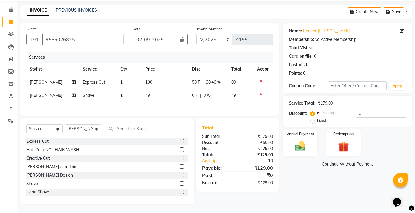
click at [179, 101] on td "49" at bounding box center [165, 95] width 47 height 13
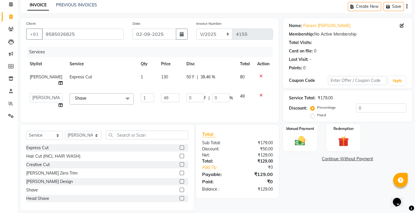
scroll to position [30, 0]
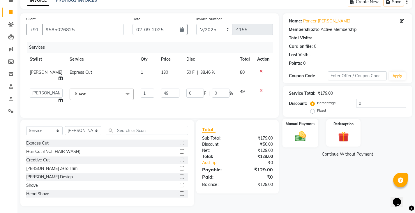
click at [292, 139] on img at bounding box center [300, 136] width 18 height 13
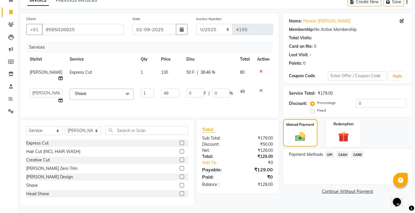
click at [183, 74] on td "50 F | 38.46 %" at bounding box center [210, 75] width 54 height 19
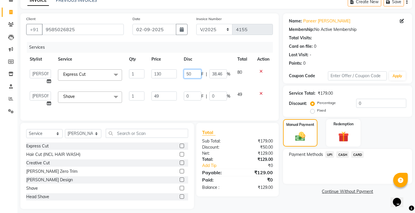
click at [187, 73] on input "50" at bounding box center [192, 73] width 17 height 9
click at [200, 84] on tbody "Admin [PERSON_NAME][DATE] SAHIB [PERSON_NAME] Express Cut x Express Cut Hair Cu…" at bounding box center [149, 88] width 247 height 44
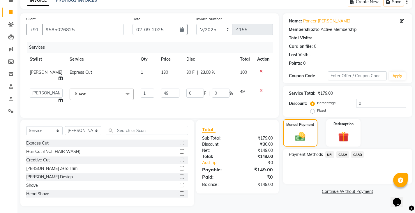
click at [330, 156] on span "UPI" at bounding box center [329, 154] width 9 height 7
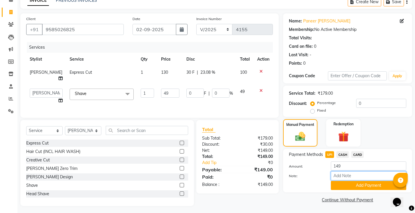
click at [340, 180] on input "Note:" at bounding box center [368, 175] width 75 height 9
click at [342, 188] on button "Add Payment" at bounding box center [368, 185] width 75 height 9
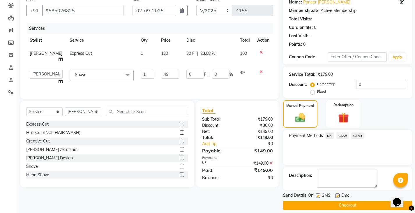
scroll to position [55, 0]
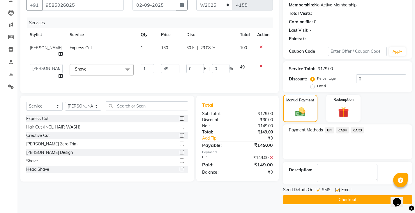
click at [324, 196] on button "Checkout" at bounding box center [347, 199] width 129 height 9
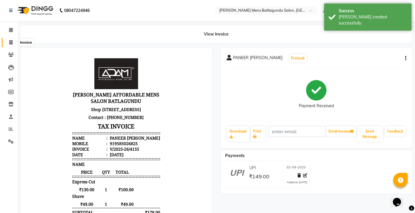
click at [12, 44] on icon at bounding box center [10, 42] width 3 height 4
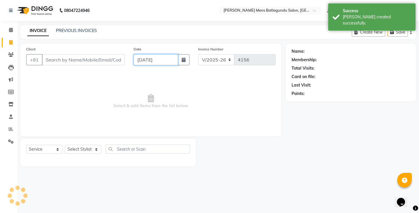
click at [156, 59] on input "[DATE]" at bounding box center [156, 59] width 45 height 11
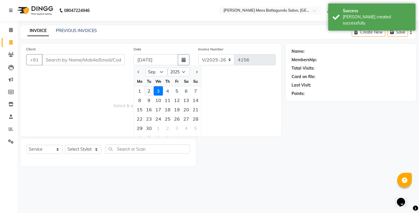
click at [148, 91] on div "2" at bounding box center [148, 90] width 9 height 9
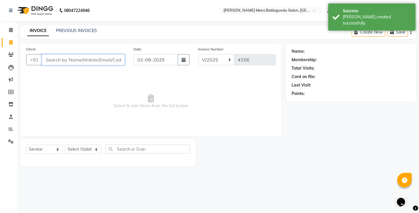
click at [98, 59] on input "Client" at bounding box center [83, 59] width 83 height 11
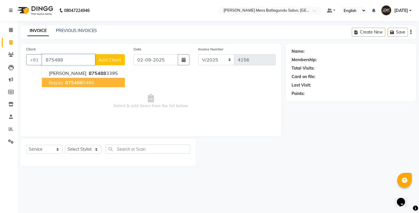
click at [69, 86] on button "bayaz 875488 5485" at bounding box center [83, 82] width 83 height 9
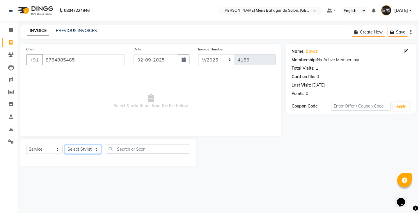
click at [82, 154] on select "Select Stylist Admin [PERSON_NAME][DATE] SAHIB [PERSON_NAME]" at bounding box center [83, 149] width 36 height 9
click at [65, 145] on select "Select Stylist Admin [PERSON_NAME][DATE] SAHIB [PERSON_NAME]" at bounding box center [83, 149] width 36 height 9
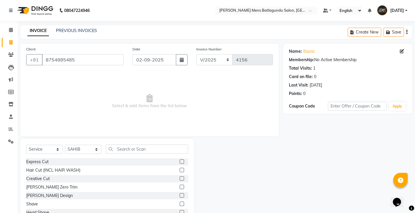
click at [180, 162] on label at bounding box center [182, 161] width 4 height 4
click at [180, 162] on input "checkbox" at bounding box center [182, 162] width 4 height 4
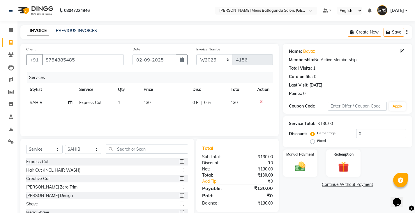
click at [195, 105] on span "0 F" at bounding box center [196, 103] width 6 height 6
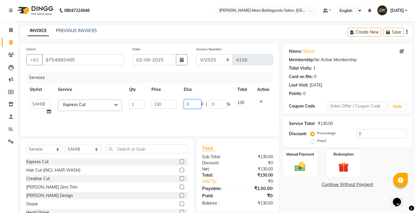
click at [186, 101] on input "0" at bounding box center [192, 104] width 17 height 9
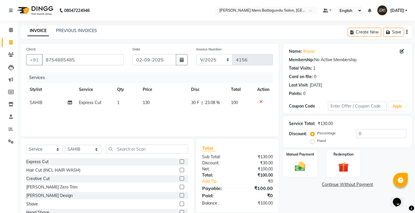
click at [223, 126] on div "Services Stylist Service Qty Price Disc Total Action SAHIB Express Cut 1 130 30…" at bounding box center [149, 101] width 247 height 58
click at [180, 195] on label at bounding box center [182, 195] width 4 height 4
click at [180, 195] on input "checkbox" at bounding box center [182, 196] width 4 height 4
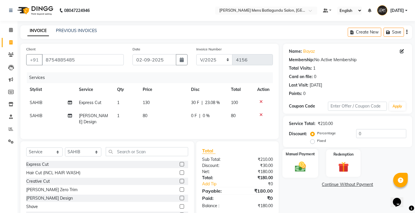
click at [297, 166] on img at bounding box center [300, 166] width 18 height 13
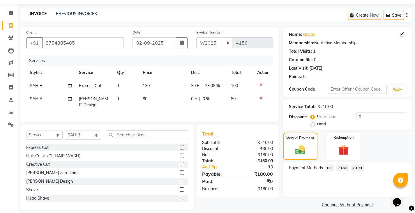
scroll to position [22, 0]
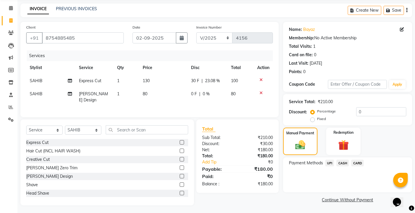
click at [331, 165] on span "UPI" at bounding box center [329, 163] width 9 height 7
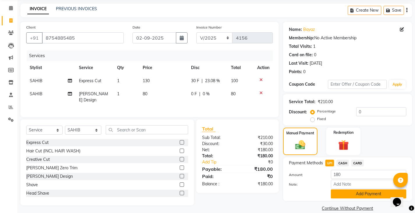
click at [342, 197] on button "Add Payment" at bounding box center [368, 193] width 75 height 9
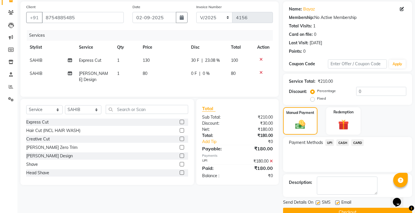
scroll to position [55, 0]
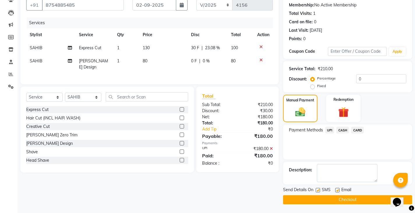
click at [322, 197] on button "Checkout" at bounding box center [347, 199] width 129 height 9
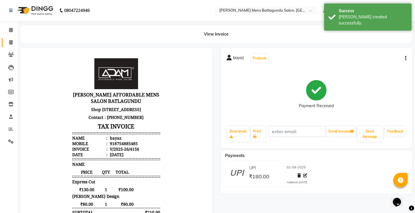
click at [8, 41] on span at bounding box center [11, 42] width 10 height 7
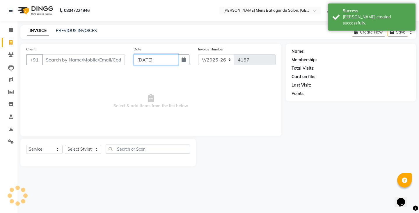
click at [163, 56] on input "[DATE]" at bounding box center [156, 59] width 45 height 11
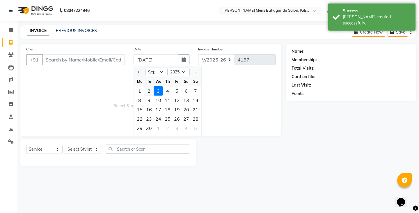
click at [147, 93] on div "2" at bounding box center [148, 90] width 9 height 9
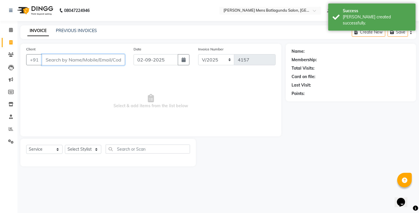
click at [81, 61] on input "Client" at bounding box center [83, 59] width 83 height 11
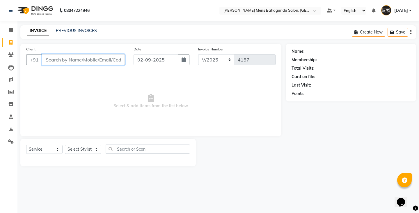
click at [69, 55] on input "Client" at bounding box center [83, 59] width 83 height 11
click at [68, 61] on input "Client" at bounding box center [83, 59] width 83 height 11
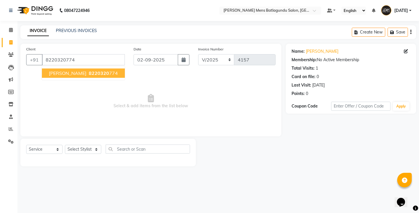
click at [71, 75] on span "[PERSON_NAME]" at bounding box center [68, 73] width 38 height 6
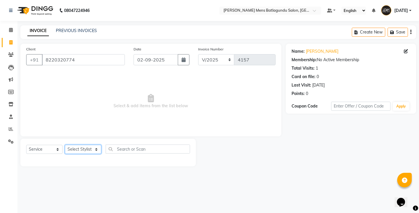
click at [84, 150] on select "Select Stylist Admin [PERSON_NAME][DATE] SAHIB [PERSON_NAME]" at bounding box center [83, 149] width 36 height 9
click at [65, 145] on select "Select Stylist Admin [PERSON_NAME][DATE] SAHIB [PERSON_NAME]" at bounding box center [83, 149] width 36 height 9
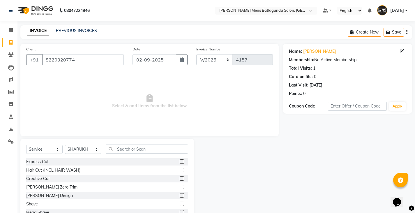
click at [180, 161] on label at bounding box center [182, 161] width 4 height 4
click at [180, 161] on input "checkbox" at bounding box center [182, 162] width 4 height 4
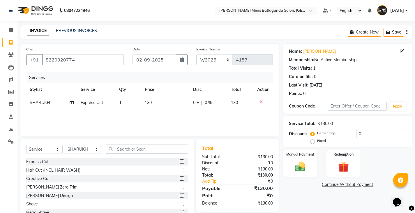
click at [180, 197] on label at bounding box center [182, 195] width 4 height 4
click at [180, 197] on input "checkbox" at bounding box center [182, 196] width 4 height 4
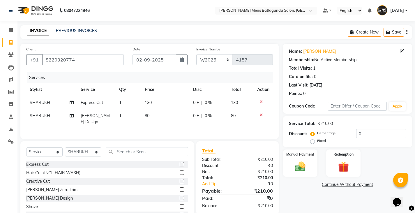
click at [182, 100] on td "130" at bounding box center [165, 102] width 48 height 13
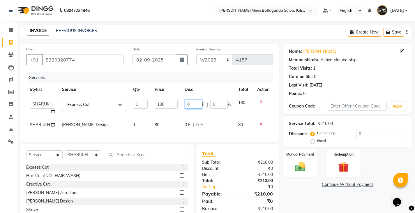
click at [185, 104] on input "0" at bounding box center [193, 104] width 17 height 9
click at [221, 113] on tbody "Admin [PERSON_NAME][DATE] SAHIB [PERSON_NAME] Express Cut x Express Cut Hair Cu…" at bounding box center [149, 113] width 247 height 35
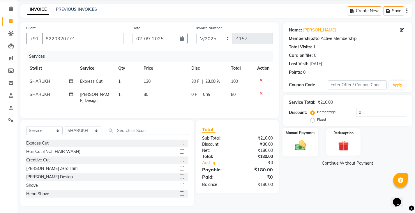
click at [295, 142] on img at bounding box center [300, 145] width 18 height 13
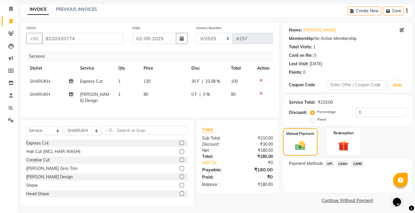
scroll to position [22, 0]
click at [346, 161] on span "CASH" at bounding box center [342, 163] width 13 height 7
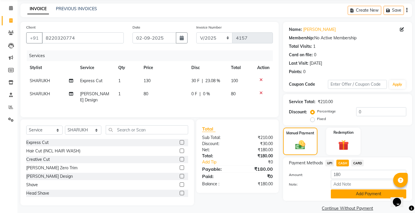
scroll to position [30, 0]
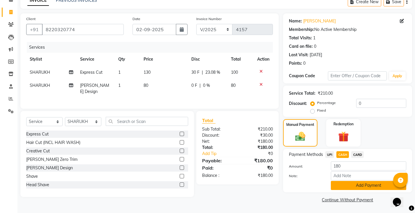
click at [335, 189] on button "Add Payment" at bounding box center [368, 185] width 75 height 9
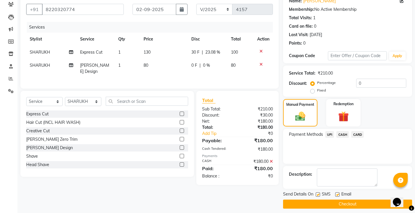
scroll to position [55, 0]
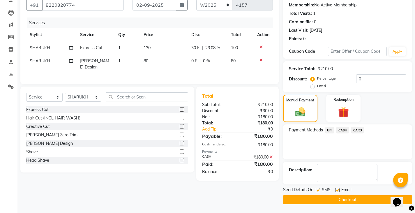
click at [324, 194] on span "SMS" at bounding box center [326, 190] width 9 height 7
click at [323, 196] on button "Checkout" at bounding box center [347, 199] width 129 height 9
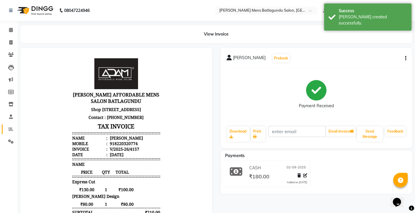
click at [12, 129] on icon at bounding box center [11, 129] width 4 height 4
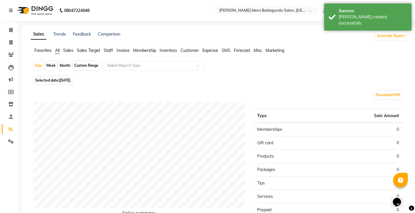
click at [109, 50] on span "Staff" at bounding box center [108, 50] width 9 height 5
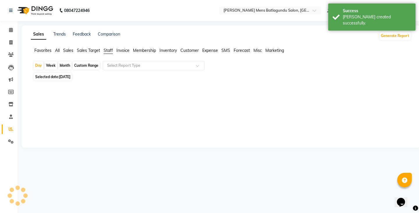
click at [70, 78] on span "[DATE]" at bounding box center [64, 77] width 11 height 4
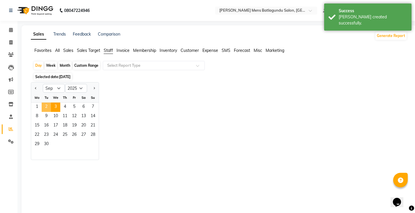
click at [49, 105] on span "2" at bounding box center [46, 107] width 9 height 9
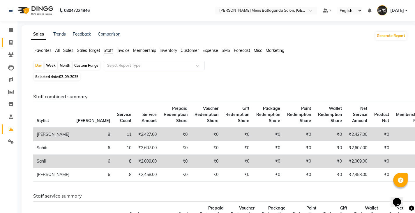
click at [12, 40] on span at bounding box center [11, 42] width 10 height 7
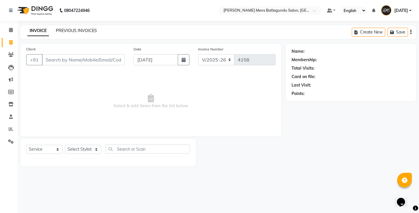
click at [70, 30] on link "PREVIOUS INVOICES" at bounding box center [76, 30] width 41 height 5
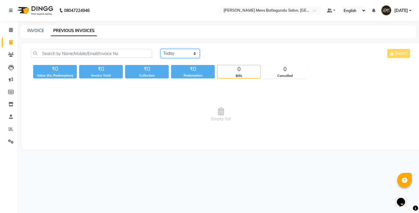
click at [184, 50] on select "[DATE] [DATE] Custom Range" at bounding box center [180, 53] width 39 height 9
click at [161, 49] on select "[DATE] [DATE] Custom Range" at bounding box center [180, 53] width 39 height 9
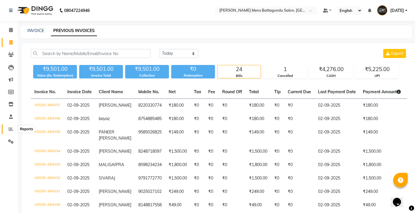
click at [10, 128] on icon at bounding box center [11, 129] width 4 height 4
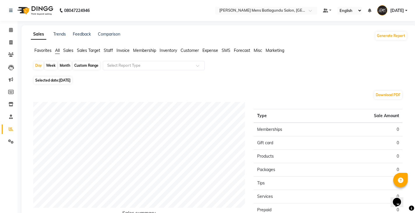
click at [110, 52] on span "Staff" at bounding box center [108, 50] width 9 height 5
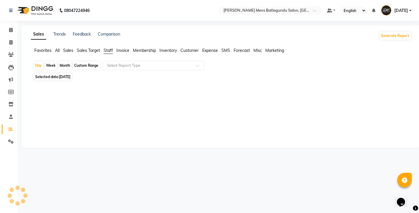
click at [64, 75] on span "[DATE]" at bounding box center [64, 77] width 11 height 4
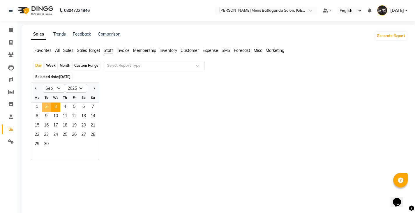
click at [47, 105] on span "2" at bounding box center [46, 107] width 9 height 9
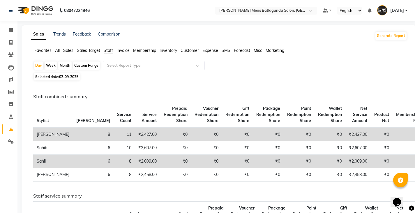
click at [75, 52] on ul "Favorites All Sales Sales Target Staff Invoice Membership Inventory Customer Ex…" at bounding box center [219, 50] width 376 height 6
click at [66, 51] on span "Sales" at bounding box center [68, 50] width 10 height 5
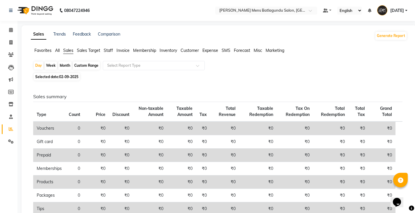
click at [80, 64] on div "Custom Range" at bounding box center [86, 65] width 27 height 8
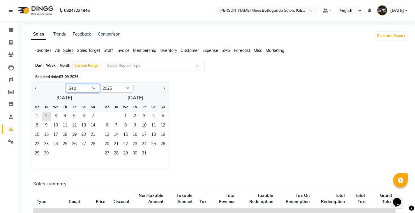
click at [73, 87] on select "Jan Feb Mar Apr May Jun [DATE] Aug Sep Oct Nov Dec" at bounding box center [83, 88] width 34 height 9
click at [66, 84] on select "Jan Feb Mar Apr May Jun [DATE] Aug Sep Oct Nov Dec" at bounding box center [83, 88] width 34 height 9
click at [106, 48] on span "Staff" at bounding box center [108, 50] width 9 height 5
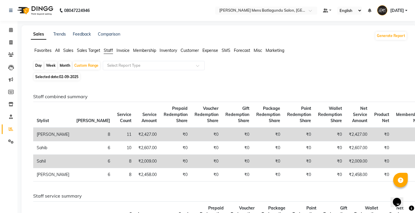
click at [71, 77] on span "02-09-2025" at bounding box center [68, 77] width 19 height 4
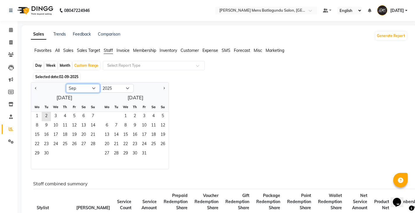
click at [78, 91] on select "Jan Feb Mar Apr May Jun [DATE] Aug Sep Oct Nov Dec" at bounding box center [83, 88] width 34 height 9
click at [66, 84] on select "Jan Feb Mar Apr May Jun [DATE] Aug Sep Oct Nov Dec" at bounding box center [83, 88] width 34 height 9
click at [74, 117] on span "1" at bounding box center [74, 116] width 9 height 9
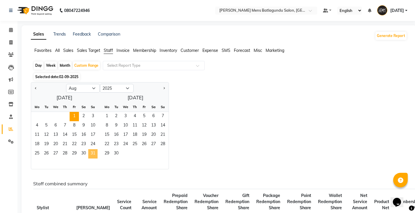
click at [96, 154] on span "31" at bounding box center [92, 153] width 9 height 9
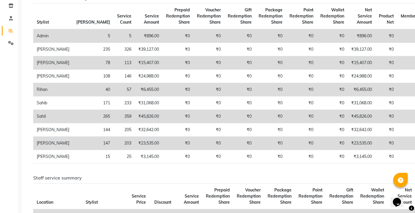
scroll to position [87, 0]
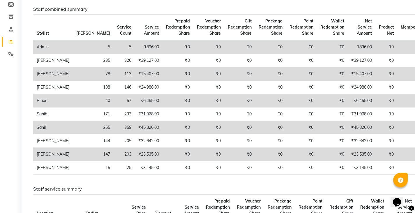
drag, startPoint x: 89, startPoint y: 3, endPoint x: 1, endPoint y: 100, distance: 131.0
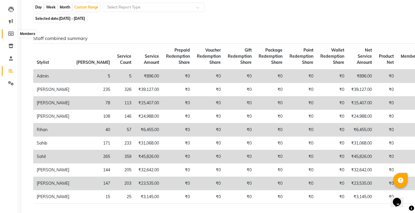
scroll to position [0, 0]
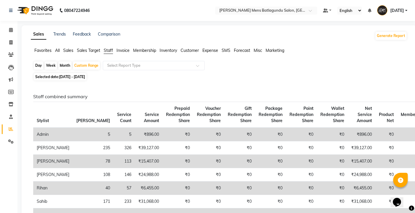
click at [73, 49] on span "Sales" at bounding box center [68, 50] width 10 height 5
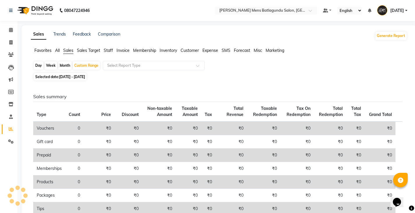
click at [60, 67] on div "Month" at bounding box center [64, 65] width 13 height 8
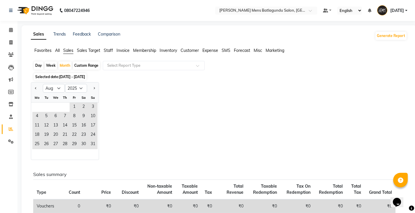
click at [9, 45] on span at bounding box center [11, 42] width 10 height 7
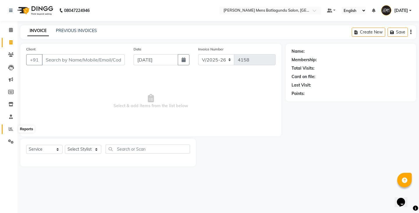
click at [10, 127] on icon at bounding box center [11, 129] width 4 height 4
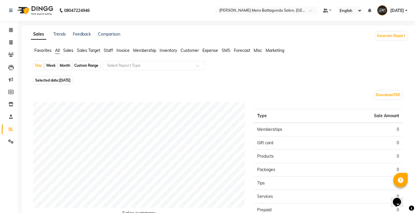
click at [66, 50] on span "Sales" at bounding box center [68, 50] width 10 height 5
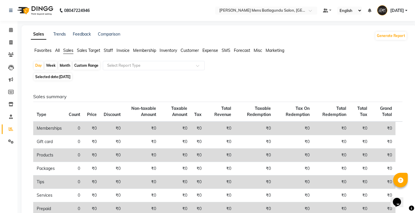
click at [67, 64] on div "Month" at bounding box center [64, 65] width 13 height 8
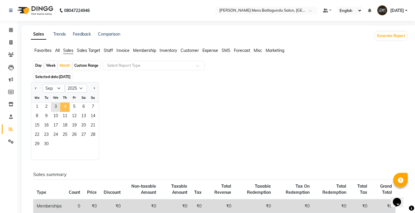
click at [62, 111] on span "4" at bounding box center [64, 107] width 9 height 9
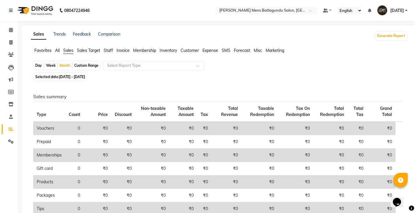
click at [110, 47] on div "Sales Trends Feedback Comparison Generate Report Favorites All Sales Sales Targ…" at bounding box center [219, 175] width 395 height 300
click at [110, 51] on span "Staff" at bounding box center [108, 50] width 9 height 5
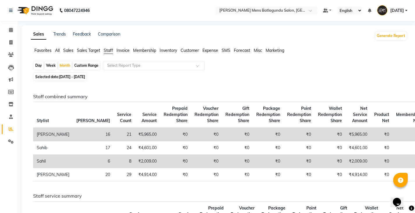
click at [36, 65] on div "Day" at bounding box center [39, 65] width 10 height 8
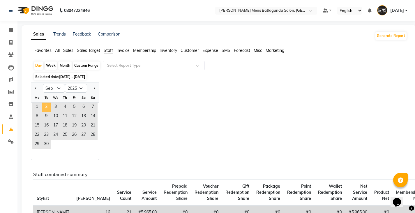
click at [48, 107] on span "2" at bounding box center [46, 107] width 9 height 9
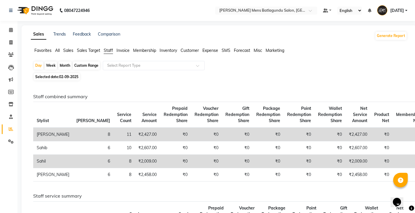
click at [69, 51] on span "Sales" at bounding box center [68, 50] width 10 height 5
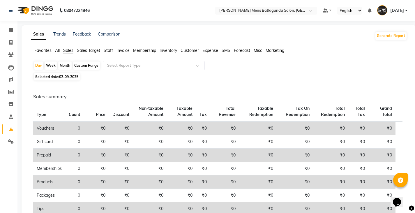
click at [109, 49] on span "Staff" at bounding box center [108, 50] width 9 height 5
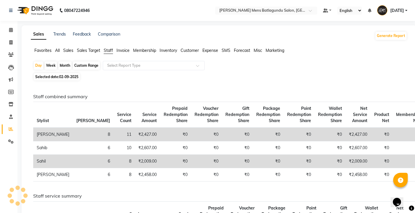
click at [66, 66] on div "Month" at bounding box center [64, 65] width 13 height 8
click at [65, 75] on span "02-09-2025" at bounding box center [68, 77] width 19 height 4
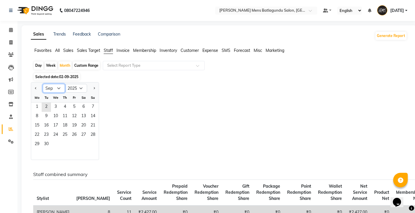
click at [60, 91] on select "Jan Feb Mar Apr May Jun [DATE] Aug Sep Oct Nov Dec" at bounding box center [54, 88] width 22 height 9
click at [43, 84] on select "Jan Feb Mar Apr May Jun [DATE] Aug Sep Oct Nov Dec" at bounding box center [54, 88] width 22 height 9
click at [77, 105] on span "1" at bounding box center [74, 107] width 9 height 9
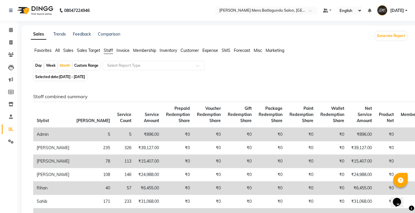
click at [36, 65] on div "Day" at bounding box center [39, 65] width 10 height 8
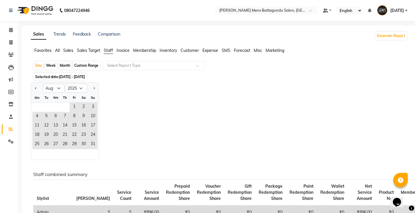
click at [55, 78] on span "Selected date: [DATE] - [DATE]" at bounding box center [60, 76] width 53 height 7
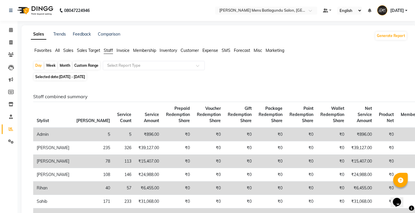
click at [60, 77] on span "[DATE] - [DATE]" at bounding box center [72, 77] width 26 height 4
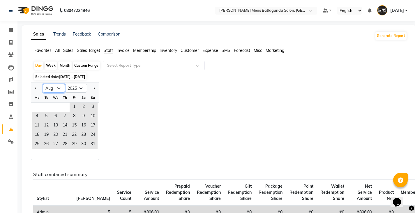
drag, startPoint x: 57, startPoint y: 87, endPoint x: 54, endPoint y: 92, distance: 5.9
click at [57, 87] on select "Jan Feb Mar Apr May Jun [DATE] Aug Sep Oct Nov Dec" at bounding box center [54, 88] width 22 height 9
click at [43, 84] on select "Jan Feb Mar Apr May Jun [DATE] Aug Sep Oct Nov Dec" at bounding box center [54, 88] width 22 height 9
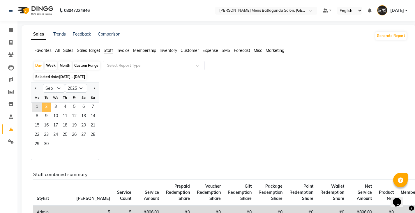
click at [46, 104] on span "2" at bounding box center [46, 107] width 9 height 9
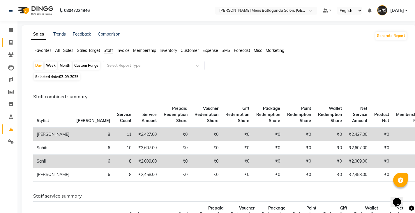
click at [11, 46] on link "Invoice" at bounding box center [9, 43] width 14 height 10
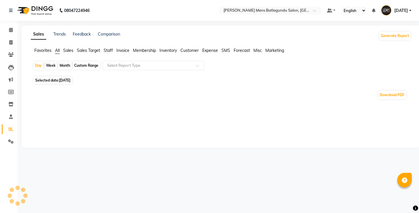
select select "en"
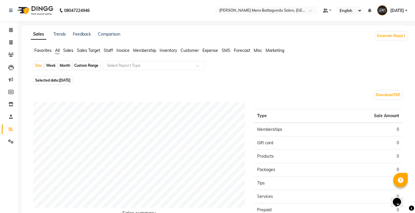
click at [109, 53] on li "Staff" at bounding box center [108, 50] width 9 height 6
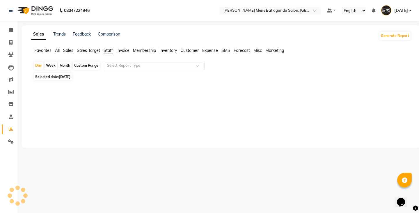
click at [90, 66] on div "Custom Range" at bounding box center [86, 65] width 27 height 8
select select "9"
select select "2025"
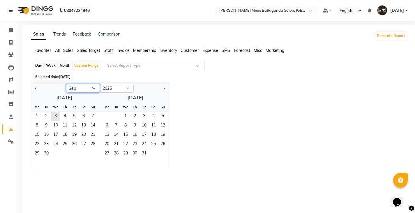
click at [88, 87] on select "Jan Feb Mar Apr May Jun [DATE] Aug Sep Oct Nov Dec" at bounding box center [83, 88] width 34 height 9
select select "8"
click at [66, 84] on select "Jan Feb Mar Apr May Jun [DATE] Aug Sep Oct Nov Dec" at bounding box center [83, 88] width 34 height 9
click at [73, 118] on span "1" at bounding box center [74, 116] width 9 height 9
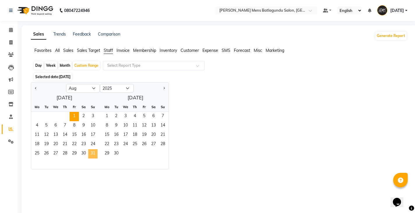
click at [94, 153] on span "31" at bounding box center [92, 153] width 9 height 9
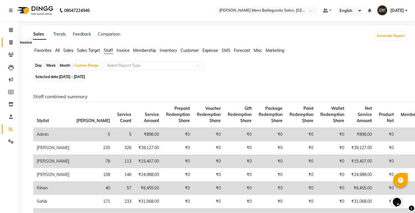
click at [11, 40] on icon at bounding box center [10, 42] width 3 height 4
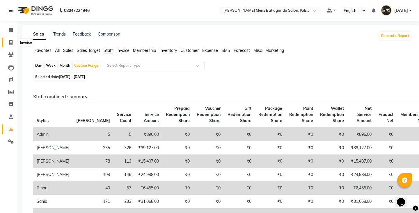
select select "service"
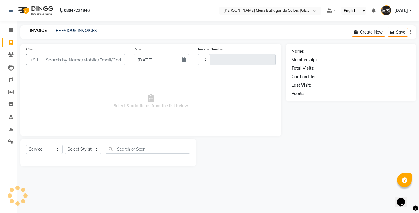
type input "4158"
select select "8213"
click at [71, 31] on link "PREVIOUS INVOICES" at bounding box center [76, 30] width 41 height 5
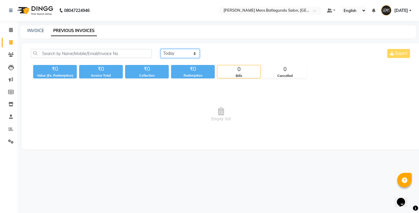
click at [189, 55] on select "[DATE] [DATE] Custom Range" at bounding box center [180, 53] width 39 height 9
select select "[DATE]"
click at [161, 49] on select "[DATE] [DATE] Custom Range" at bounding box center [180, 53] width 39 height 9
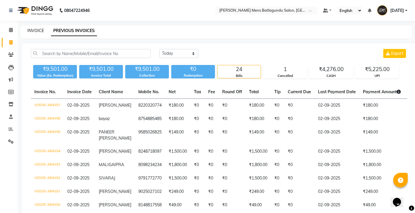
click at [36, 29] on link "INVOICE" at bounding box center [35, 30] width 17 height 5
select select "service"
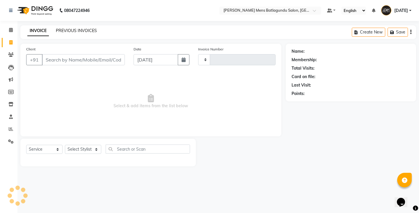
type input "4158"
select select "8213"
click at [78, 31] on link "PREVIOUS INVOICES" at bounding box center [76, 30] width 41 height 5
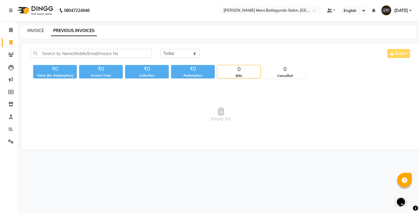
click at [41, 31] on link "INVOICE" at bounding box center [35, 30] width 17 height 5
select select "service"
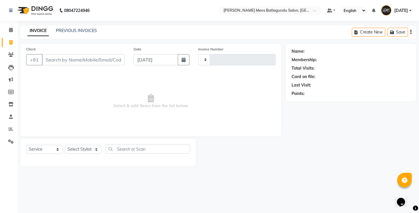
type input "4158"
select select "8213"
click at [121, 33] on div "INVOICE PREVIOUS INVOICES Create New Save" at bounding box center [218, 32] width 396 height 14
click at [177, 54] on input "[DATE]" at bounding box center [156, 59] width 45 height 11
select select "9"
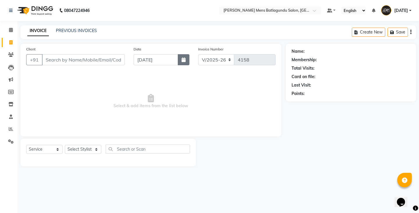
select select "2025"
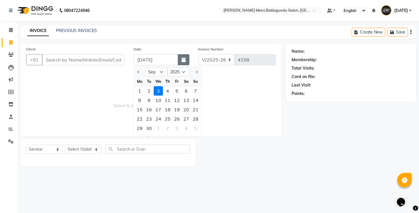
click at [183, 59] on icon "button" at bounding box center [184, 59] width 4 height 5
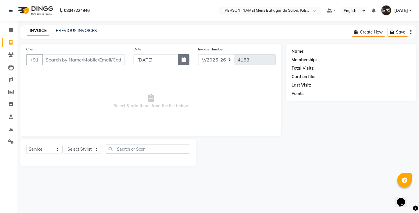
click at [183, 59] on icon "button" at bounding box center [184, 59] width 4 height 5
select select "9"
select select "2025"
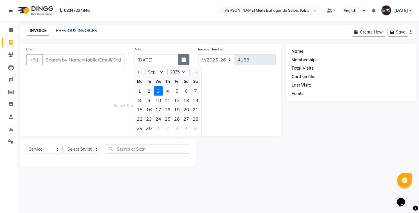
click at [183, 59] on icon "button" at bounding box center [184, 59] width 4 height 5
